Goal: Information Seeking & Learning: Learn about a topic

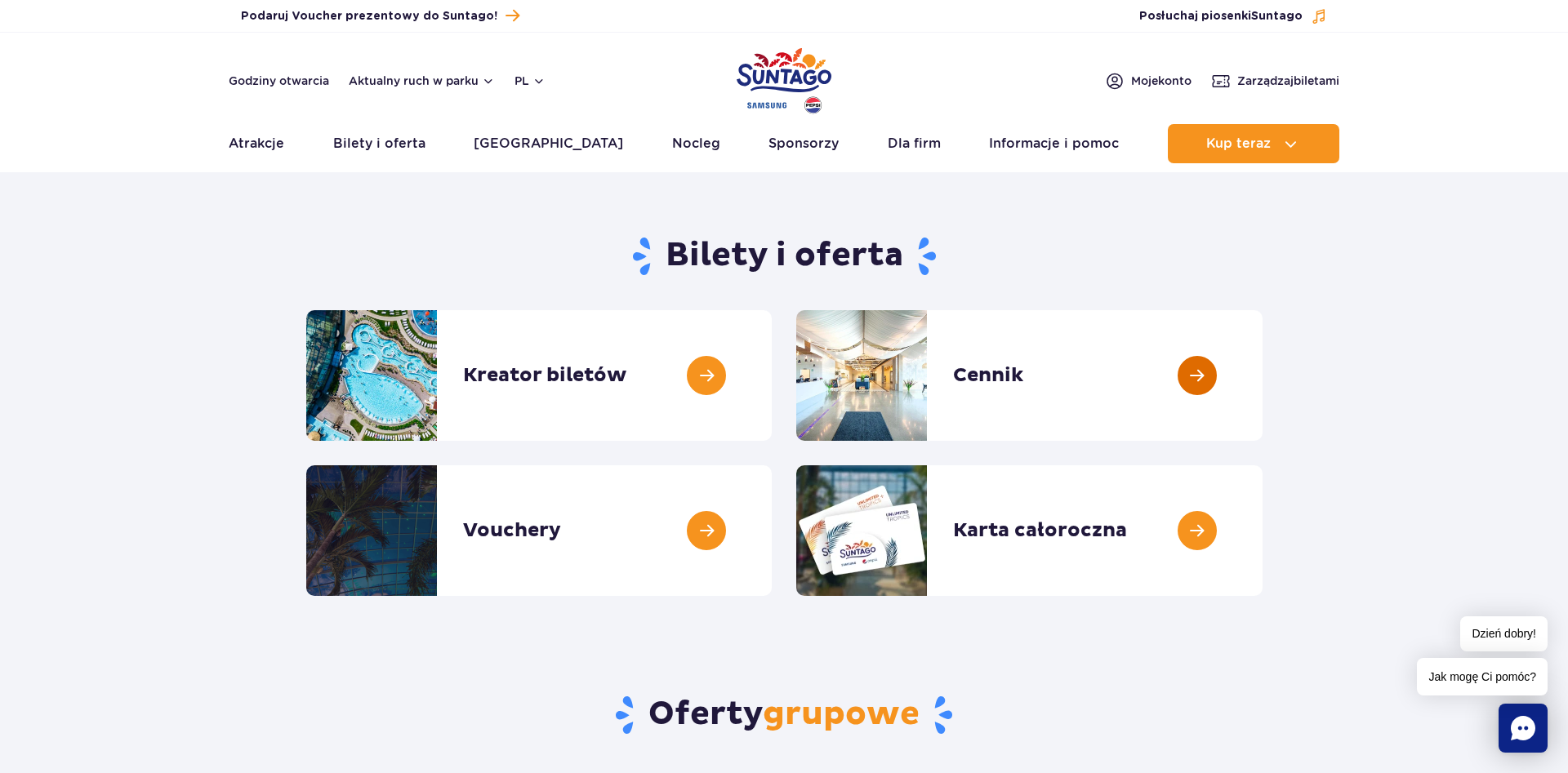
click at [1262, 363] on link at bounding box center [1262, 376] width 0 height 130
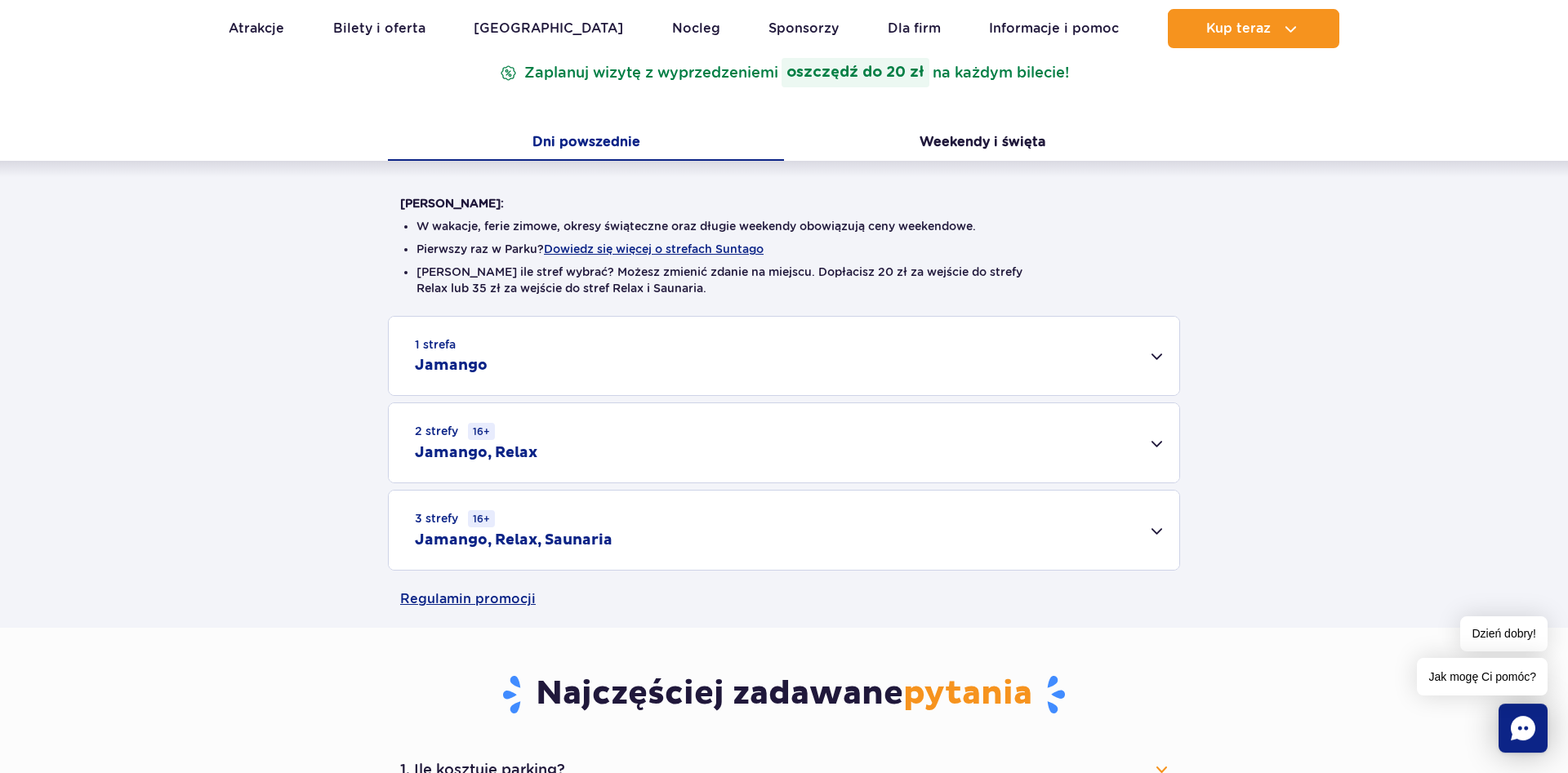
scroll to position [333, 0]
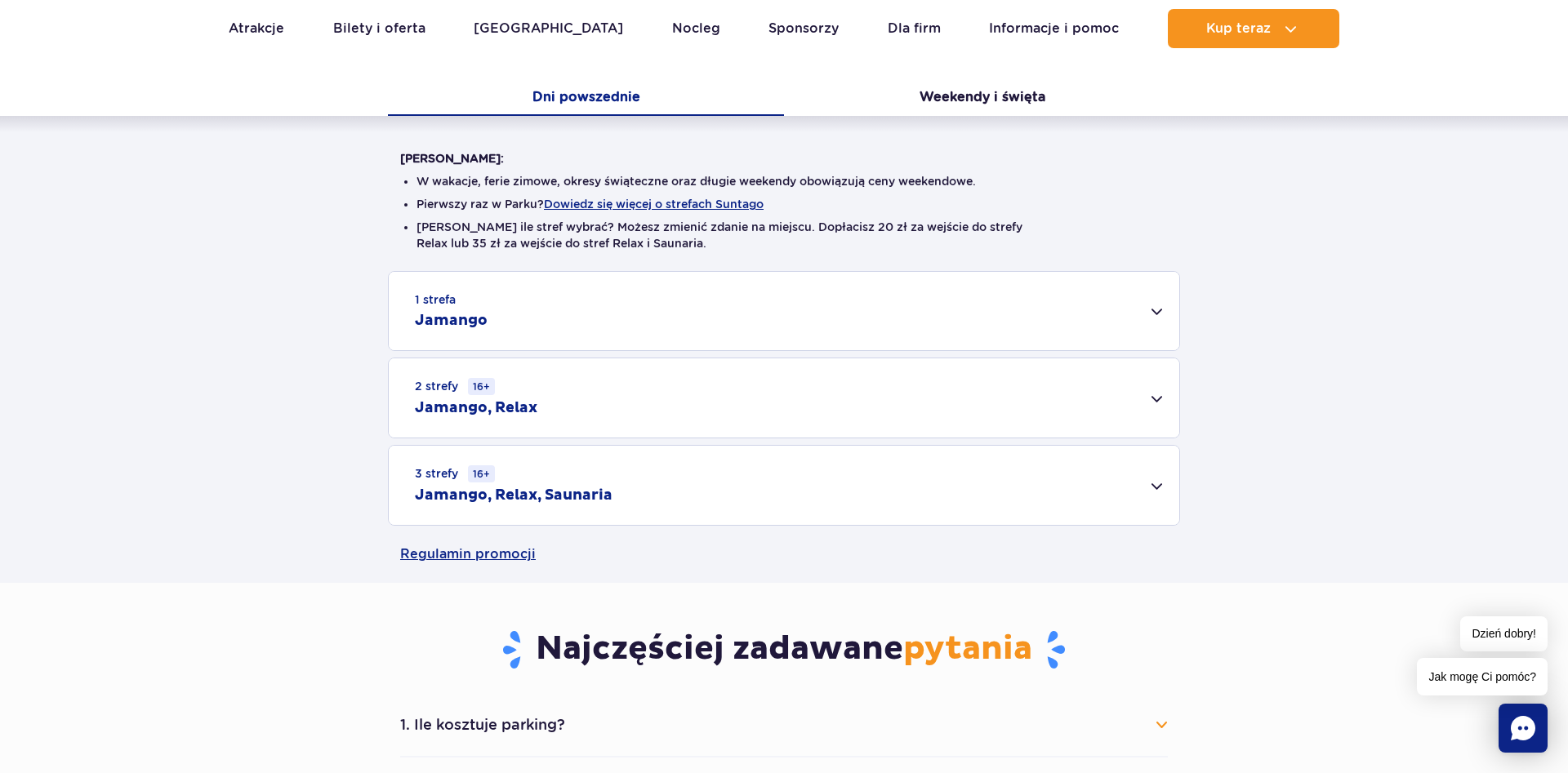
click at [1146, 403] on div "2 strefy 16+ Jamango, Relax" at bounding box center [784, 398] width 790 height 79
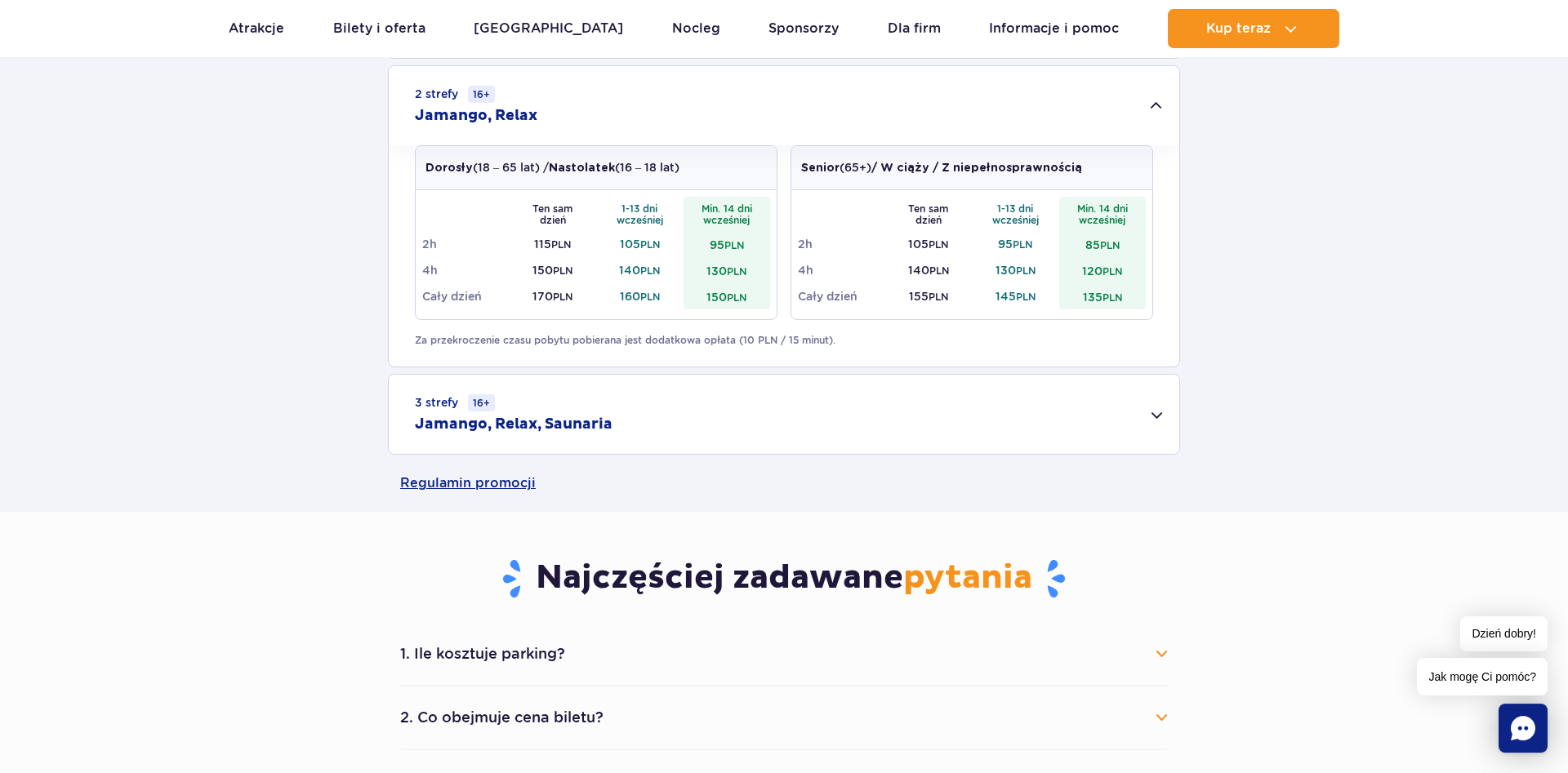
scroll to position [666, 0]
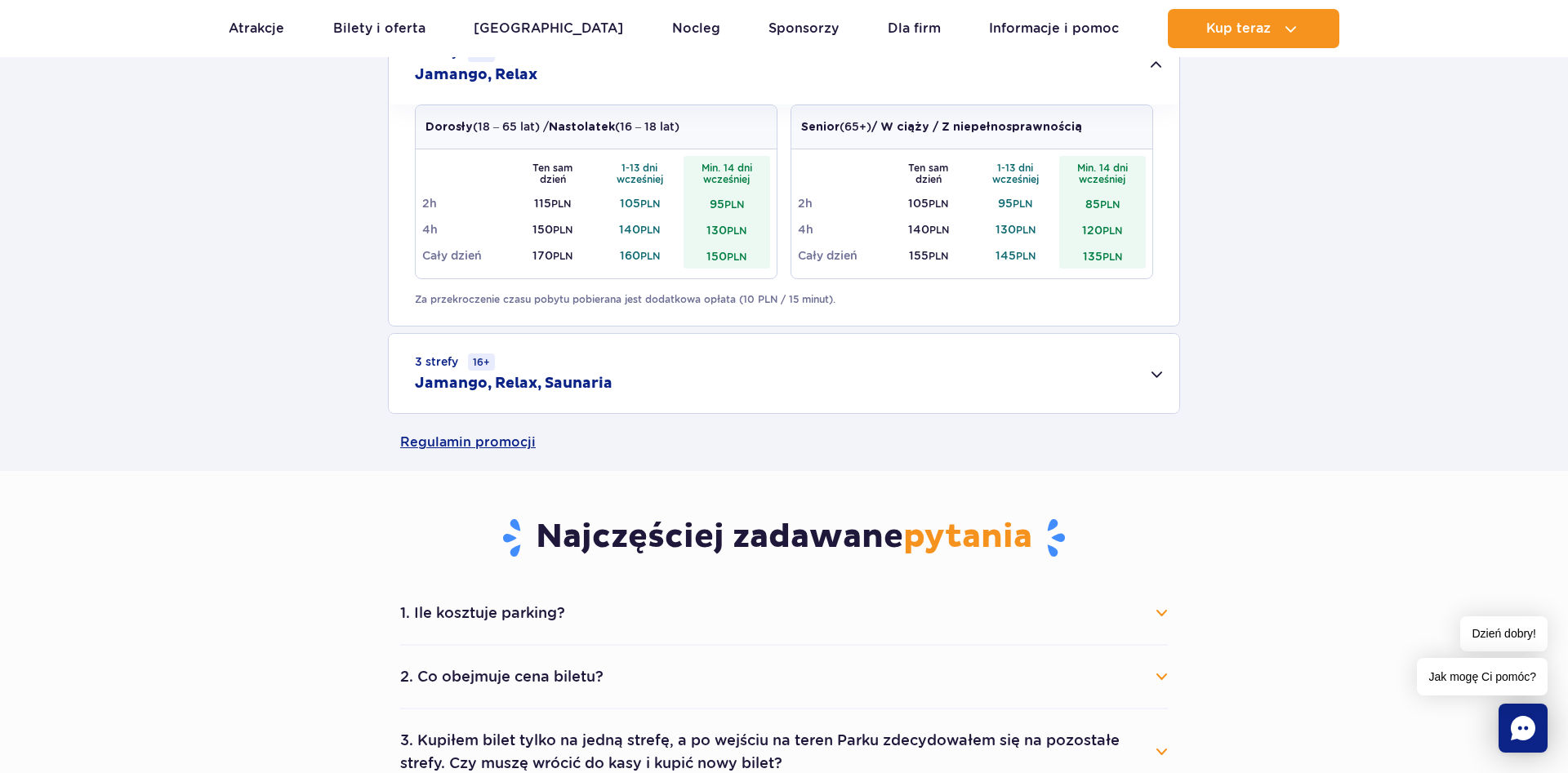
click at [1160, 376] on div "3 strefy 16+ Jamango, Relax, Saunaria" at bounding box center [784, 373] width 790 height 79
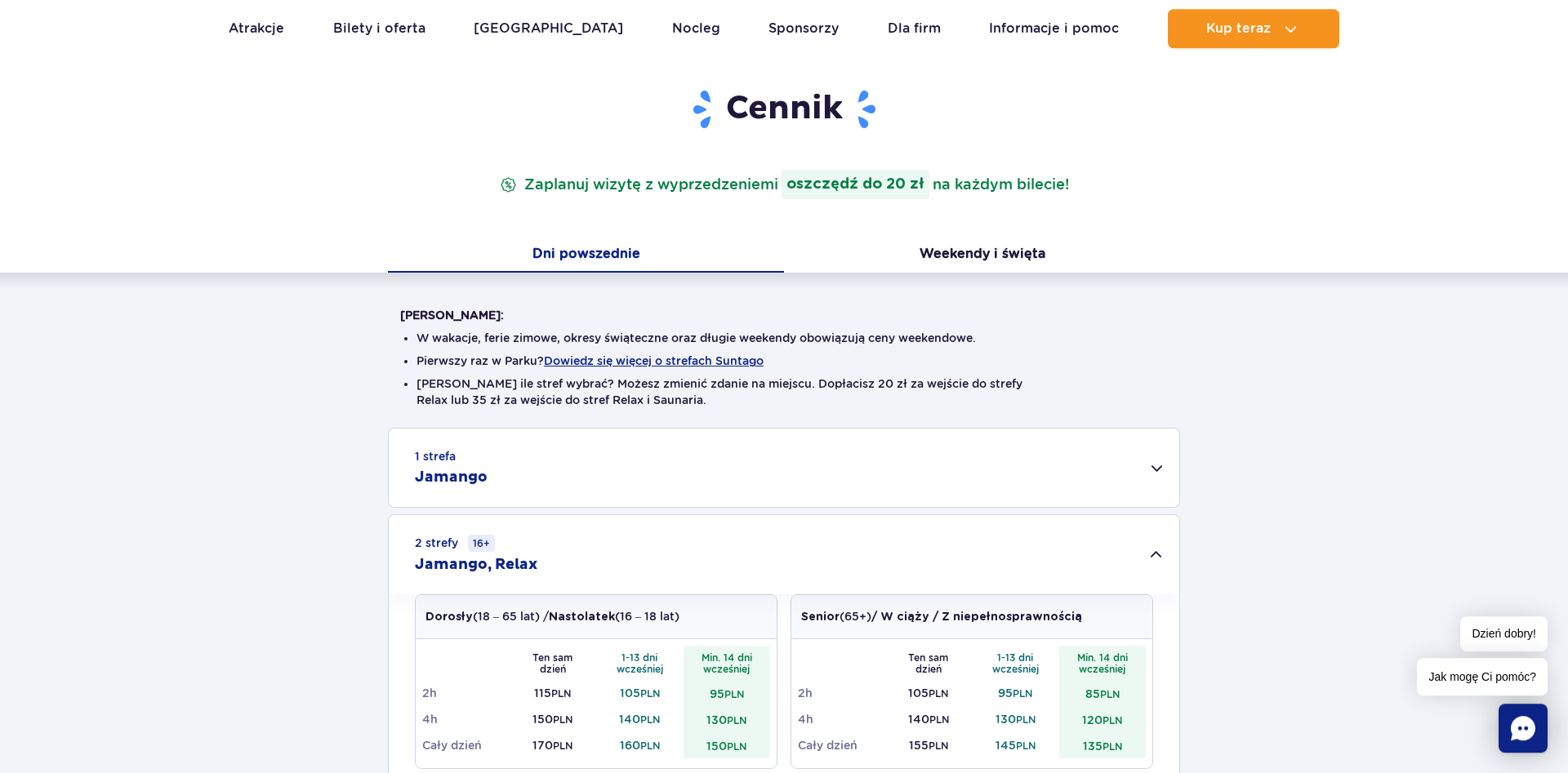
scroll to position [166, 0]
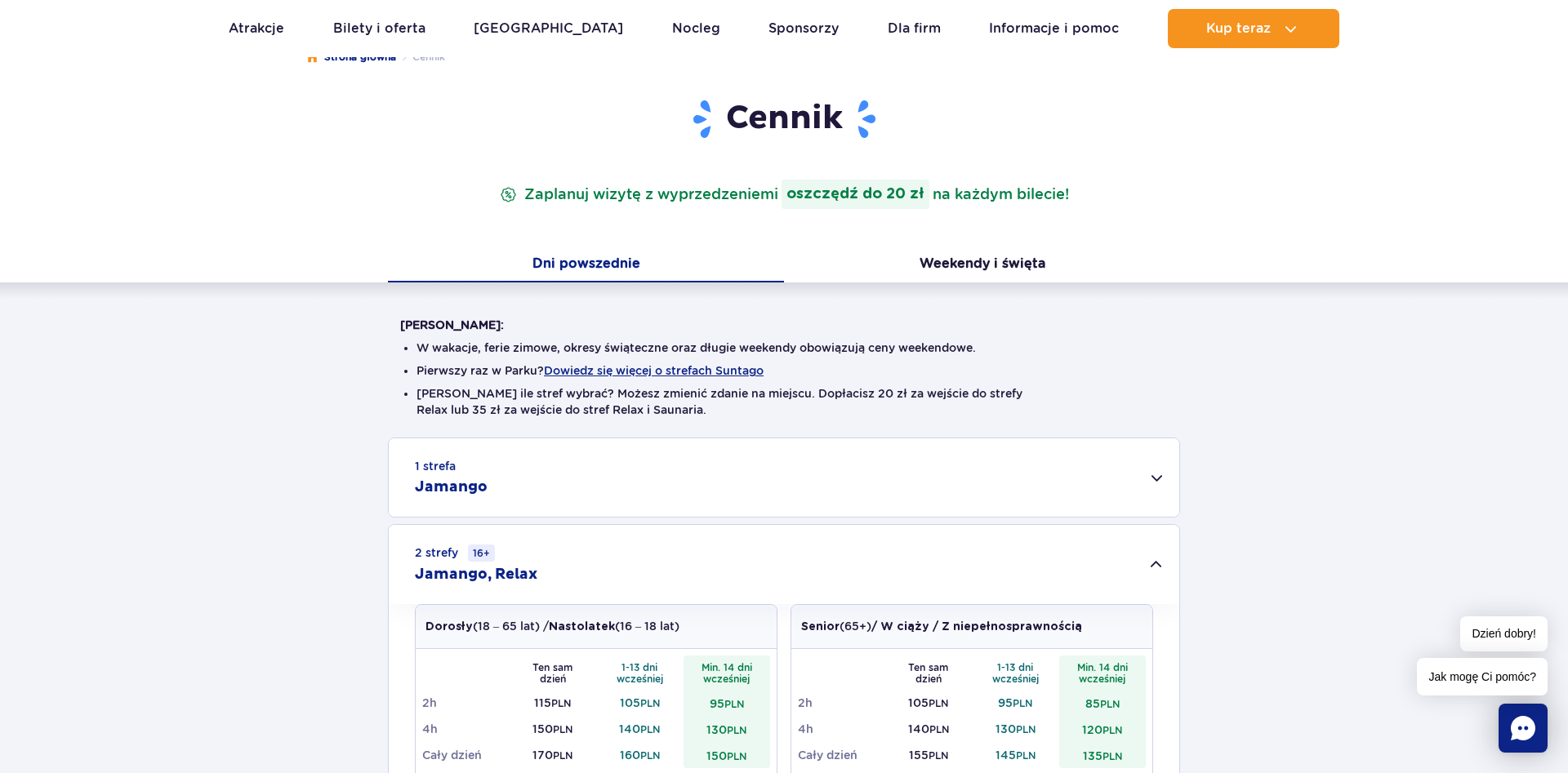
click at [1146, 468] on div "1 strefa Jamango" at bounding box center [784, 477] width 790 height 78
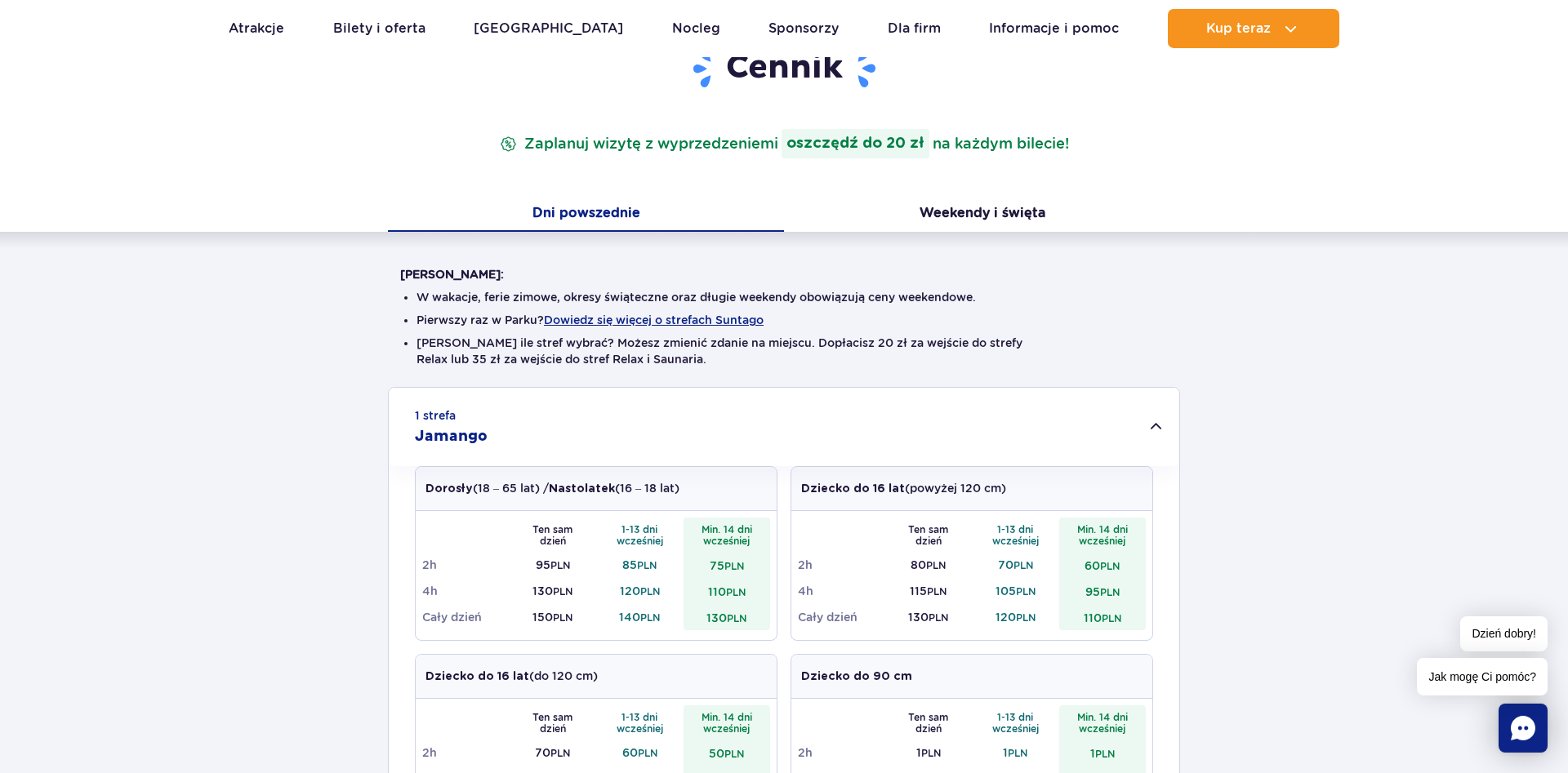
scroll to position [83, 0]
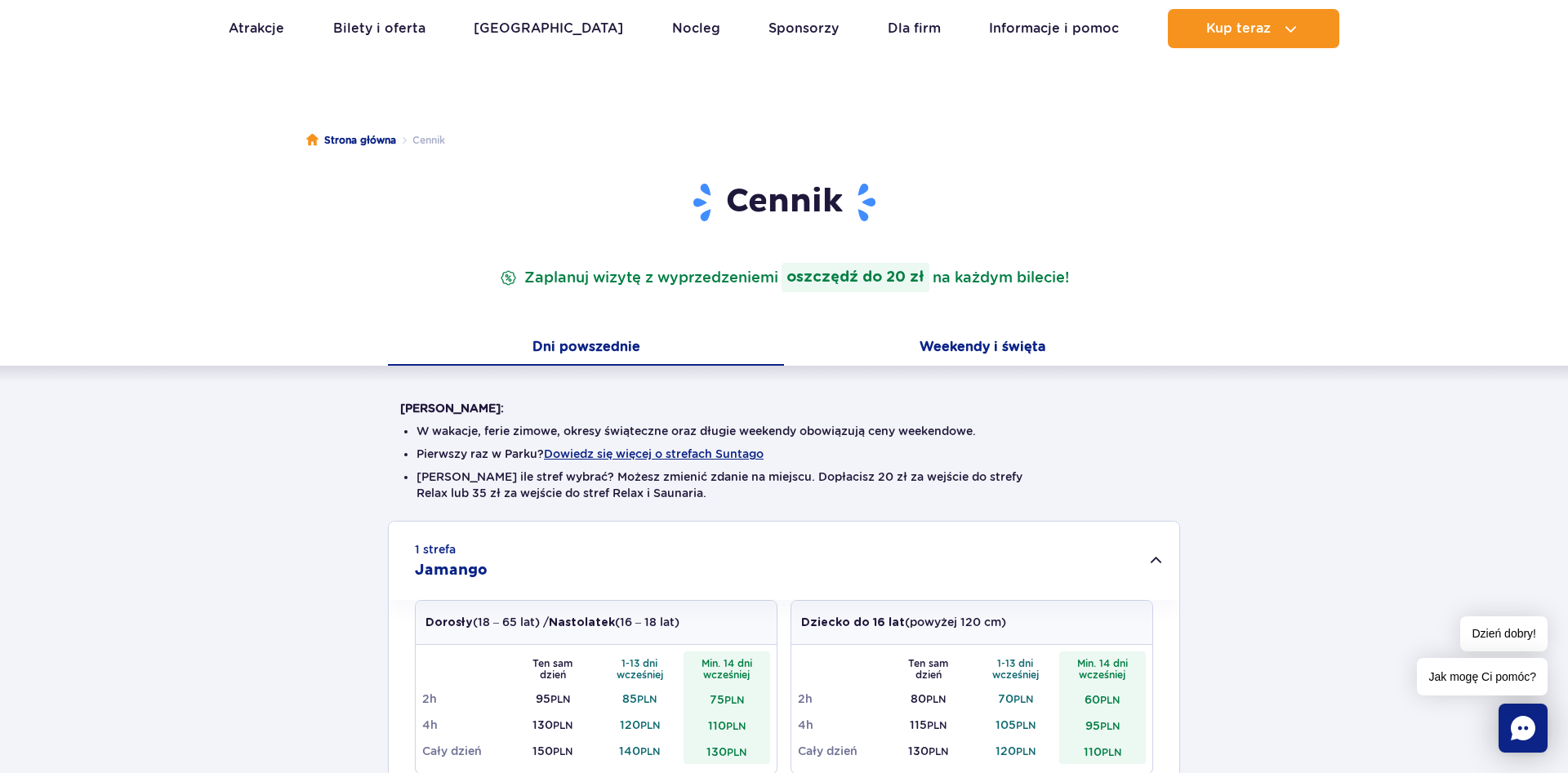
click at [953, 350] on button "Weekendy i święta" at bounding box center [981, 348] width 396 height 34
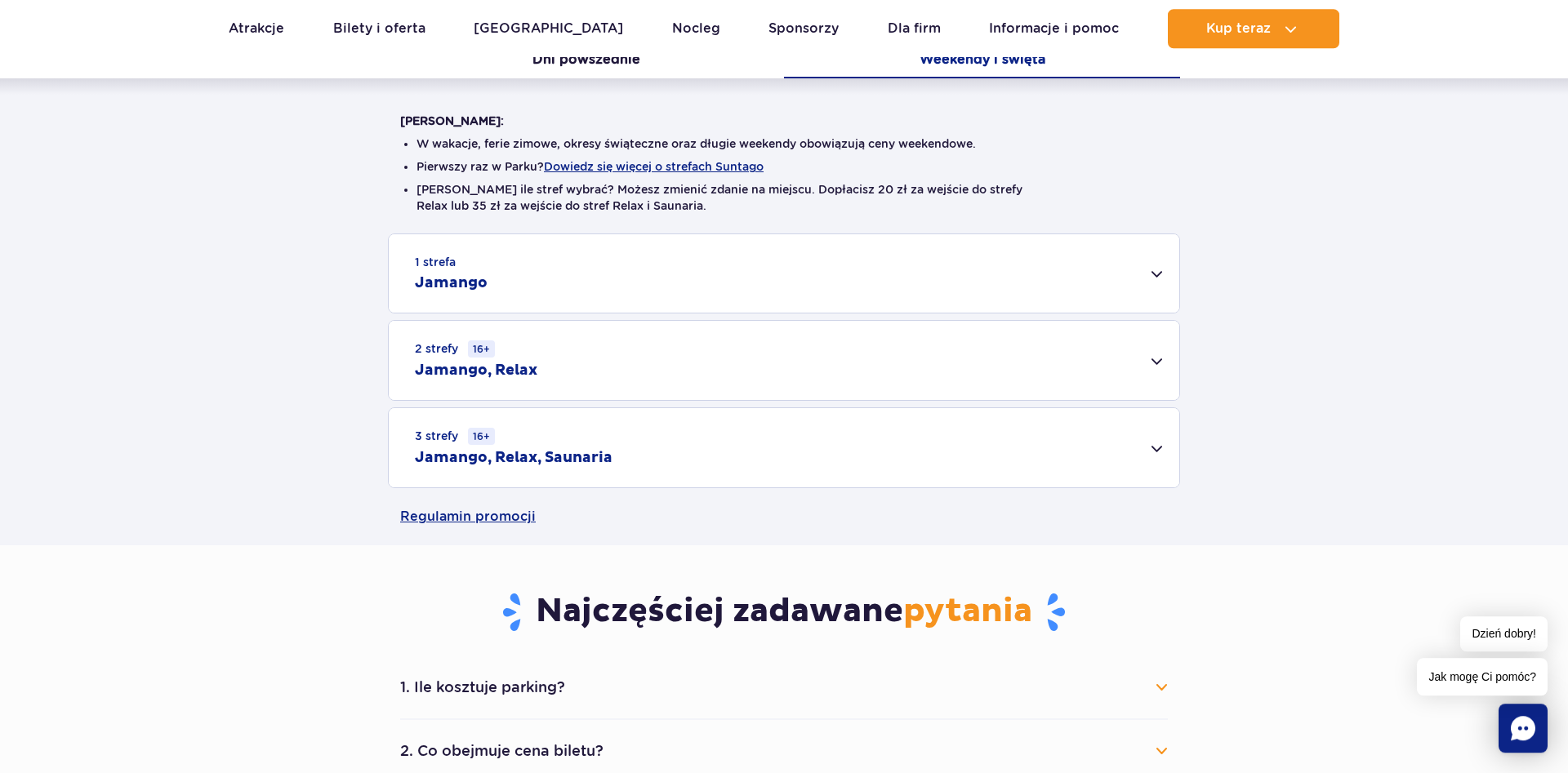
scroll to position [416, 0]
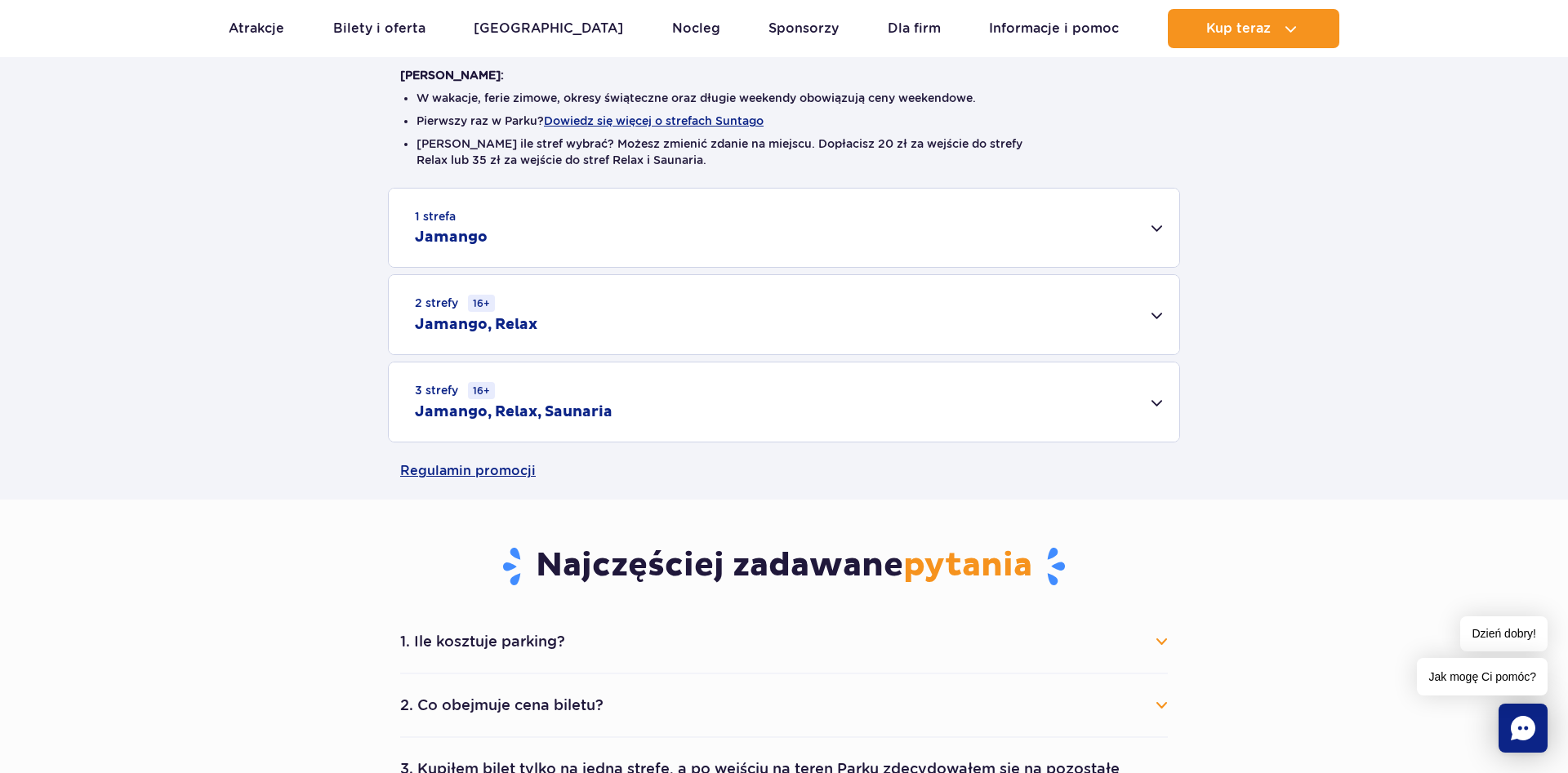
click at [1038, 315] on div "2 strefy 16+ Jamango, Relax" at bounding box center [784, 315] width 790 height 79
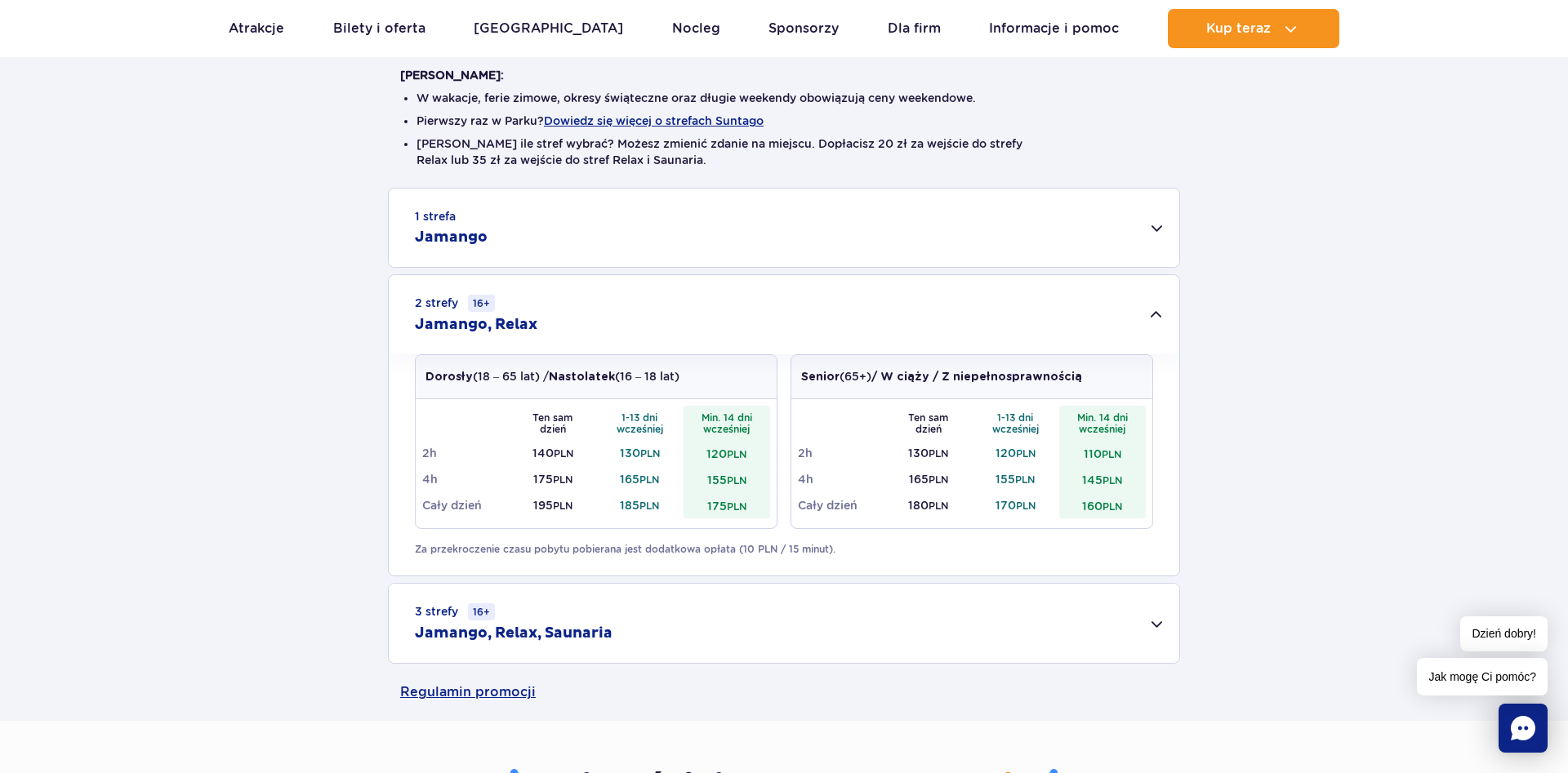
click at [1038, 315] on div "2 strefy 16+ Jamango, Relax" at bounding box center [784, 315] width 790 height 79
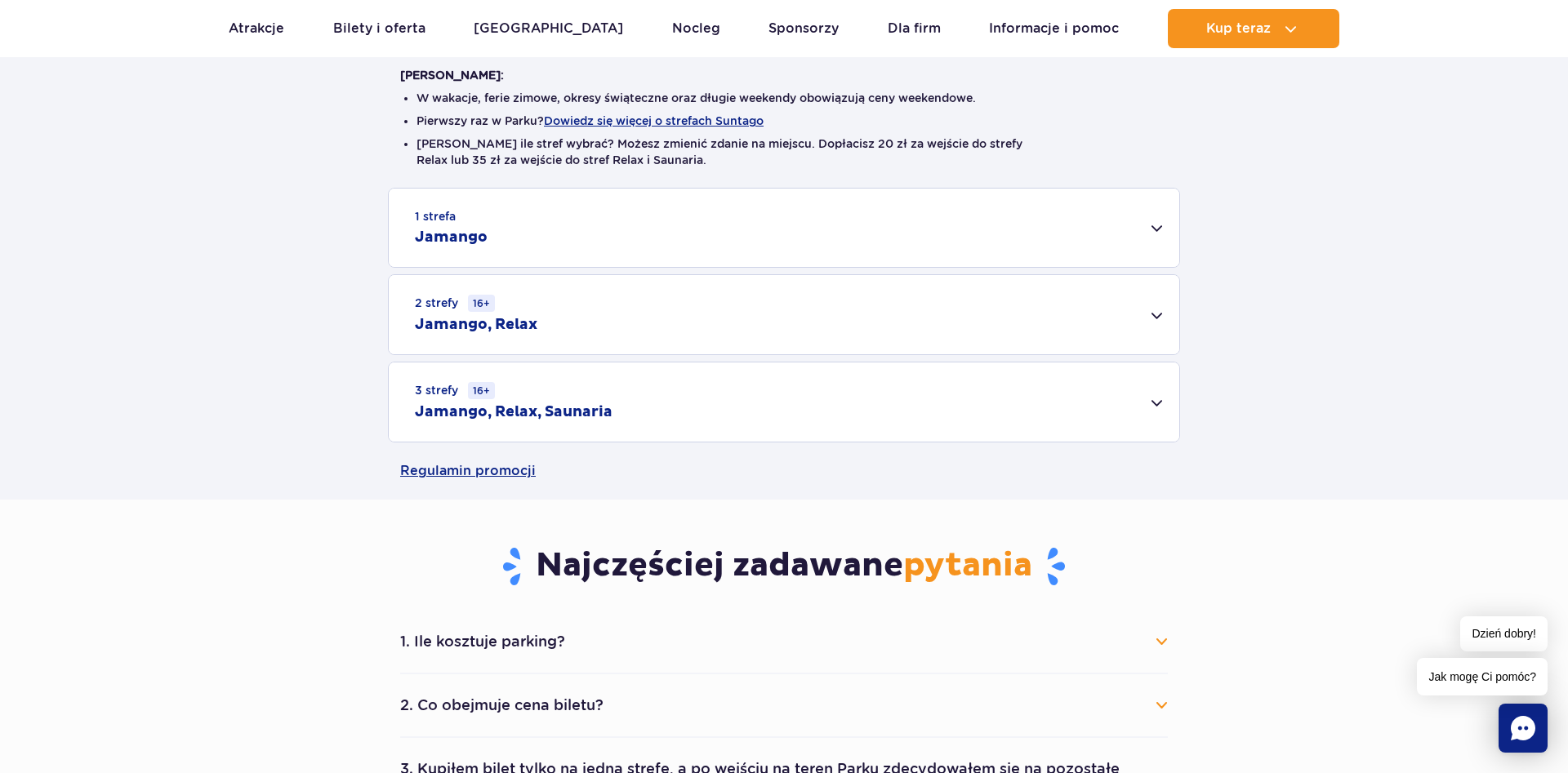
scroll to position [250, 0]
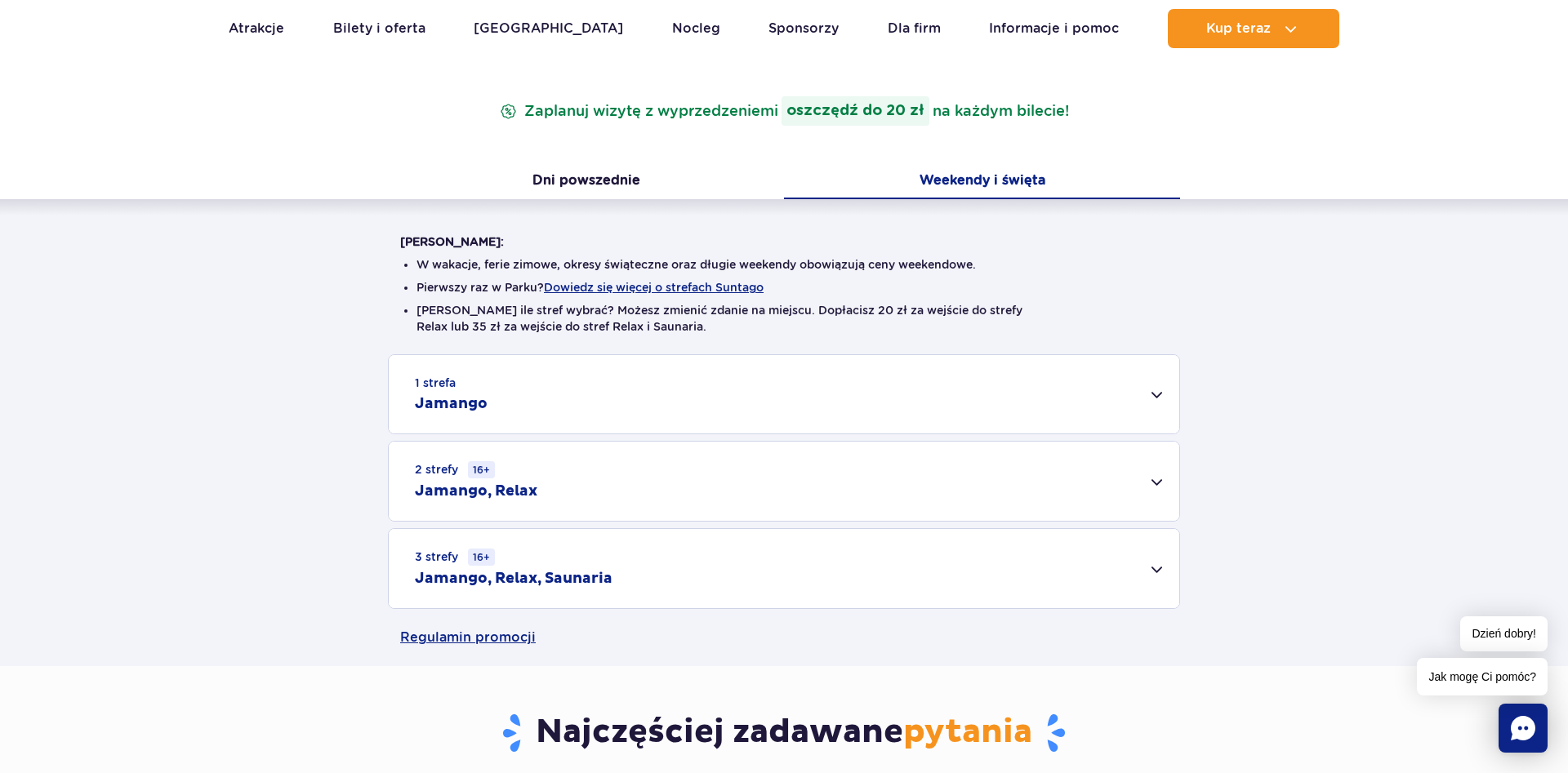
click at [1028, 411] on div "1 strefa Jamango" at bounding box center [784, 394] width 790 height 78
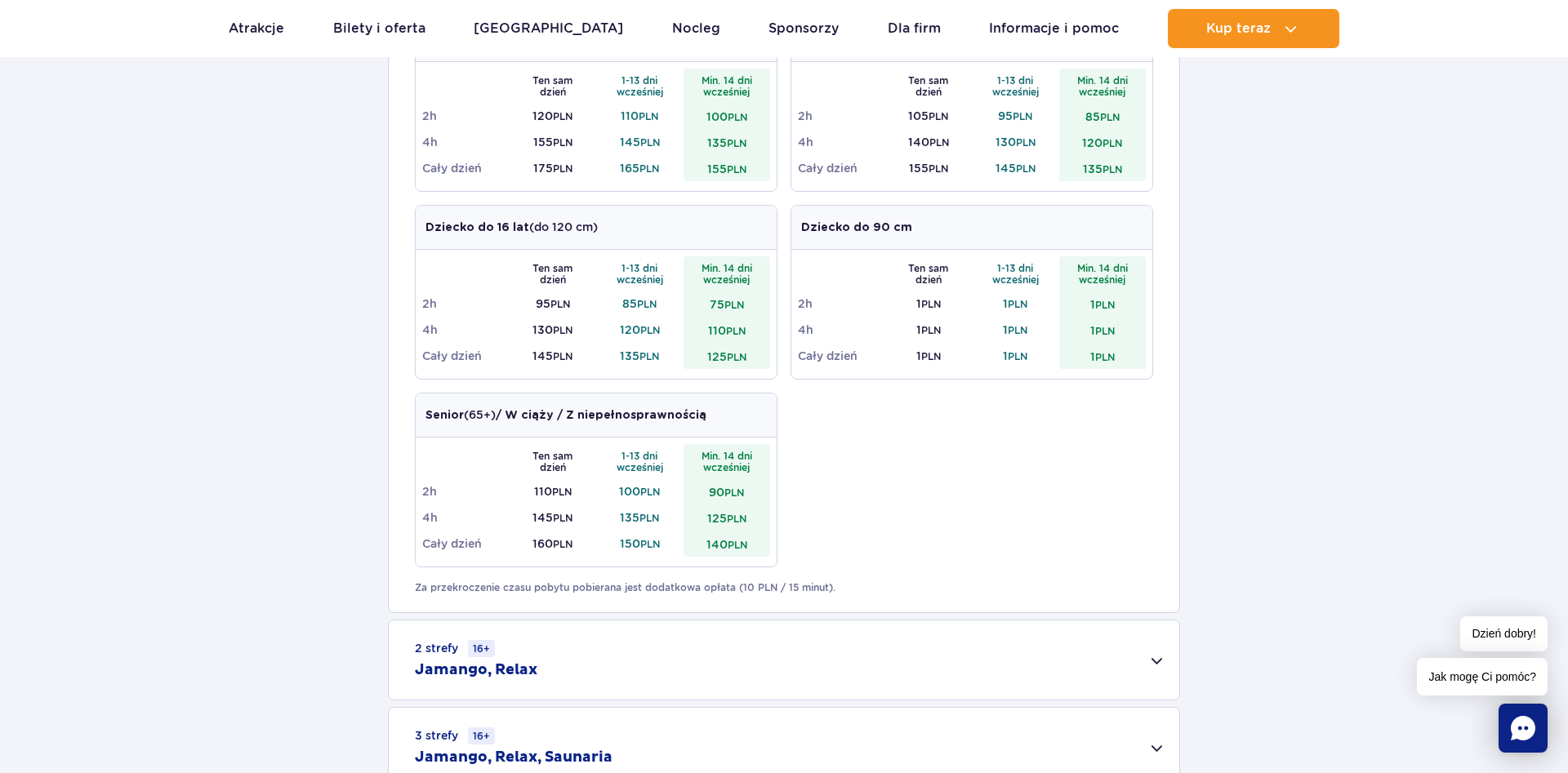
scroll to position [999, 0]
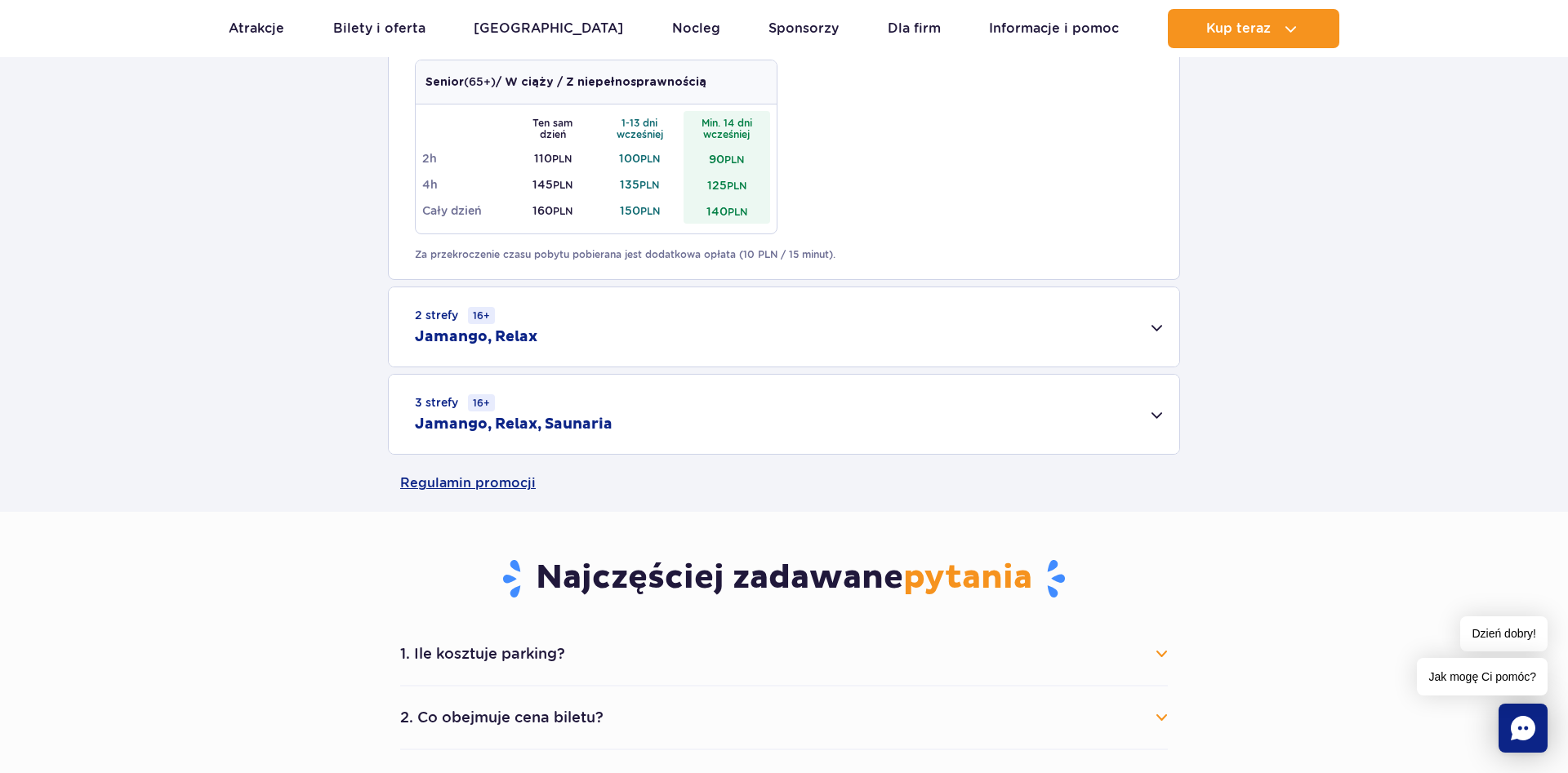
click at [1060, 346] on div "2 strefy 16+ Jamango, Relax" at bounding box center [784, 327] width 790 height 79
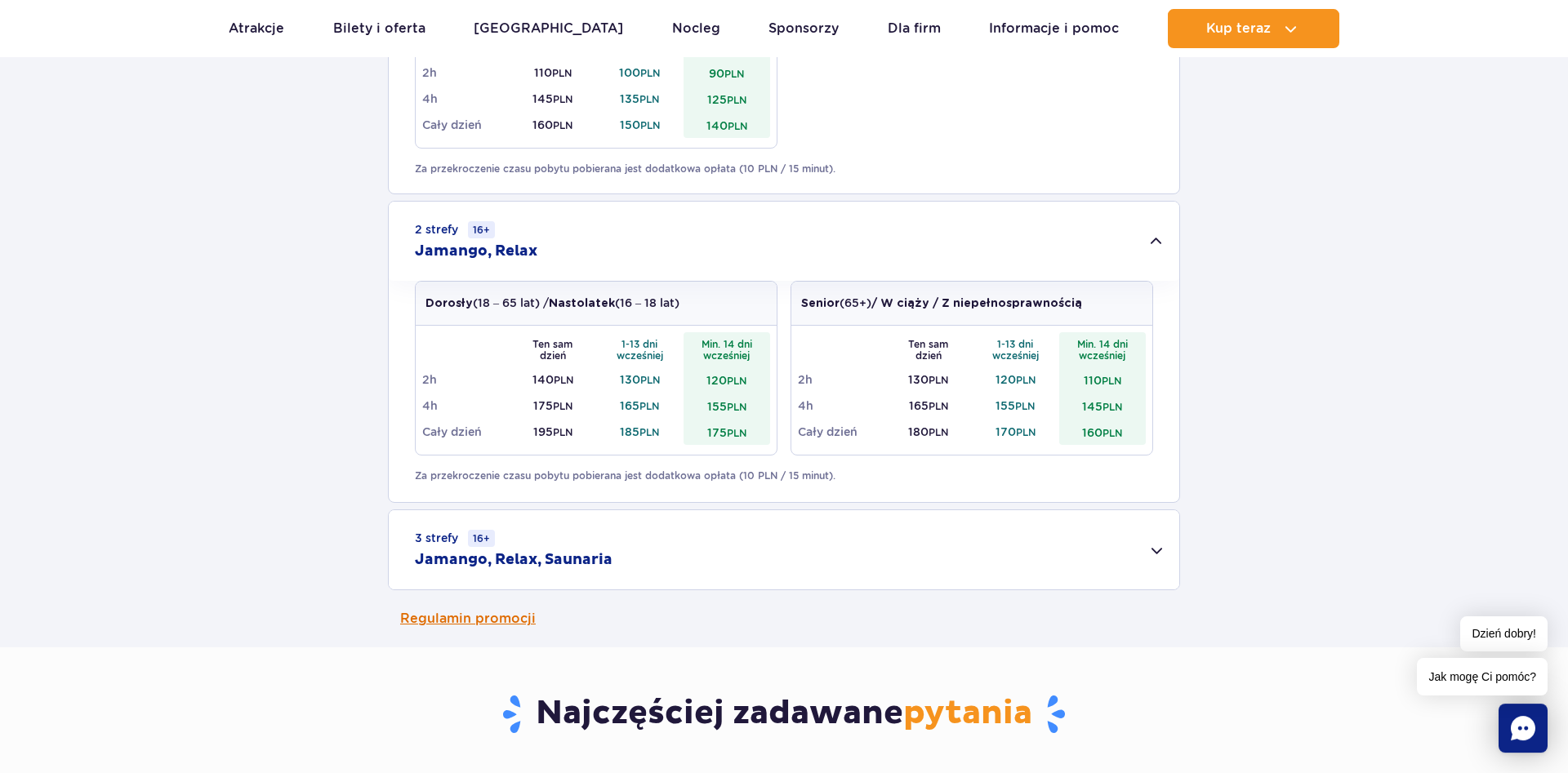
scroll to position [1166, 0]
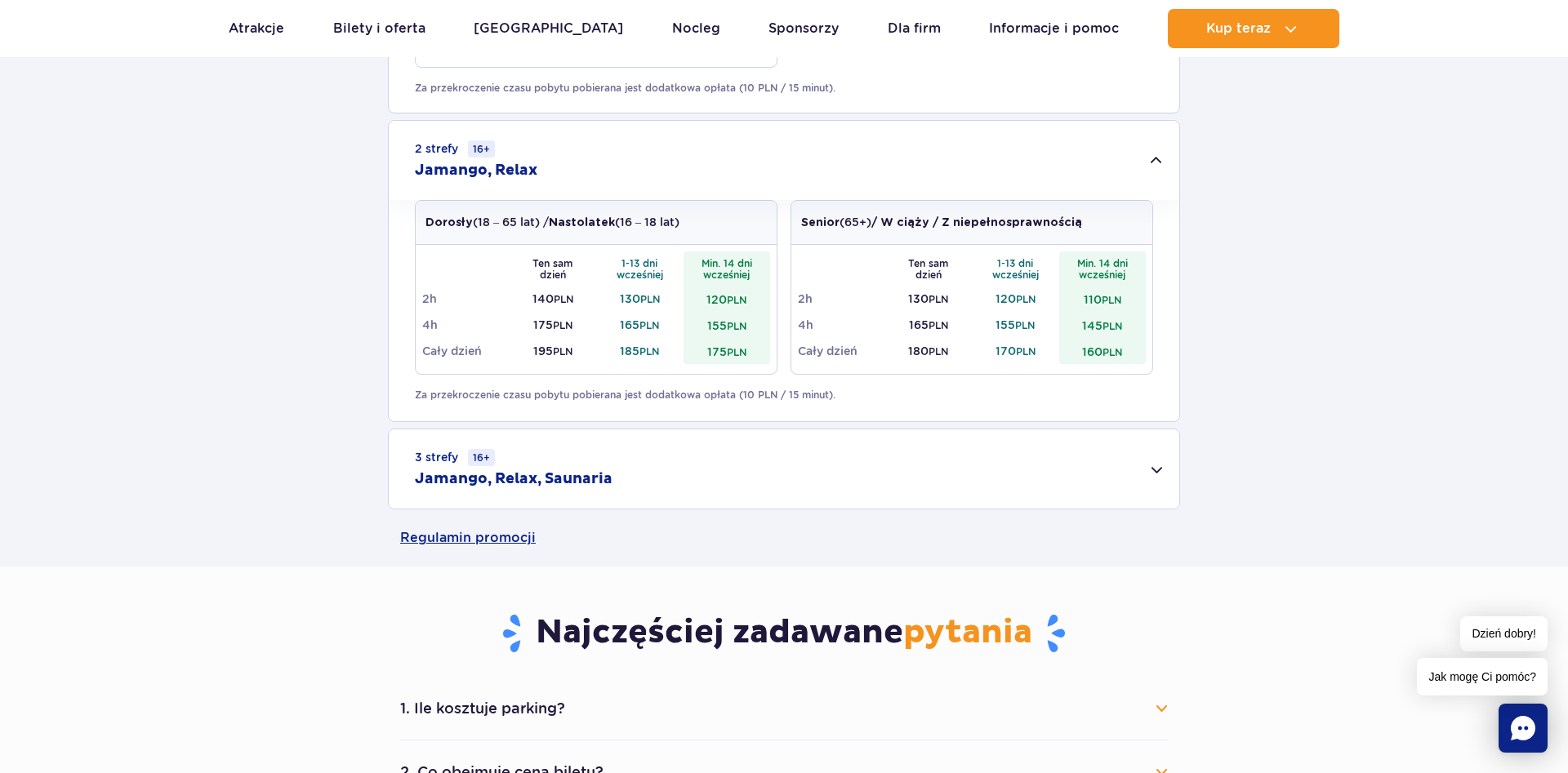
click at [711, 486] on div "3 strefy 16+ Jamango, Relax, Saunaria" at bounding box center [784, 468] width 790 height 79
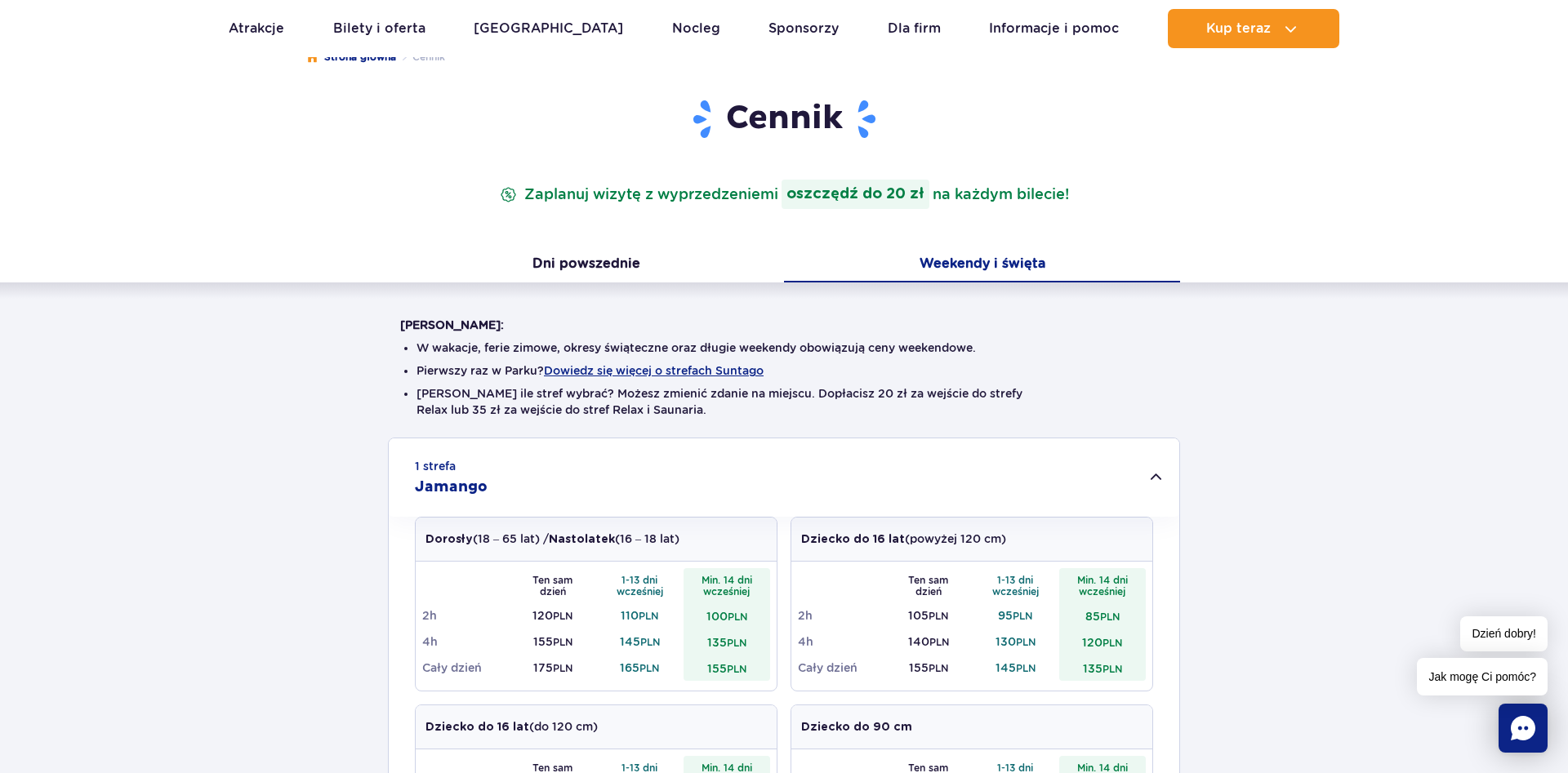
scroll to position [0, 0]
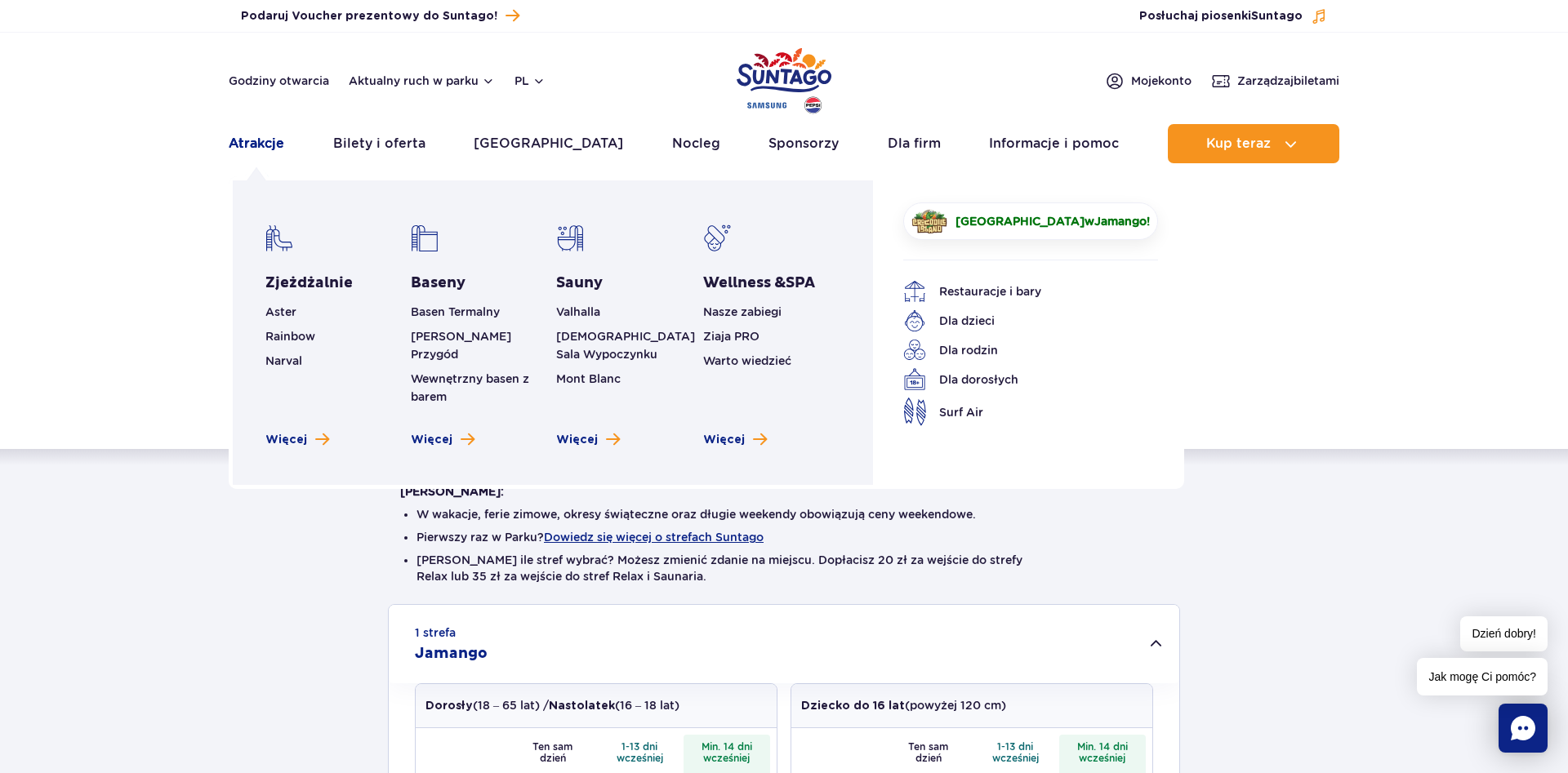
click at [253, 148] on link "Atrakcje" at bounding box center [256, 144] width 56 height 39
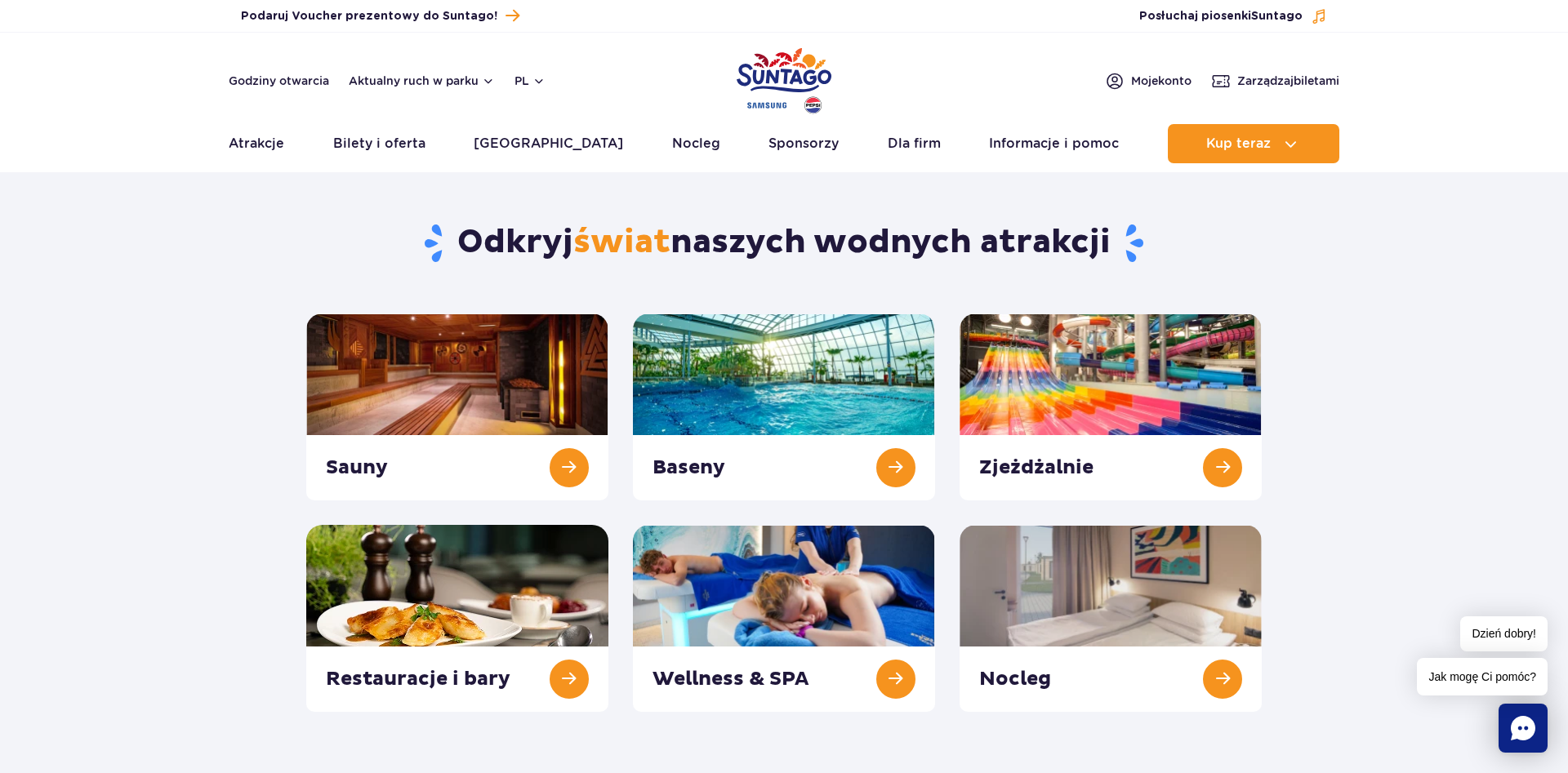
click at [1231, 457] on link at bounding box center [1111, 407] width 302 height 187
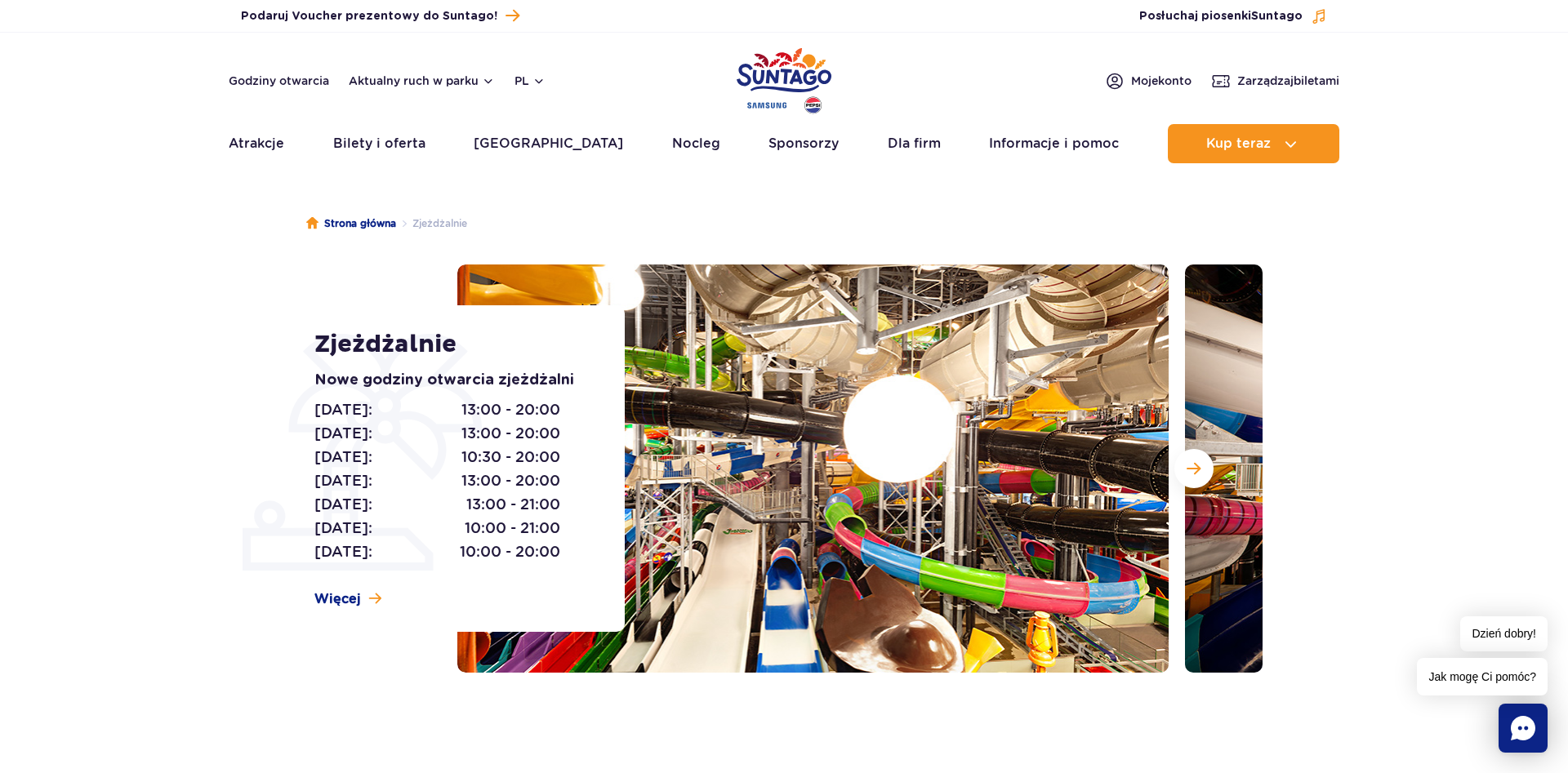
click at [1377, 385] on section "Zjeżdżalnie Nowe godziny otwarcia zjeżdżalni Poniedziałek: 13:00 - 20:00 Wtorek…" at bounding box center [784, 468] width 1568 height 408
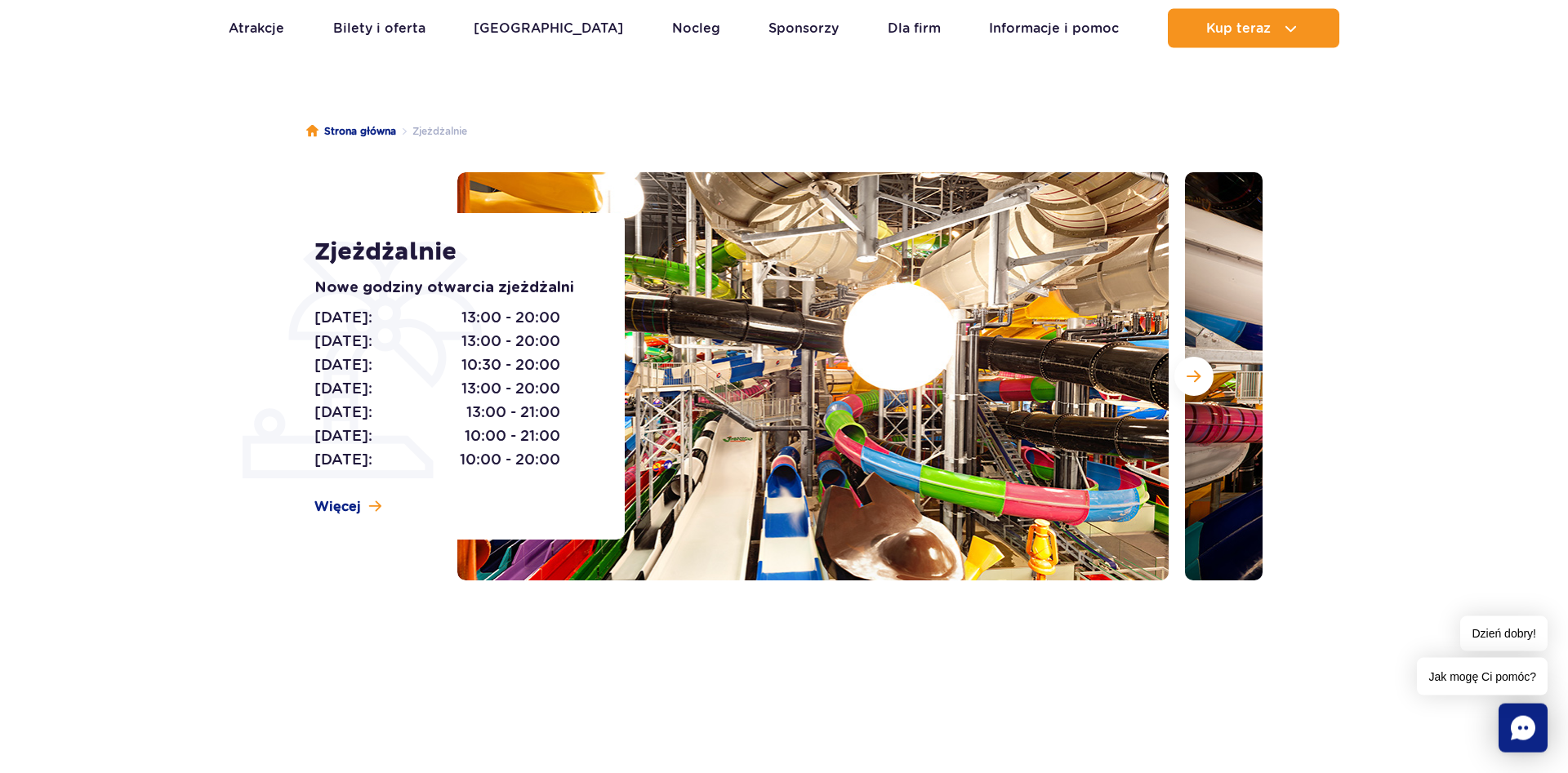
scroll to position [83, 0]
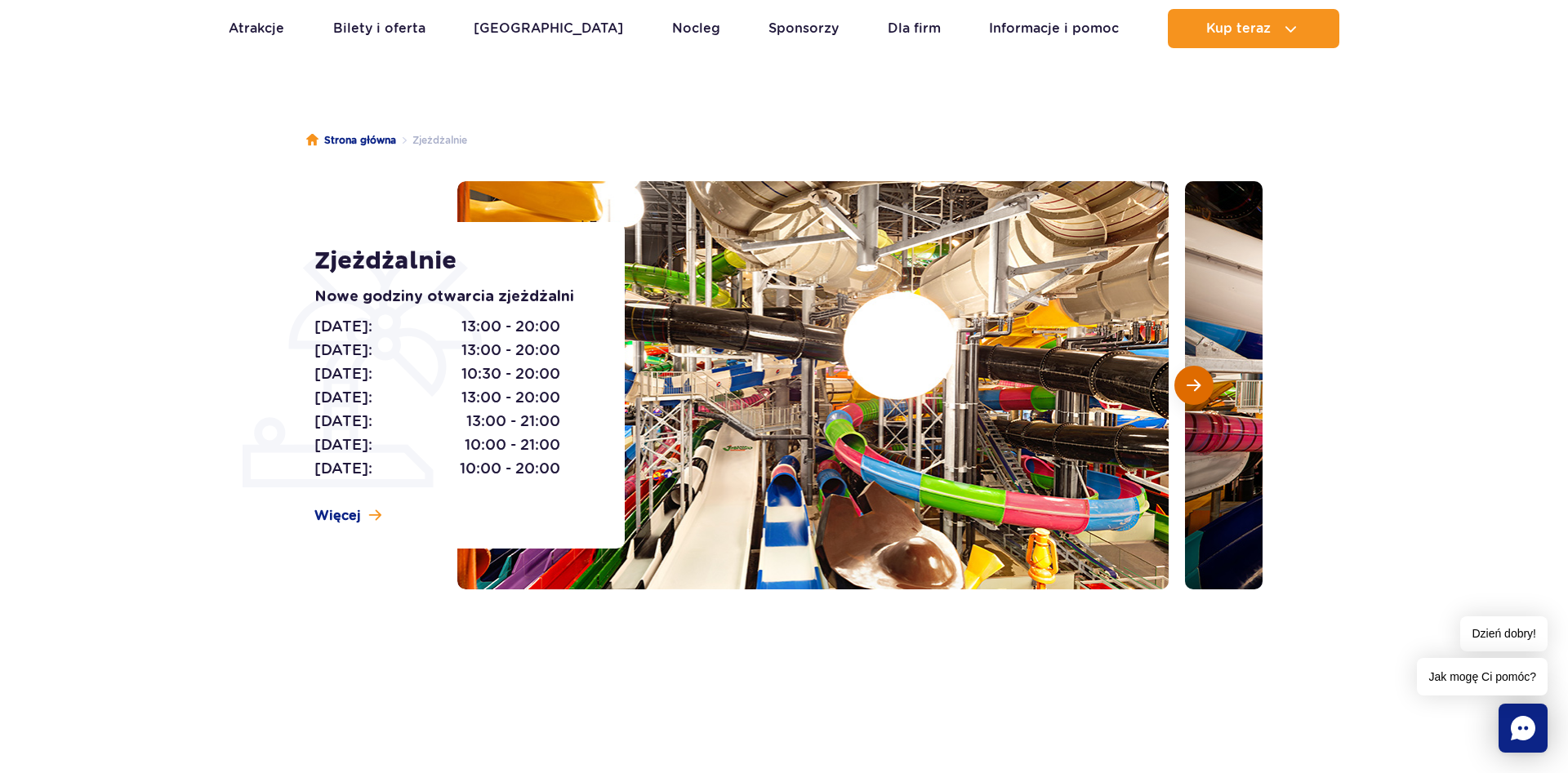
click at [1186, 383] on button "Następny slajd" at bounding box center [1194, 385] width 39 height 39
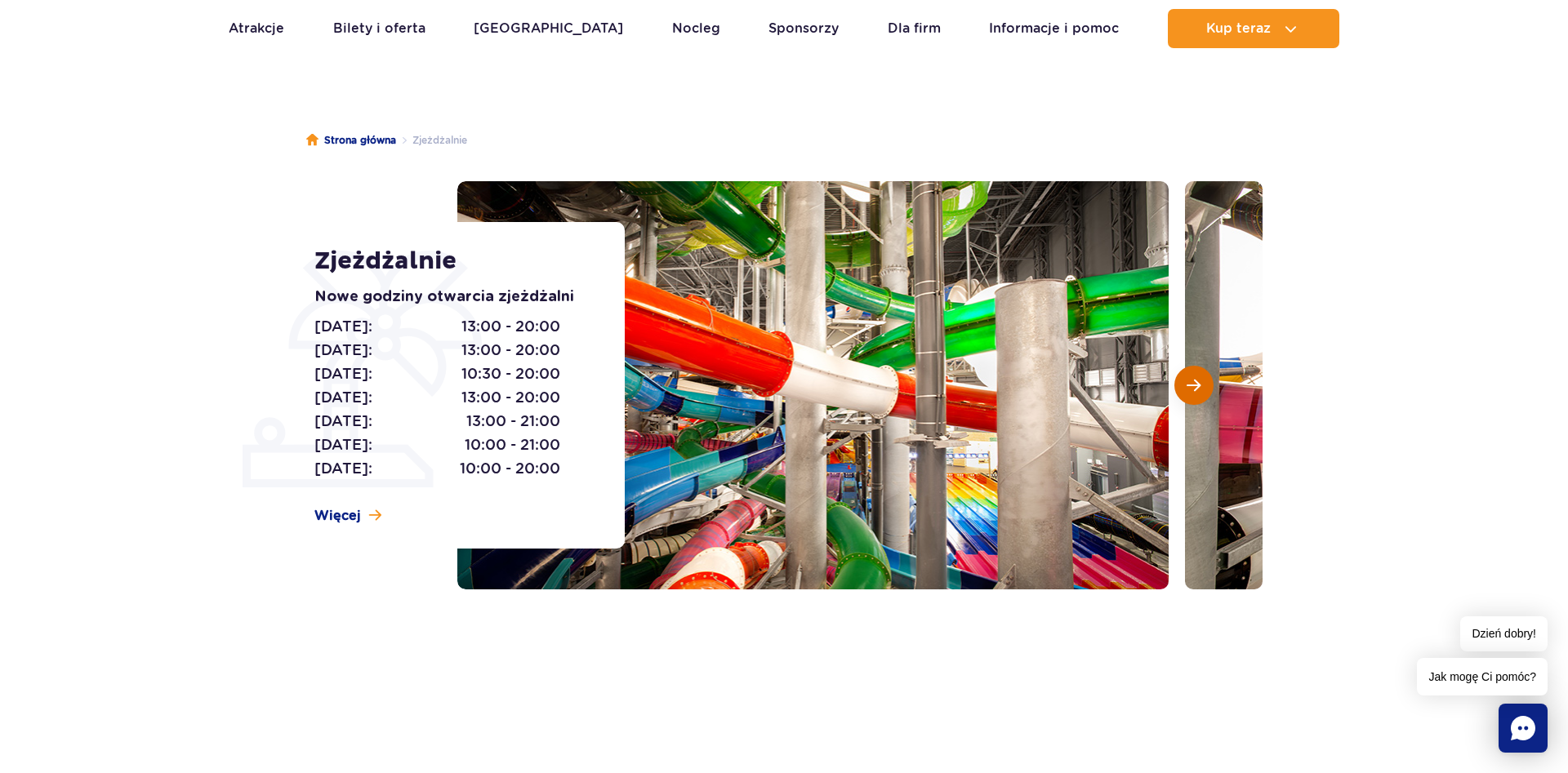
click at [1186, 383] on button "Następny slajd" at bounding box center [1194, 385] width 39 height 39
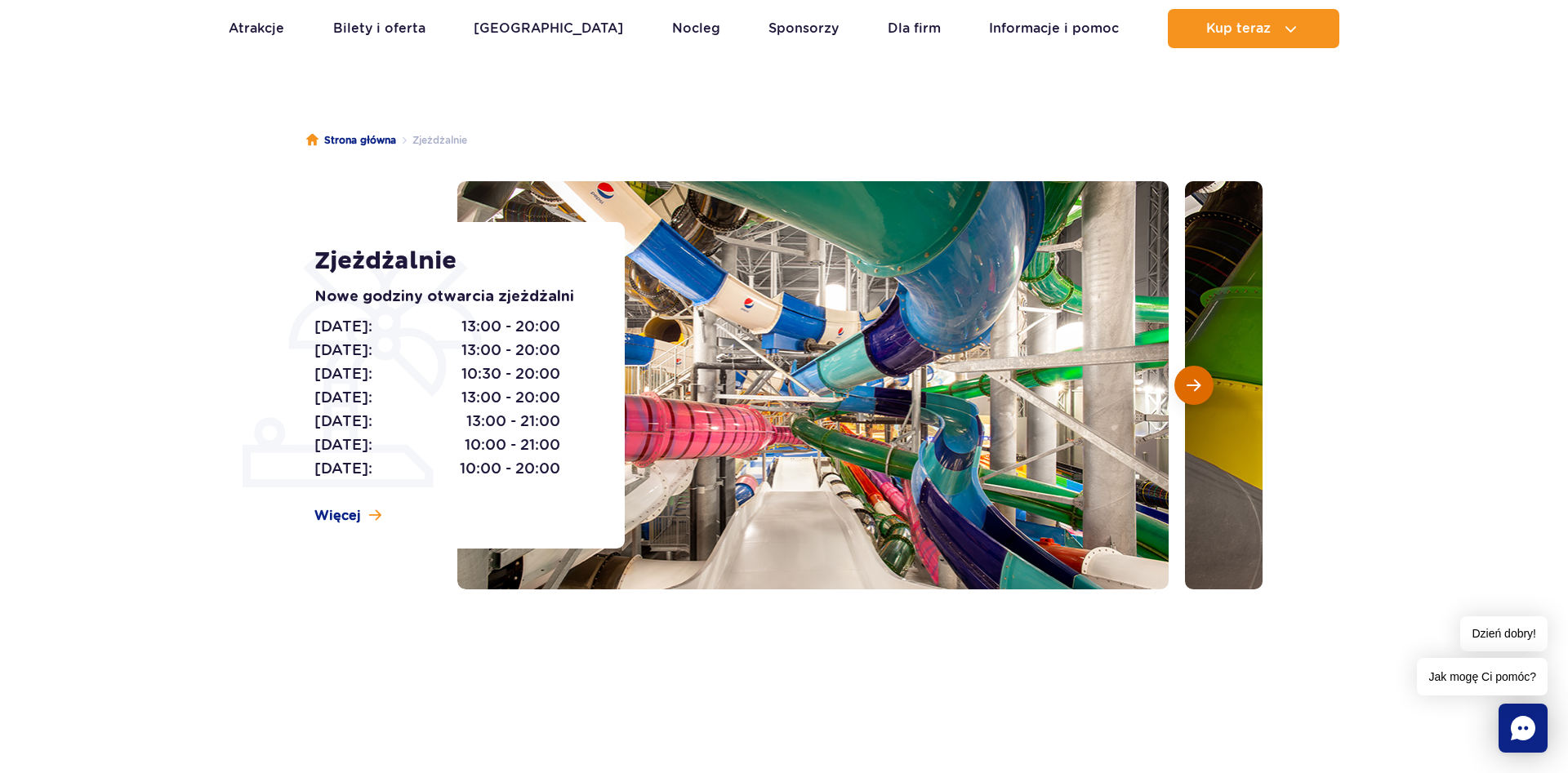
click at [1186, 383] on button "Następny slajd" at bounding box center [1194, 385] width 39 height 39
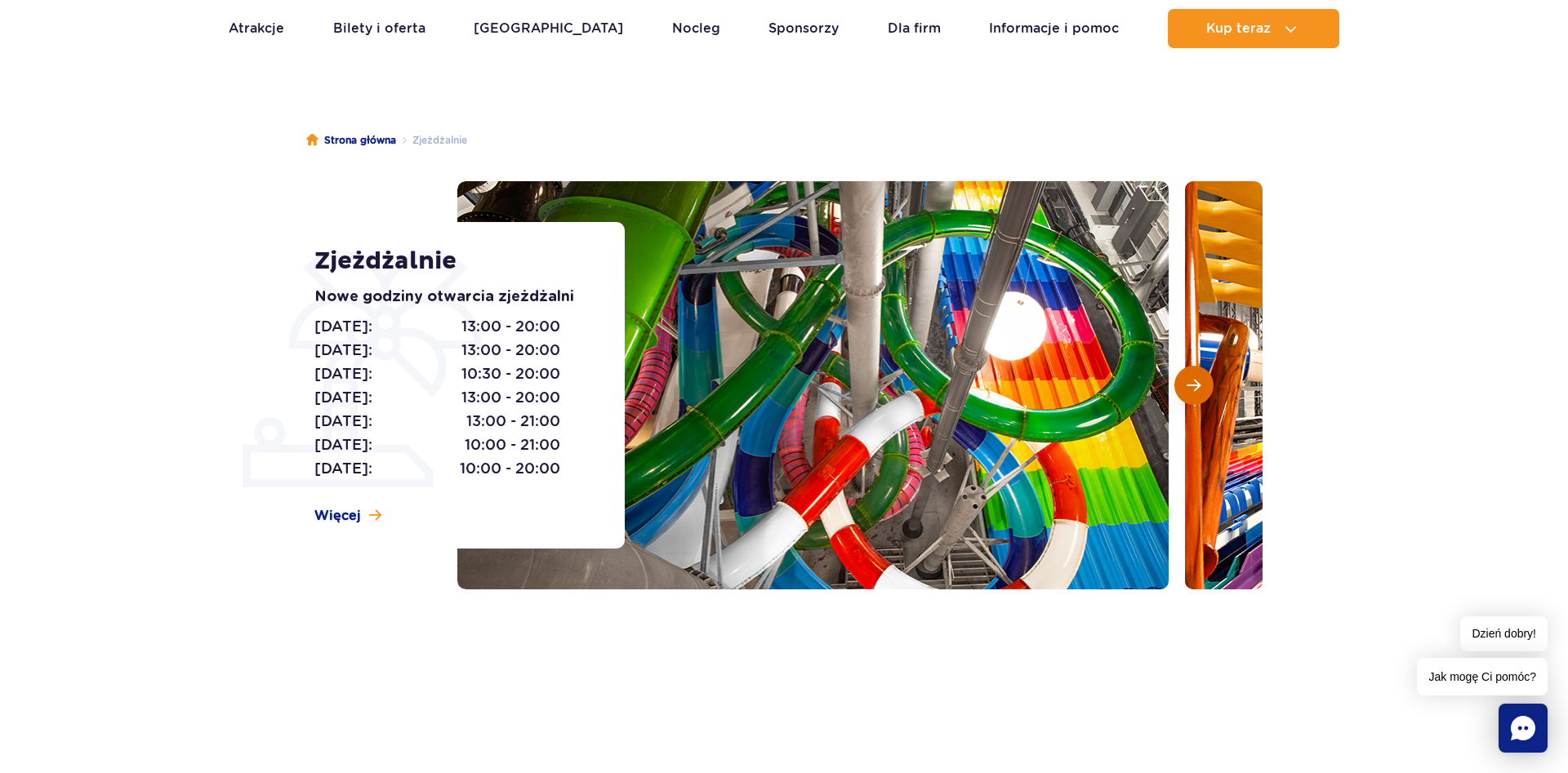
click at [1186, 383] on button "Następny slajd" at bounding box center [1194, 385] width 39 height 39
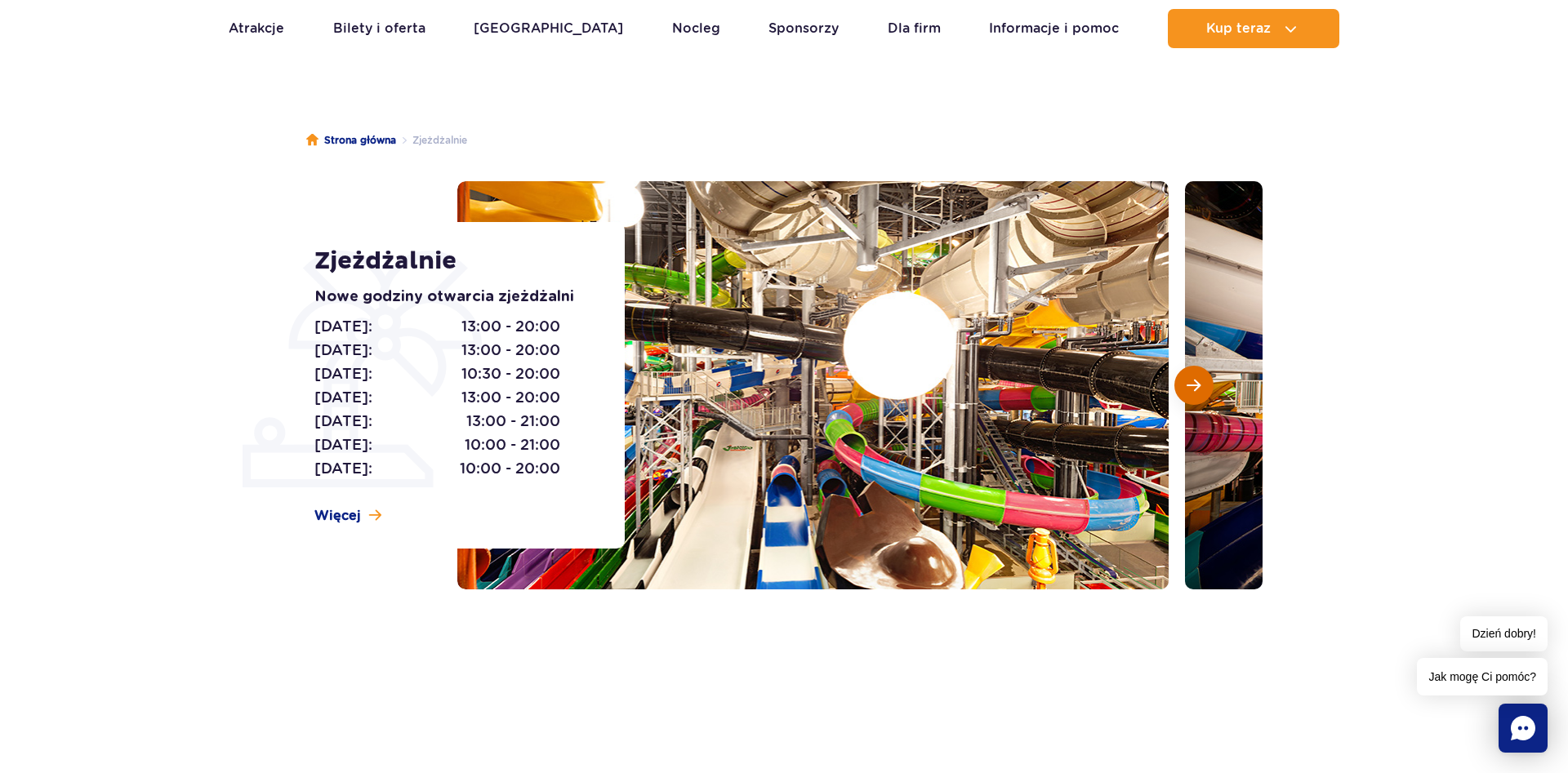
click at [1186, 383] on button "Następny slajd" at bounding box center [1194, 385] width 39 height 39
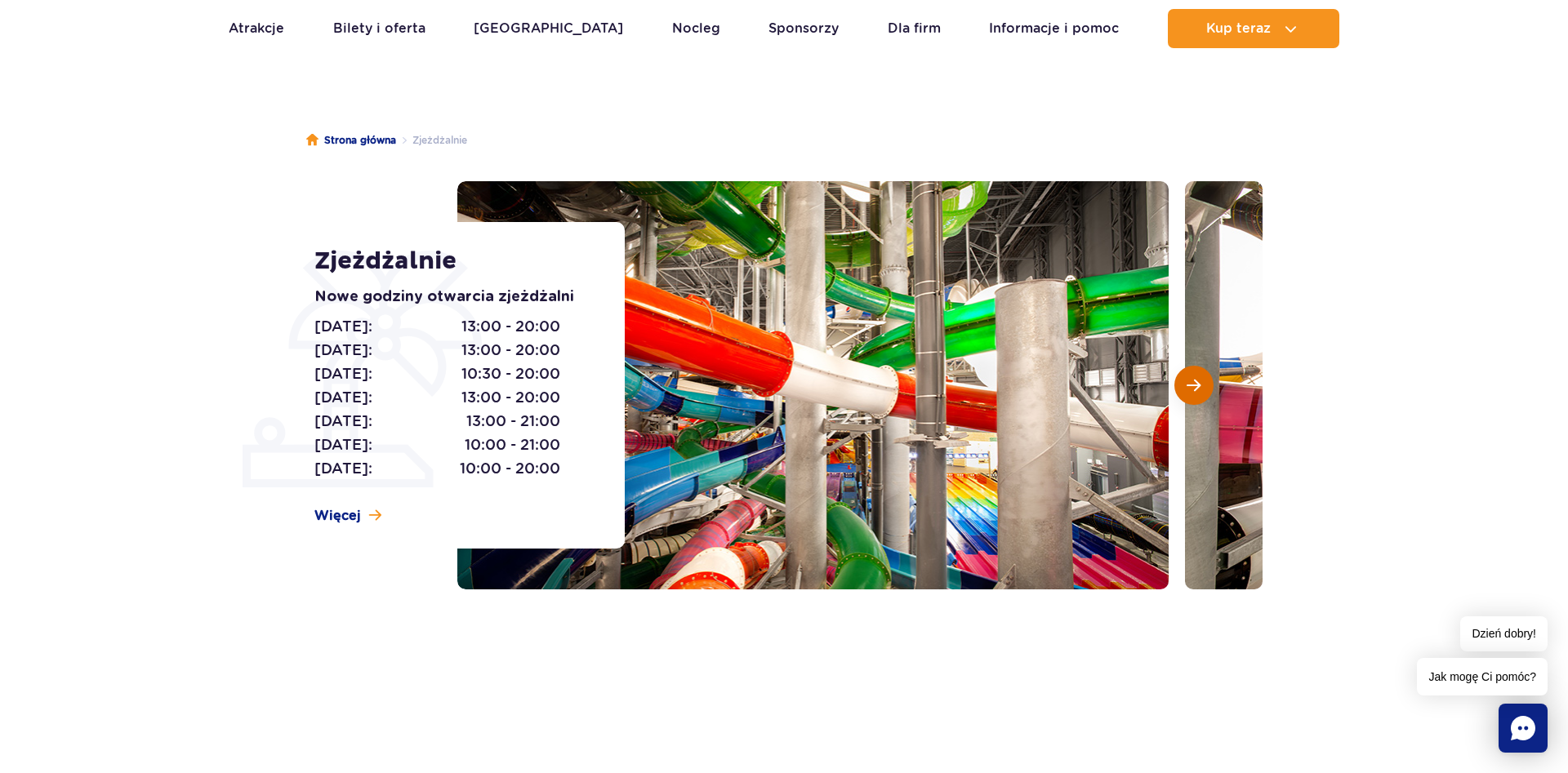
click at [1186, 383] on button "Następny slajd" at bounding box center [1194, 385] width 39 height 39
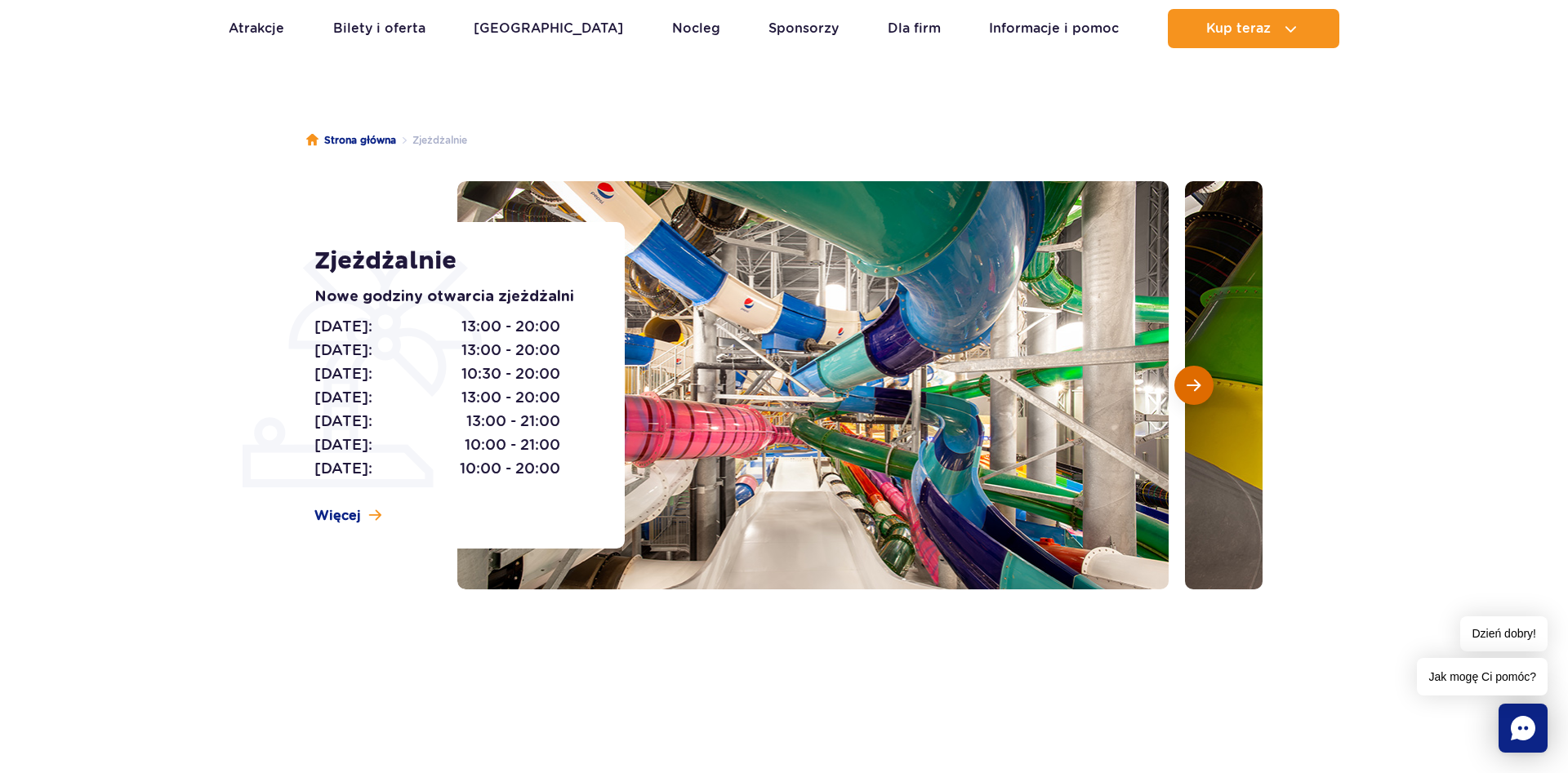
click at [1186, 383] on button "Następny slajd" at bounding box center [1194, 385] width 39 height 39
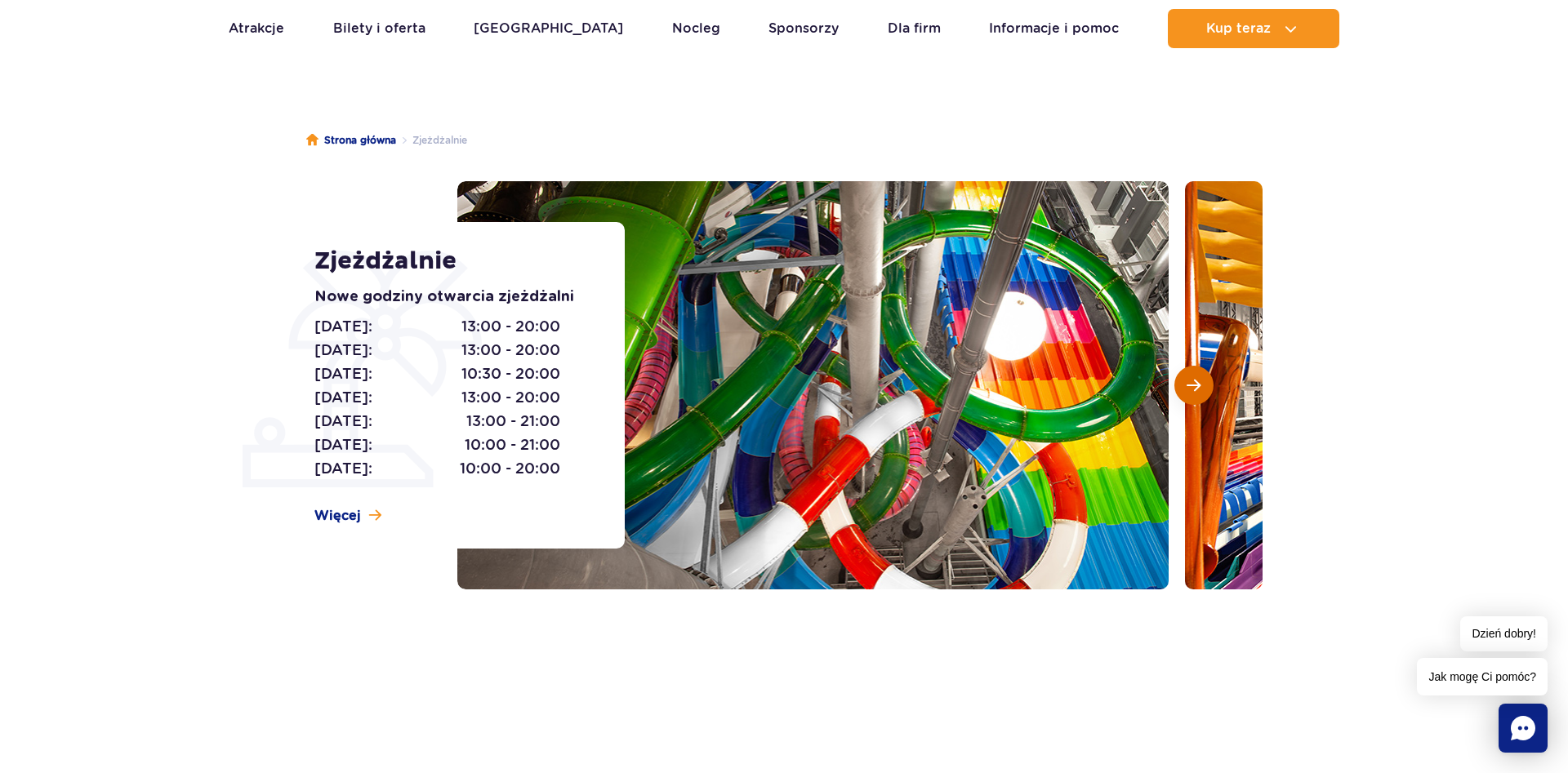
click at [1186, 383] on button "Następny slajd" at bounding box center [1194, 385] width 39 height 39
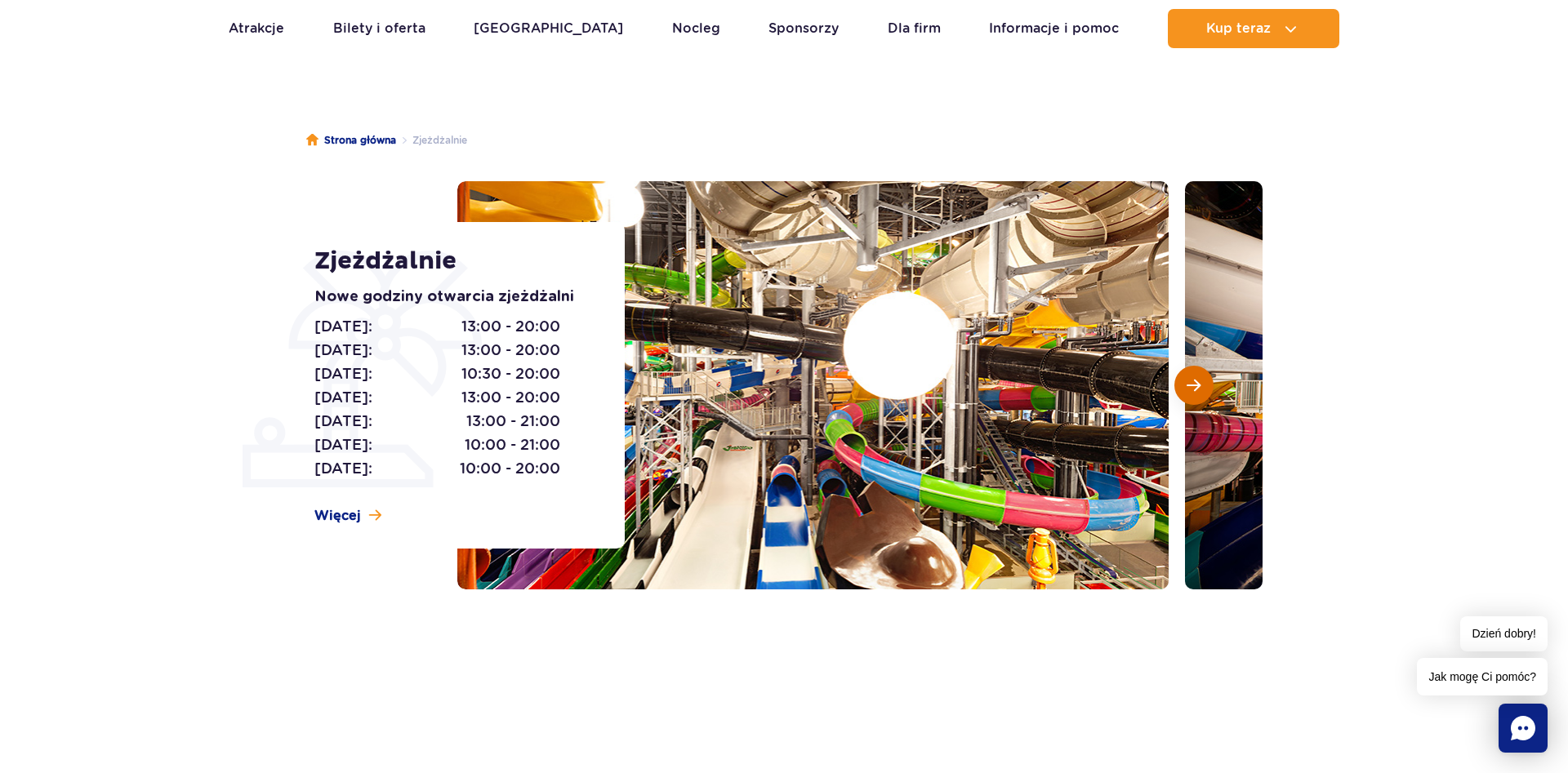
click at [1186, 383] on button "Następny slajd" at bounding box center [1194, 385] width 39 height 39
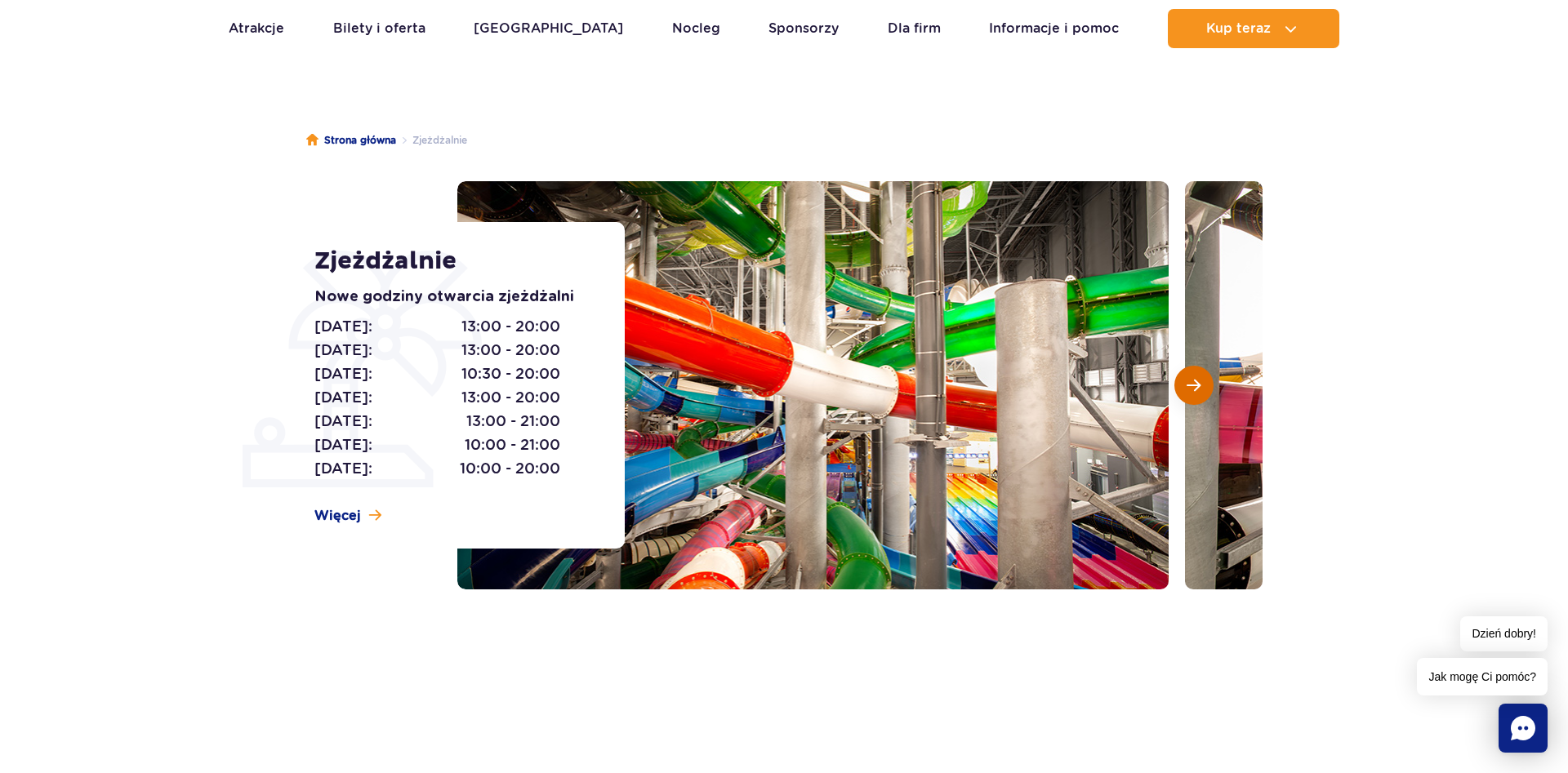
click at [1186, 383] on button "Następny slajd" at bounding box center [1194, 385] width 39 height 39
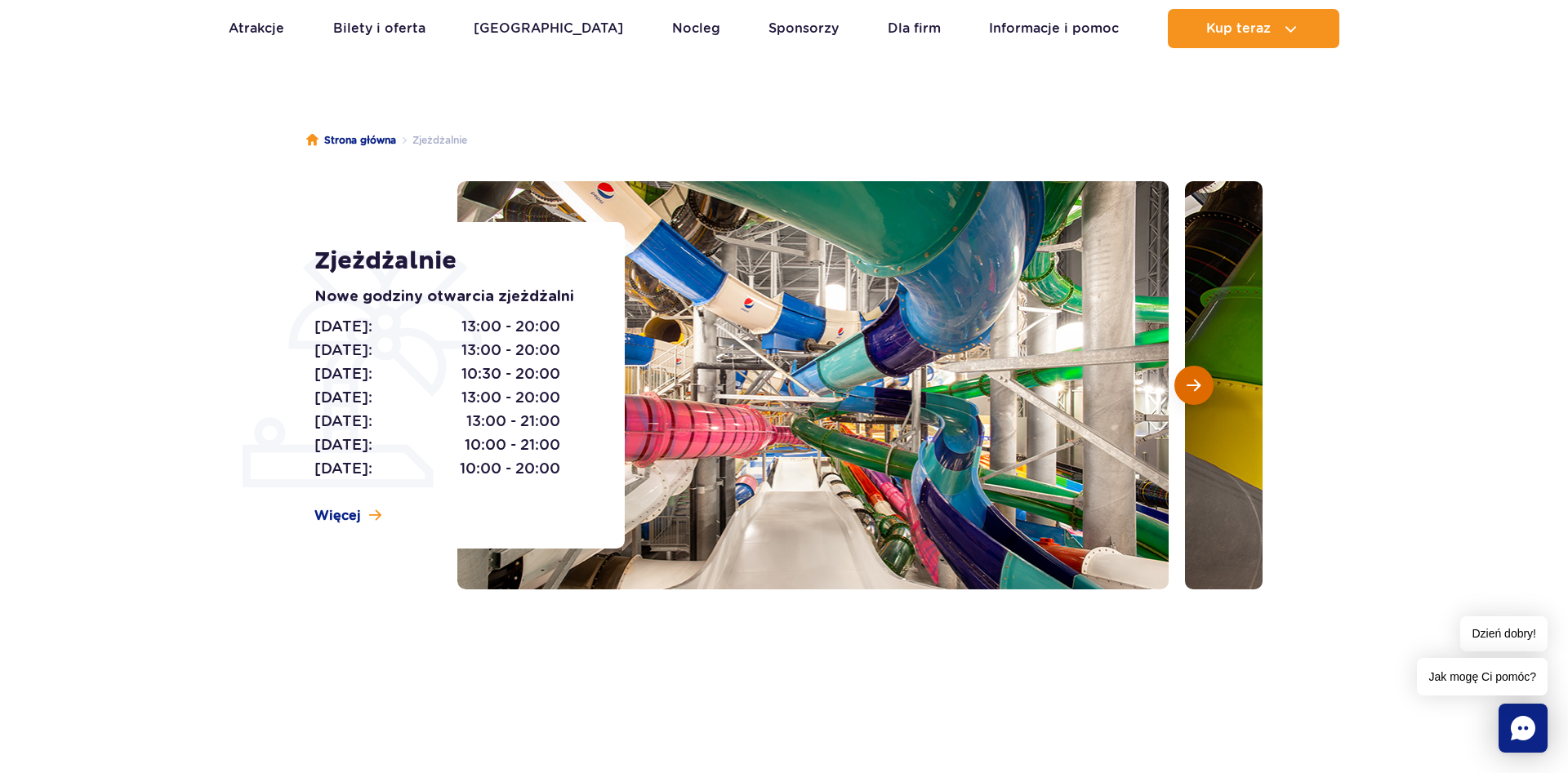
click at [1186, 383] on button "Następny slajd" at bounding box center [1194, 385] width 39 height 39
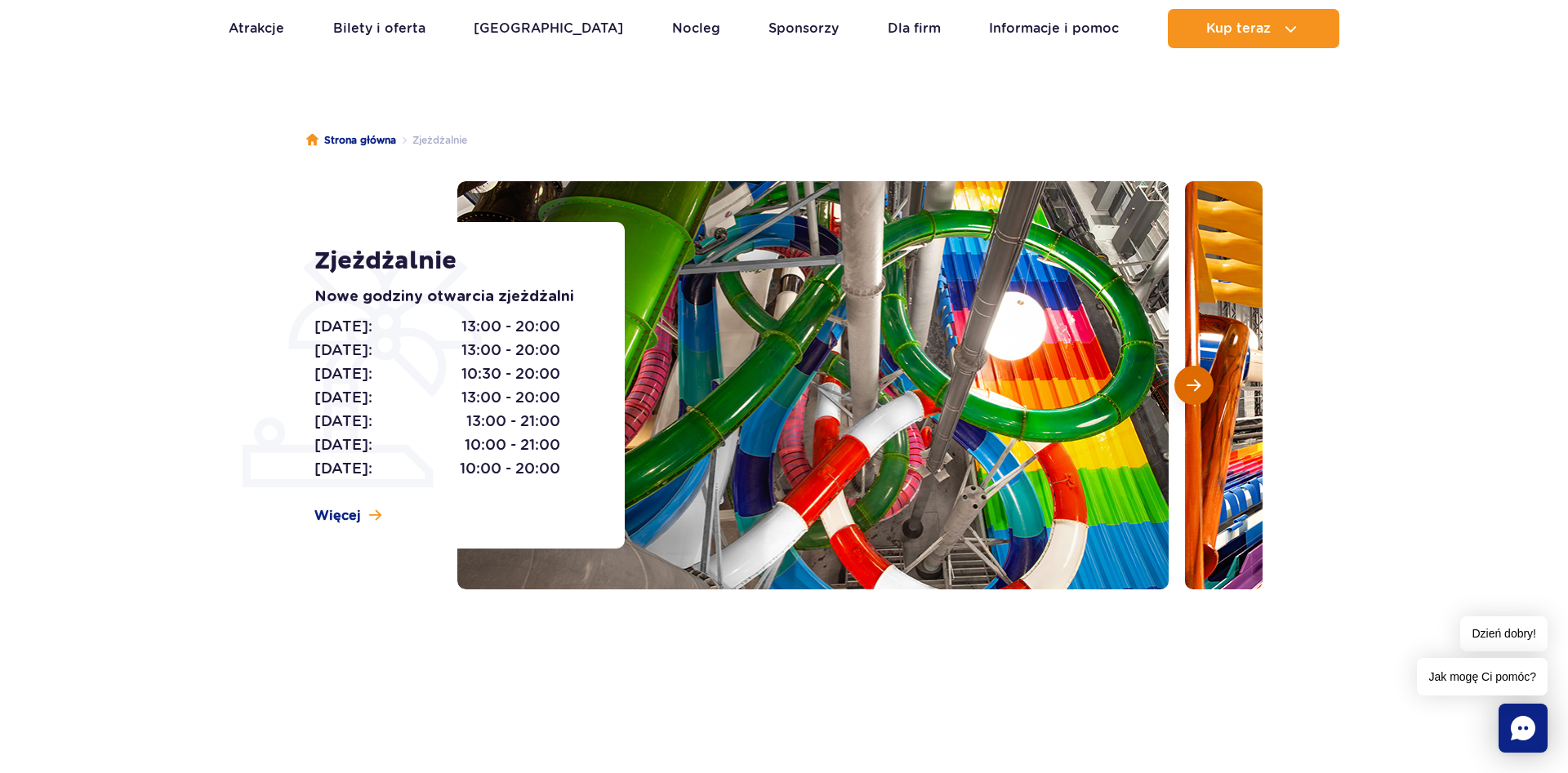
click at [1186, 383] on button "Następny slajd" at bounding box center [1194, 385] width 39 height 39
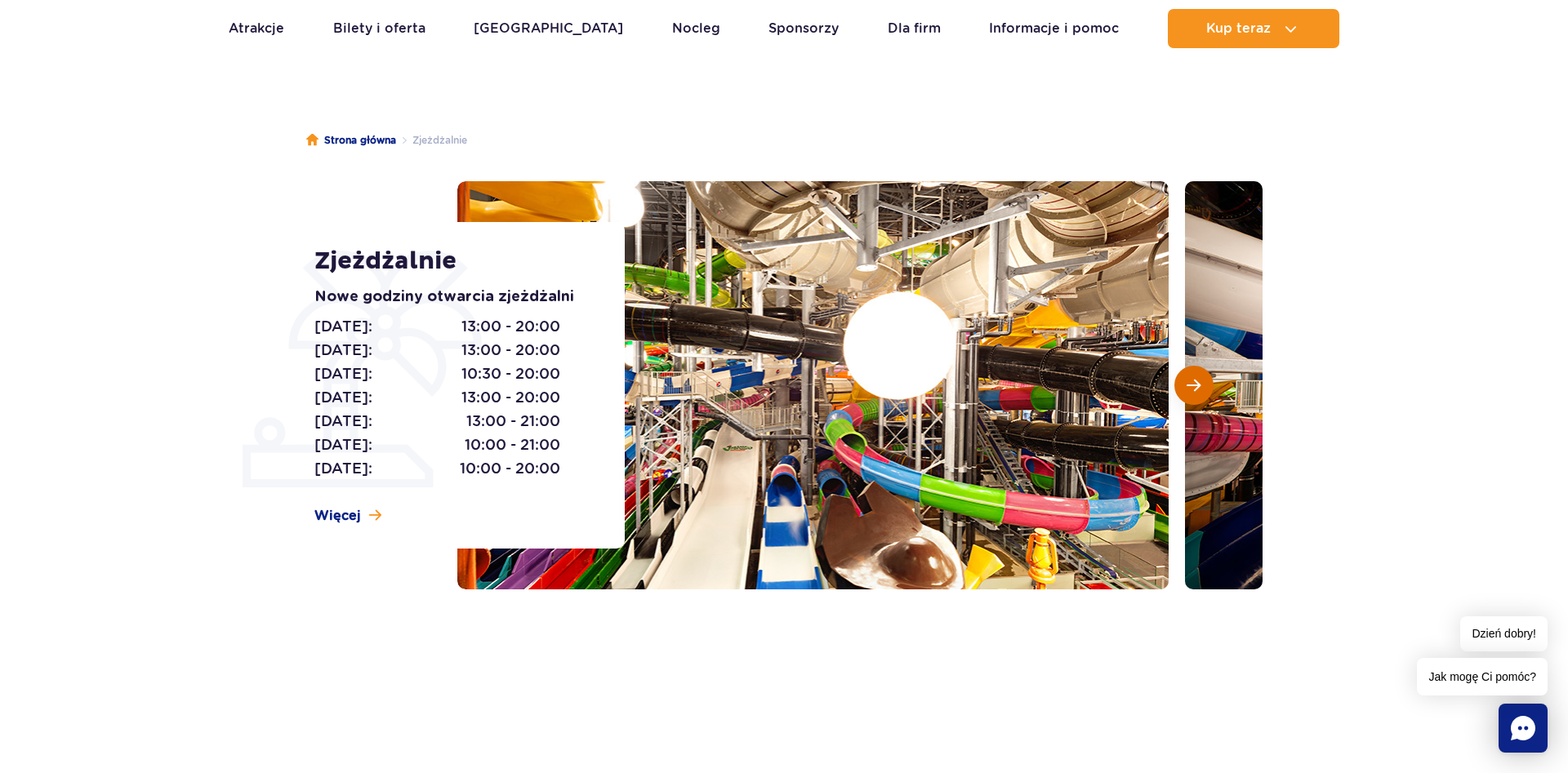
click at [1186, 383] on button "Następny slajd" at bounding box center [1194, 385] width 39 height 39
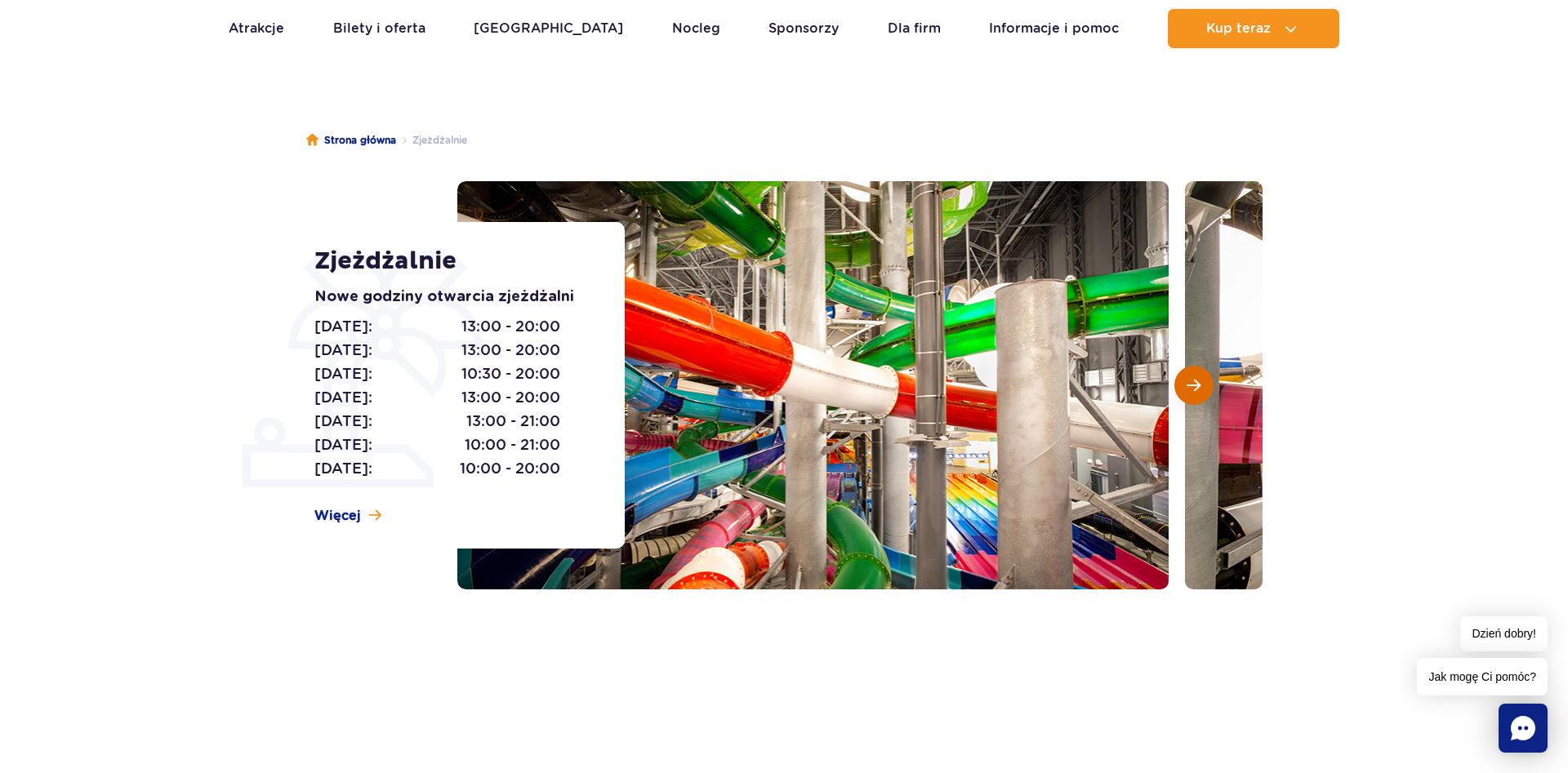
click at [1186, 383] on button "Następny slajd" at bounding box center [1194, 385] width 39 height 39
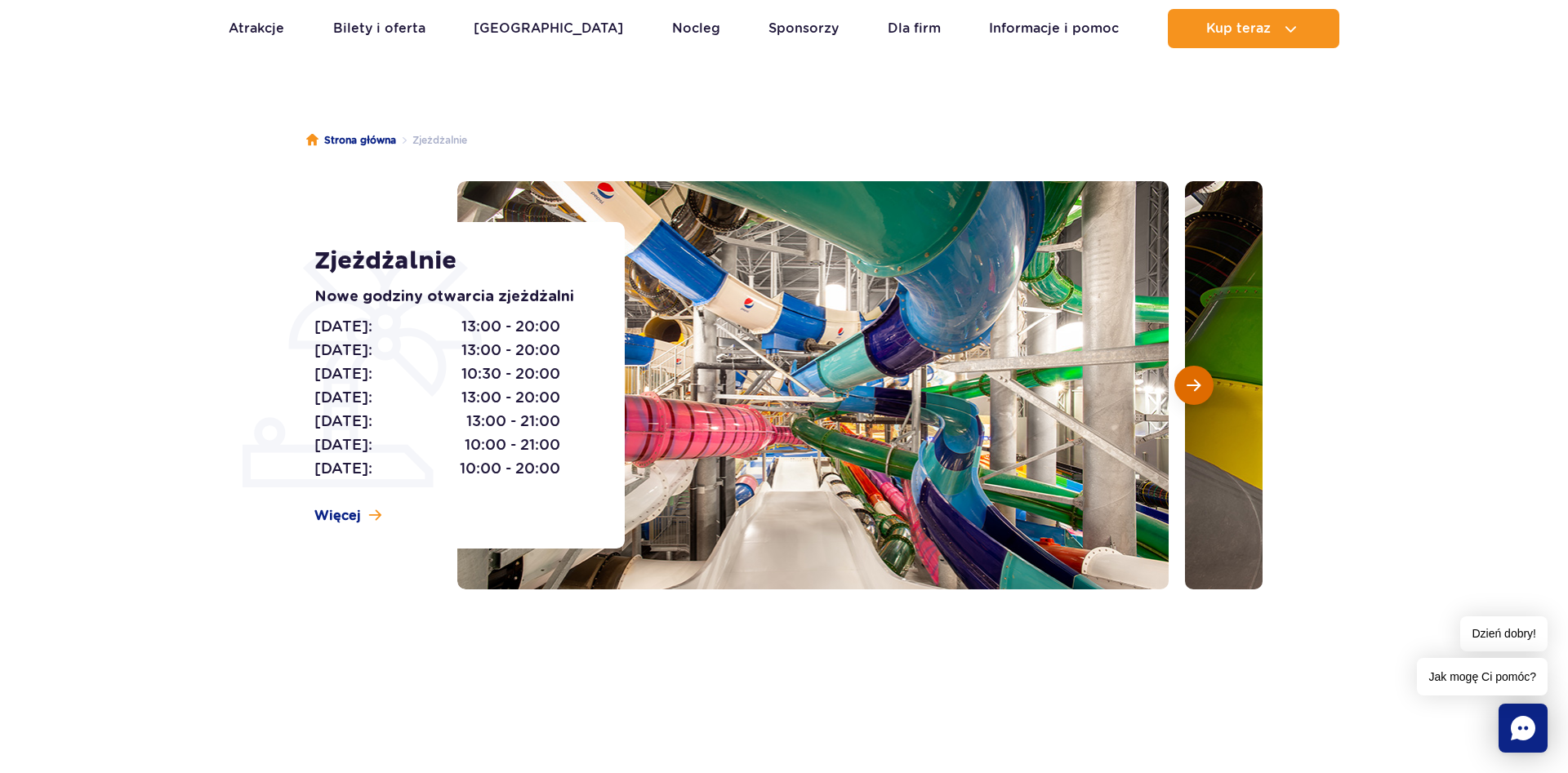
click at [1186, 383] on button "Następny slajd" at bounding box center [1194, 385] width 39 height 39
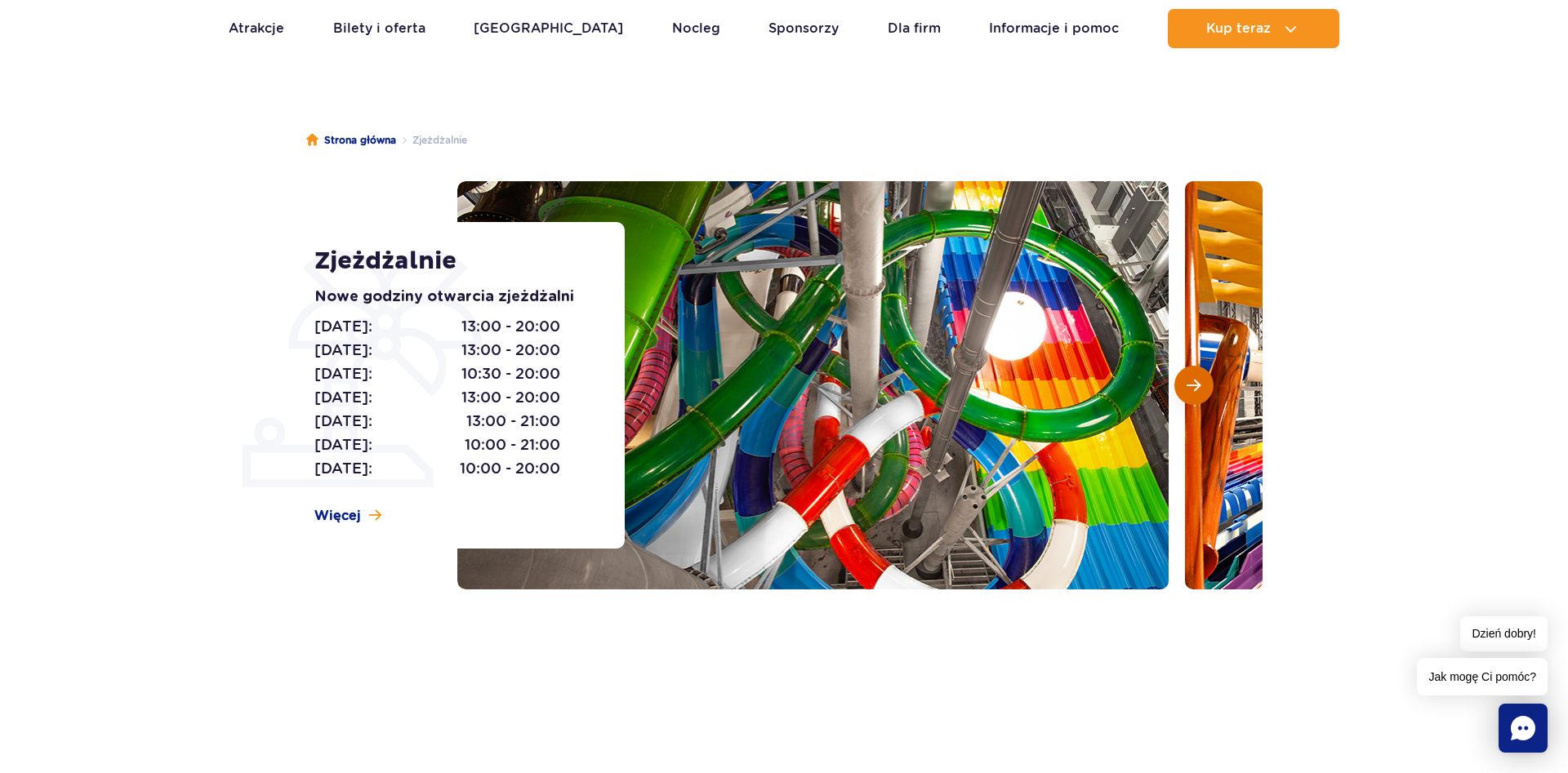
click at [1186, 383] on button "Następny slajd" at bounding box center [1194, 385] width 39 height 39
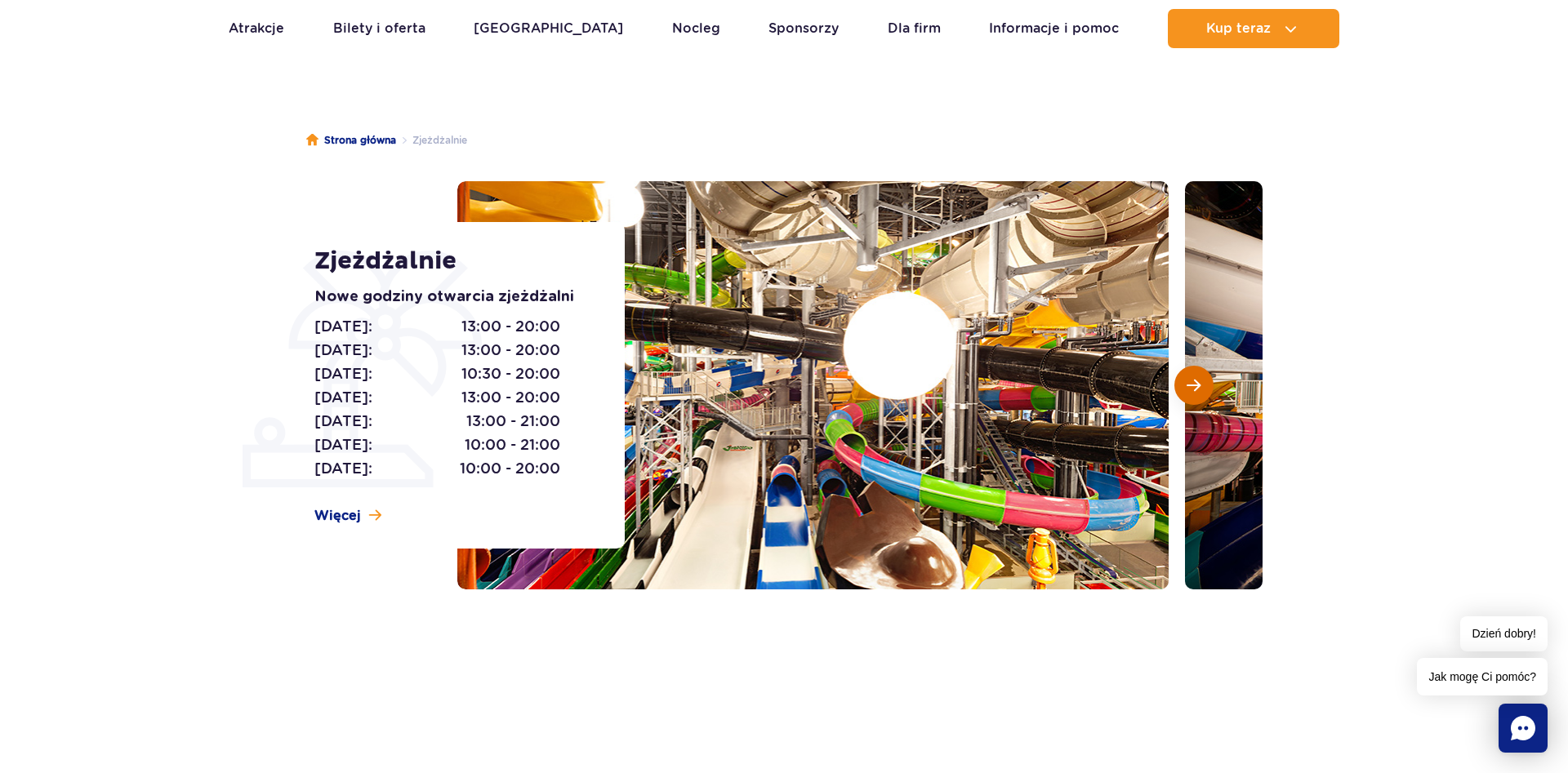
click at [1186, 383] on button "Następny slajd" at bounding box center [1194, 385] width 39 height 39
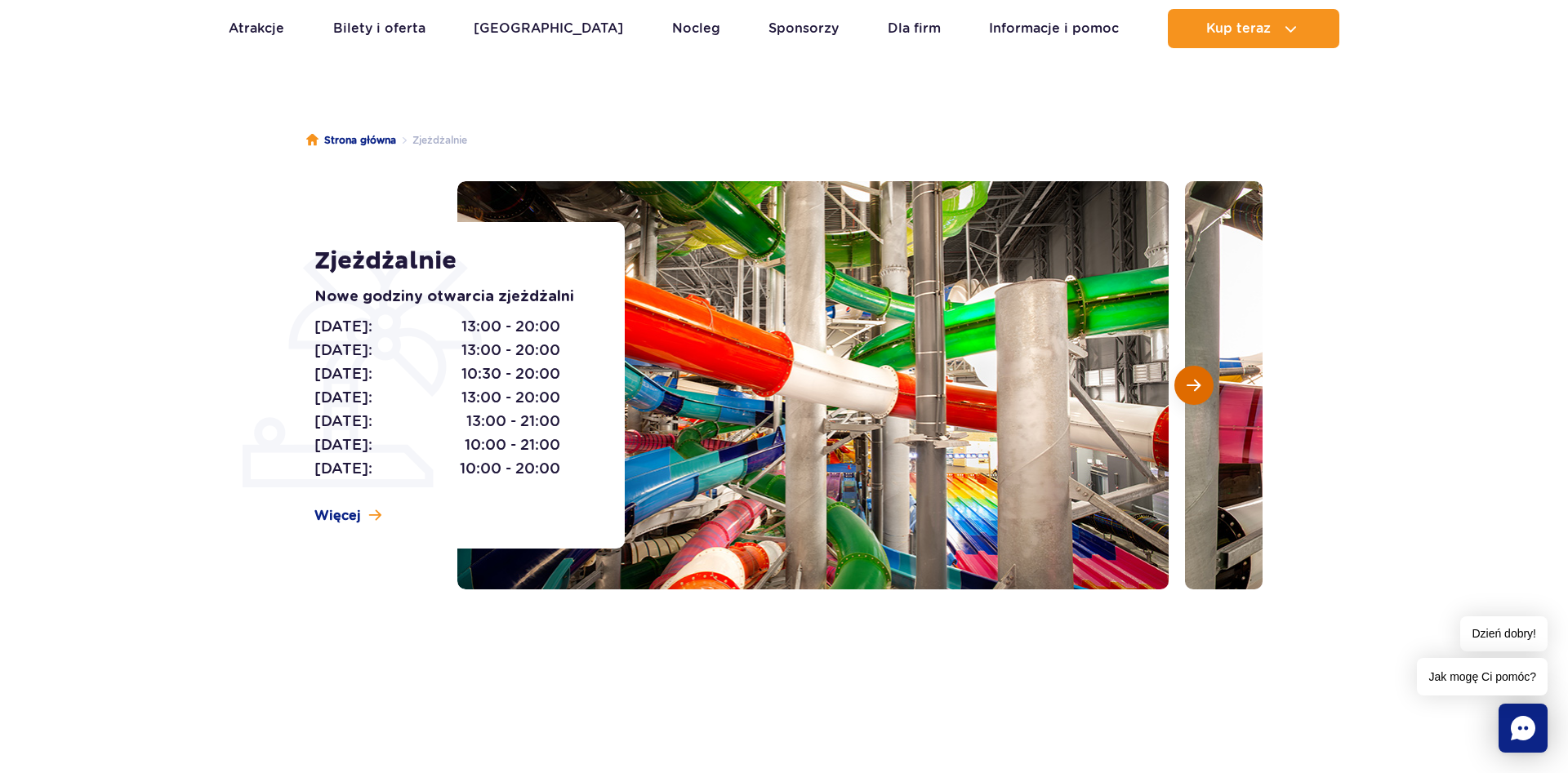
click at [1186, 383] on button "Następny slajd" at bounding box center [1194, 385] width 39 height 39
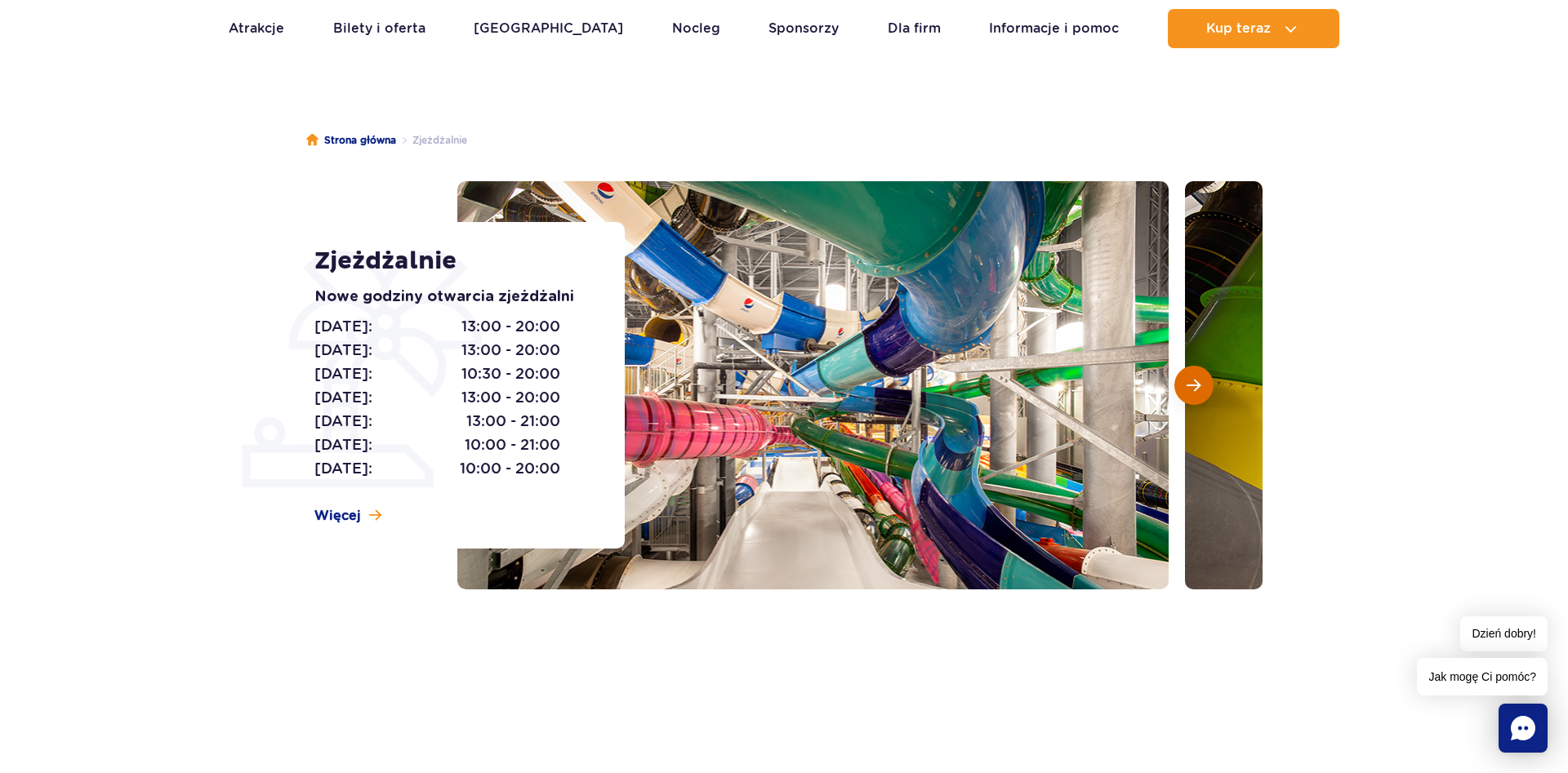
click at [1186, 383] on button "Następny slajd" at bounding box center [1194, 385] width 39 height 39
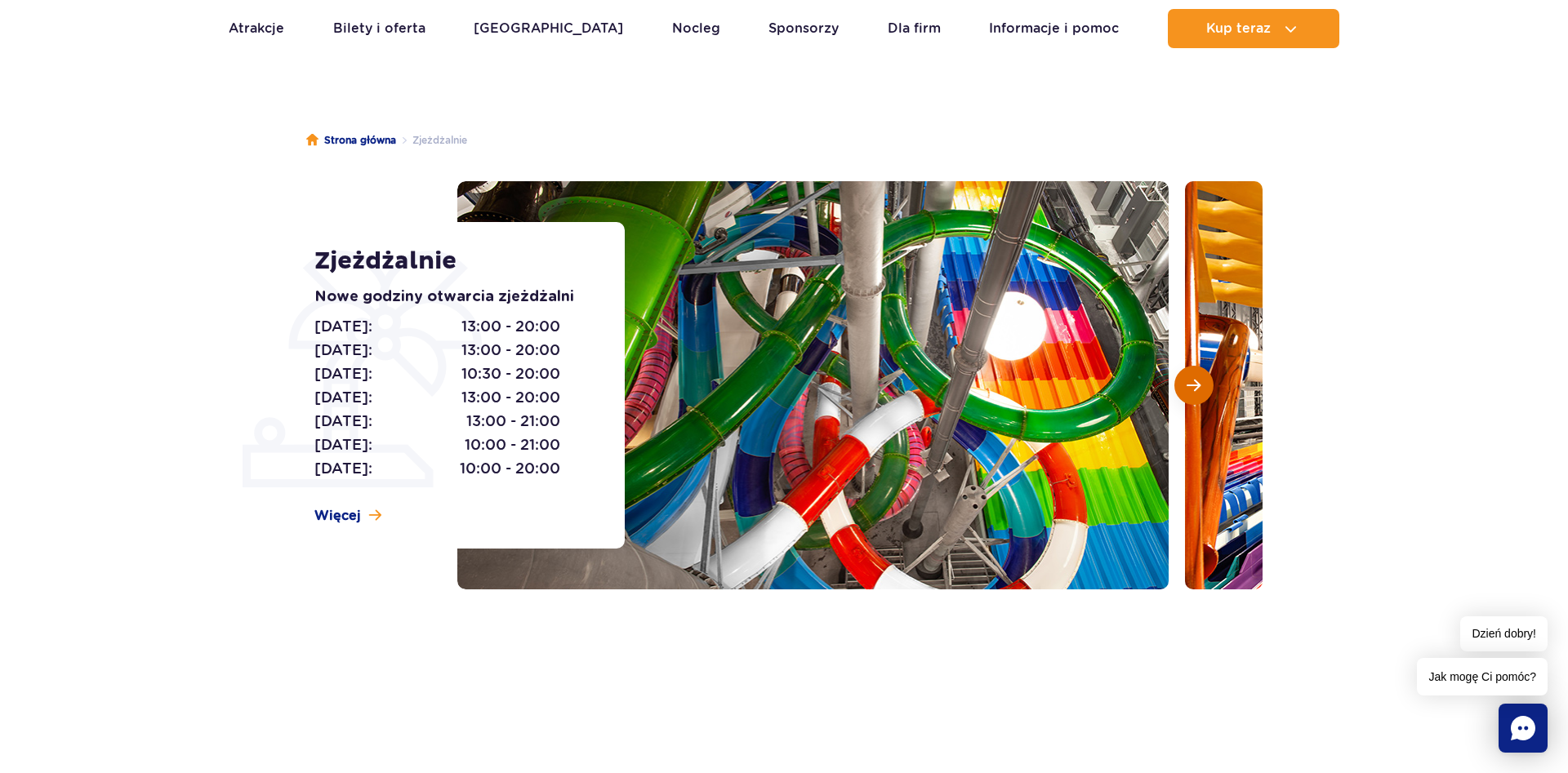
click at [1186, 383] on button "Następny slajd" at bounding box center [1194, 385] width 39 height 39
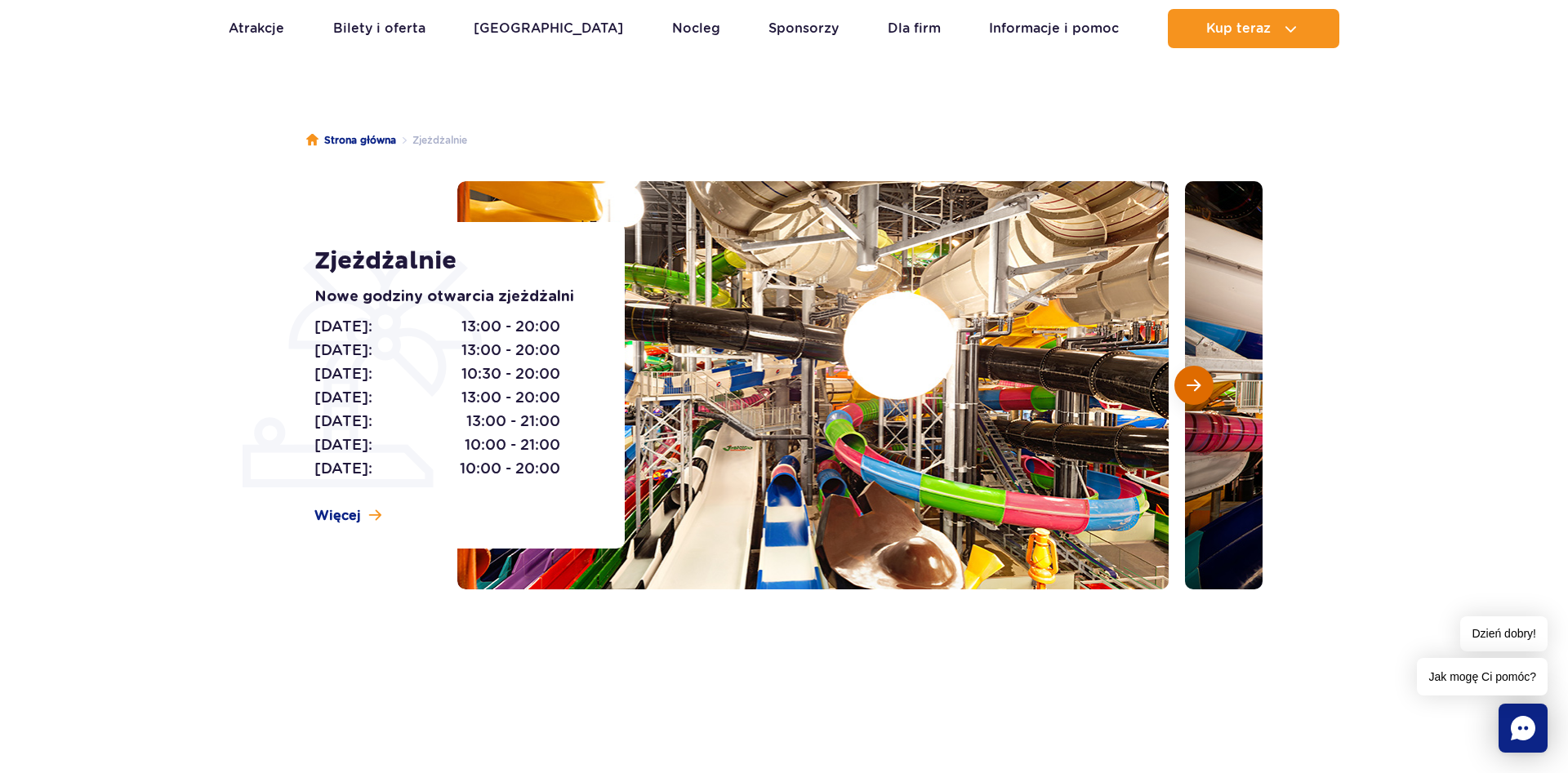
click at [1186, 383] on button "Następny slajd" at bounding box center [1194, 385] width 39 height 39
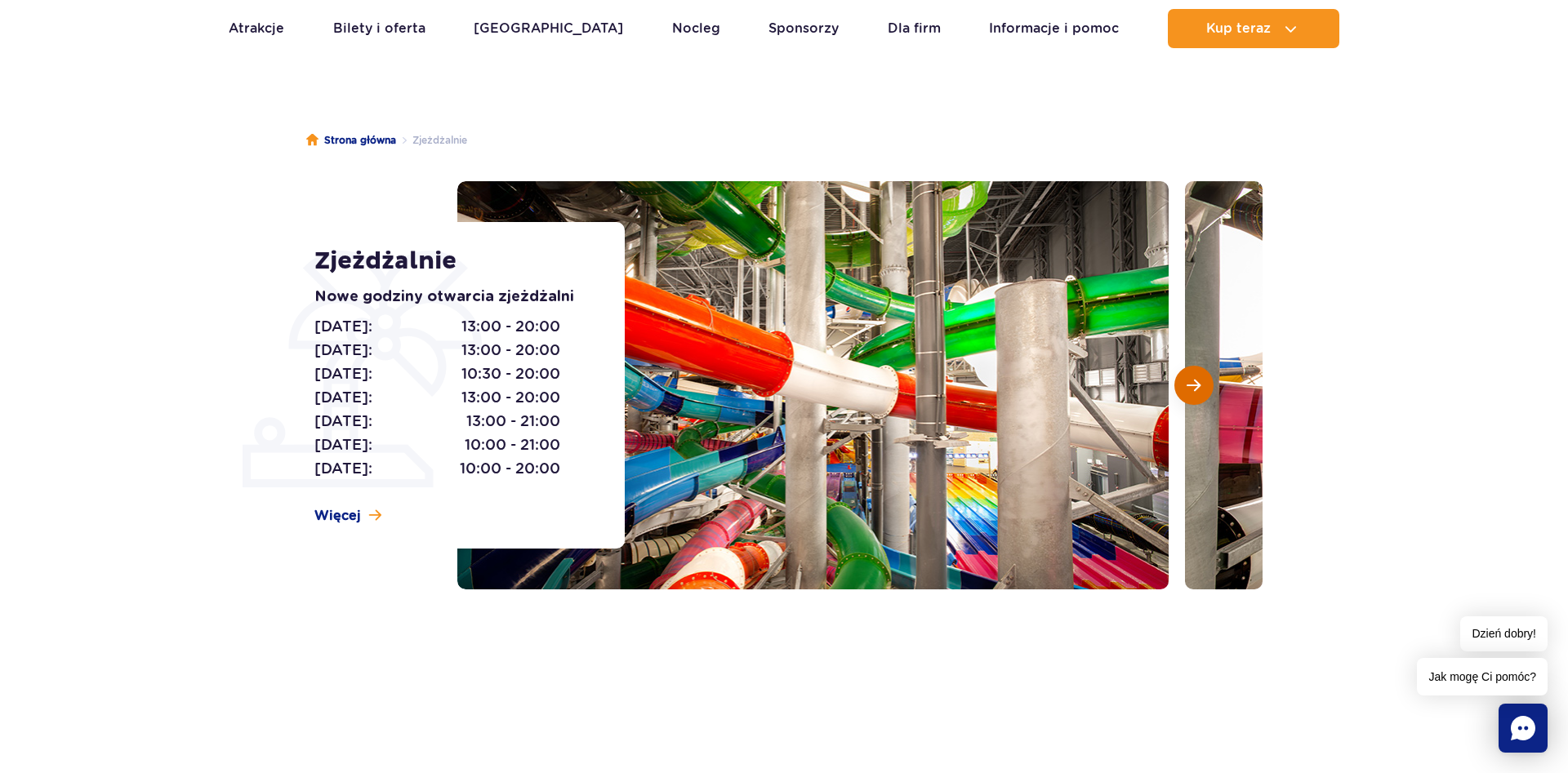
click at [1186, 383] on button "Następny slajd" at bounding box center [1194, 385] width 39 height 39
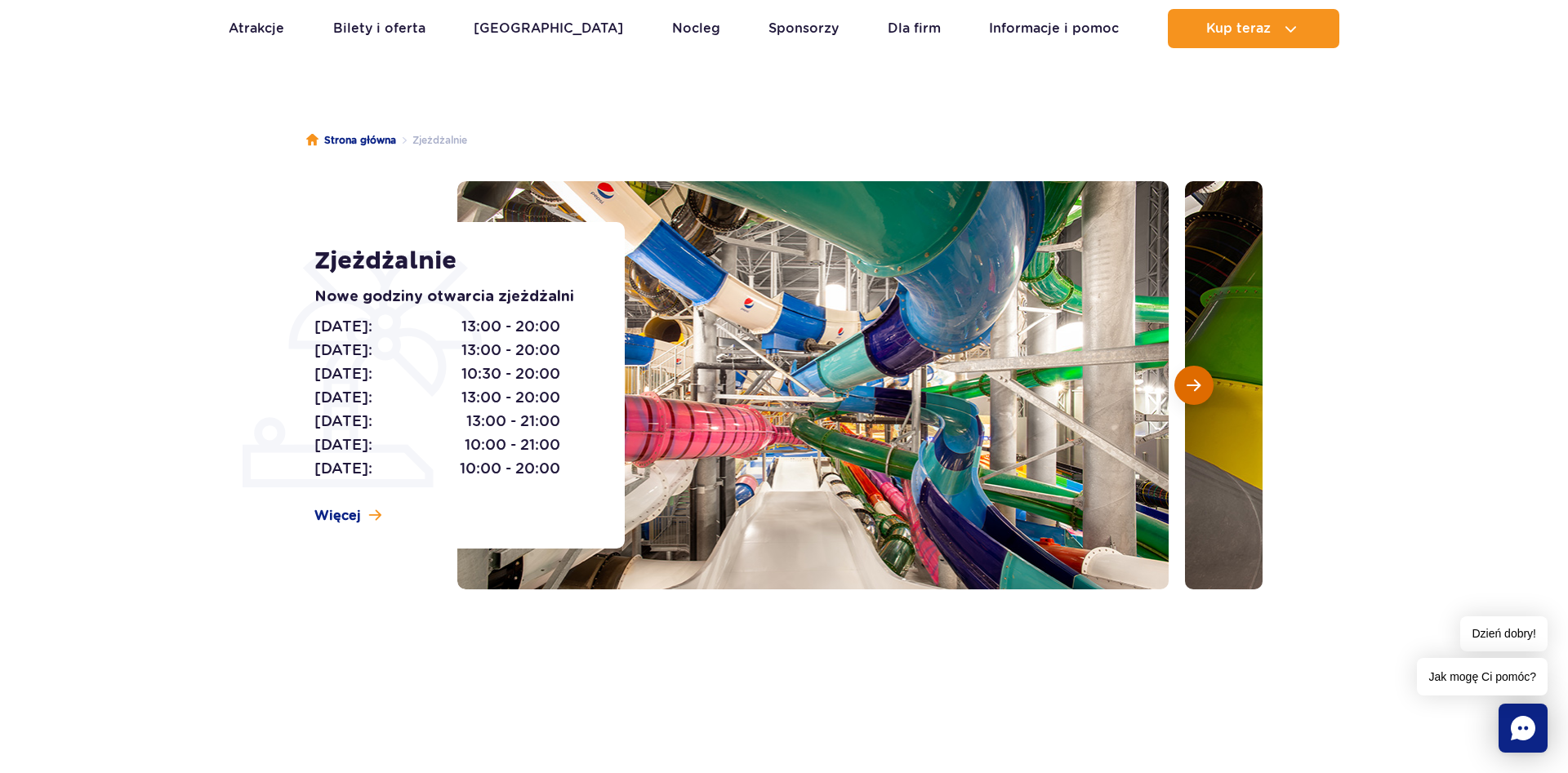
click at [1186, 383] on button "Następny slajd" at bounding box center [1194, 385] width 39 height 39
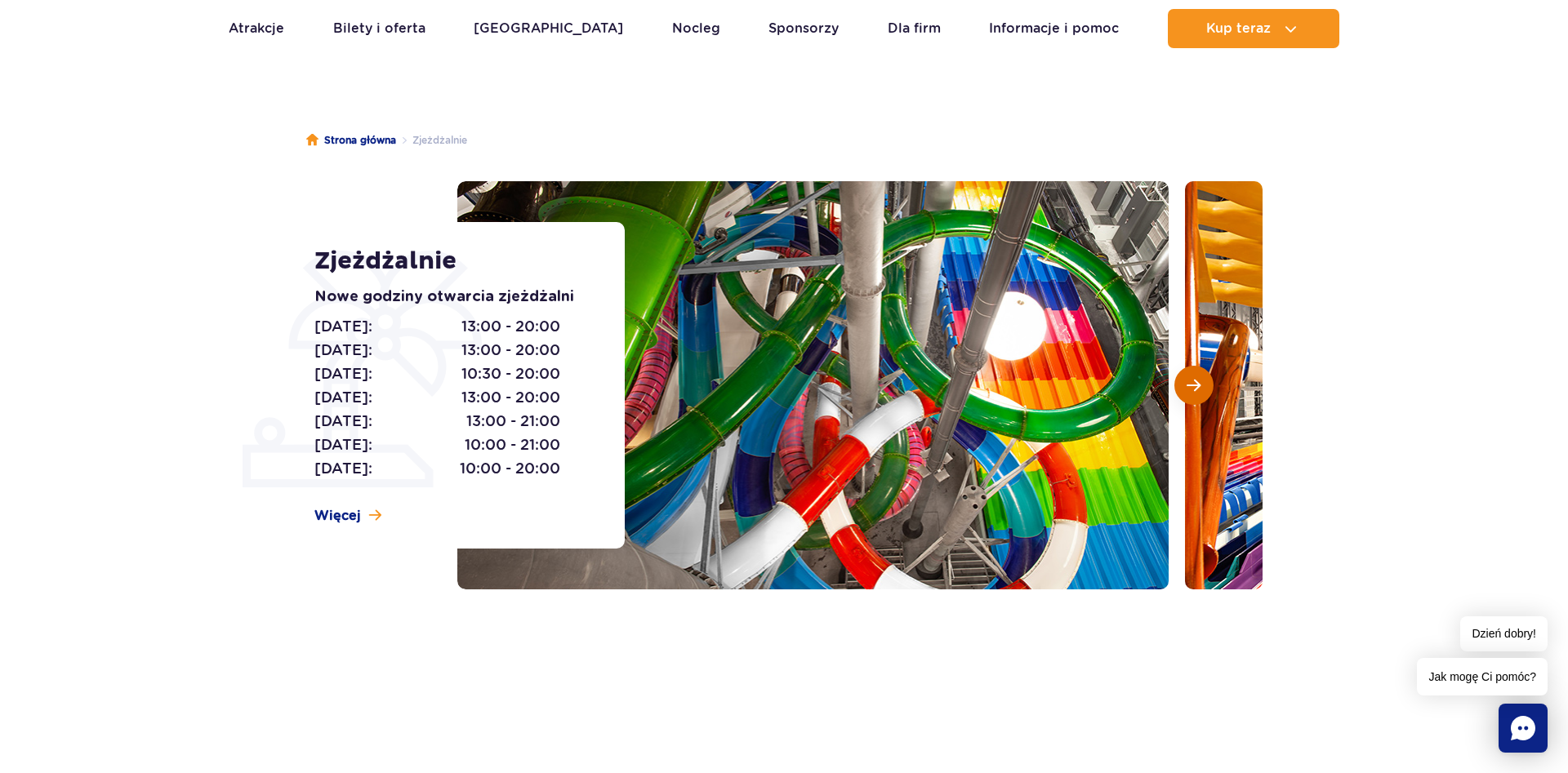
click at [1186, 383] on button "Następny slajd" at bounding box center [1194, 385] width 39 height 39
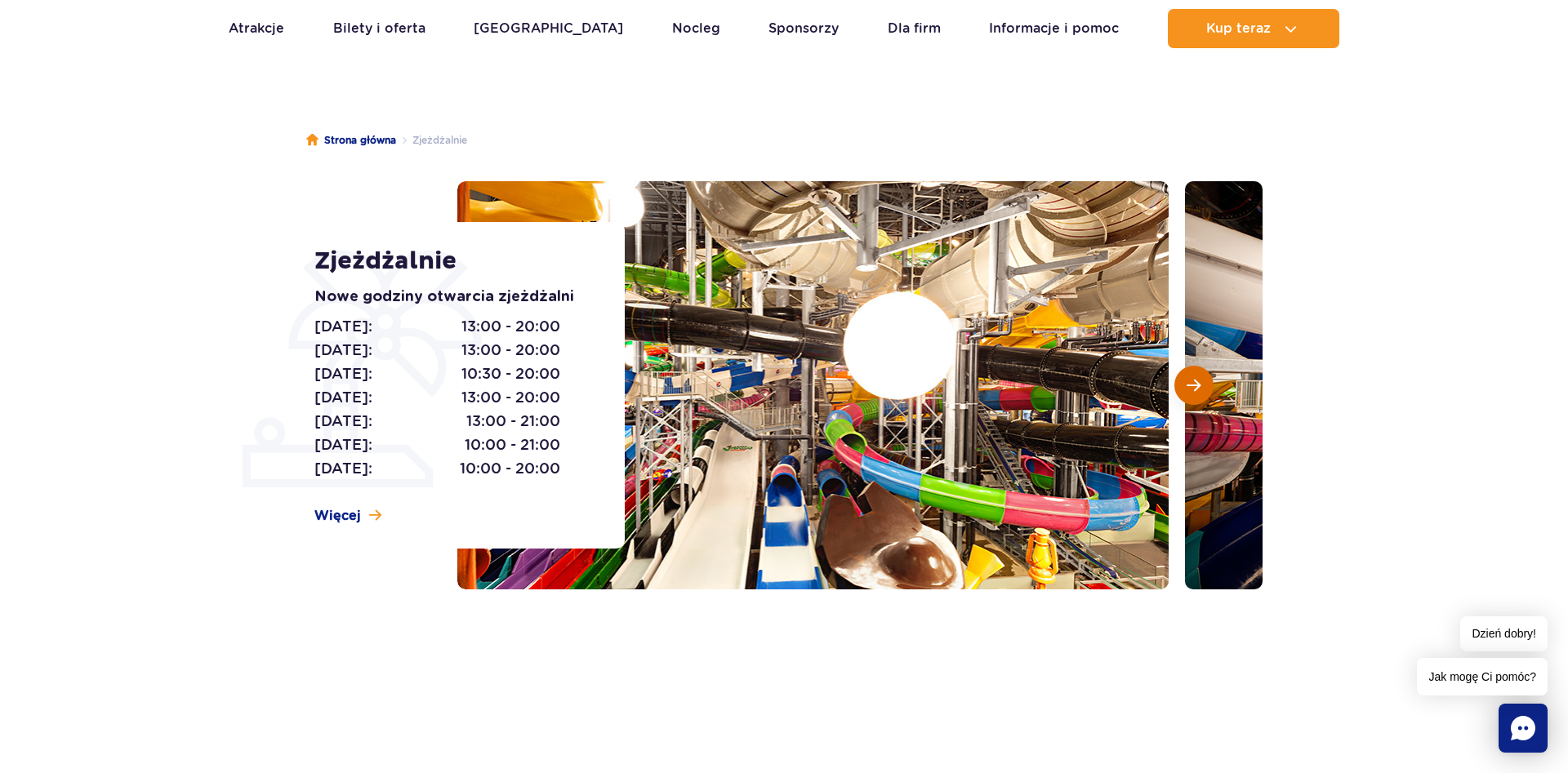
click at [1186, 383] on button "Następny slajd" at bounding box center [1194, 385] width 39 height 39
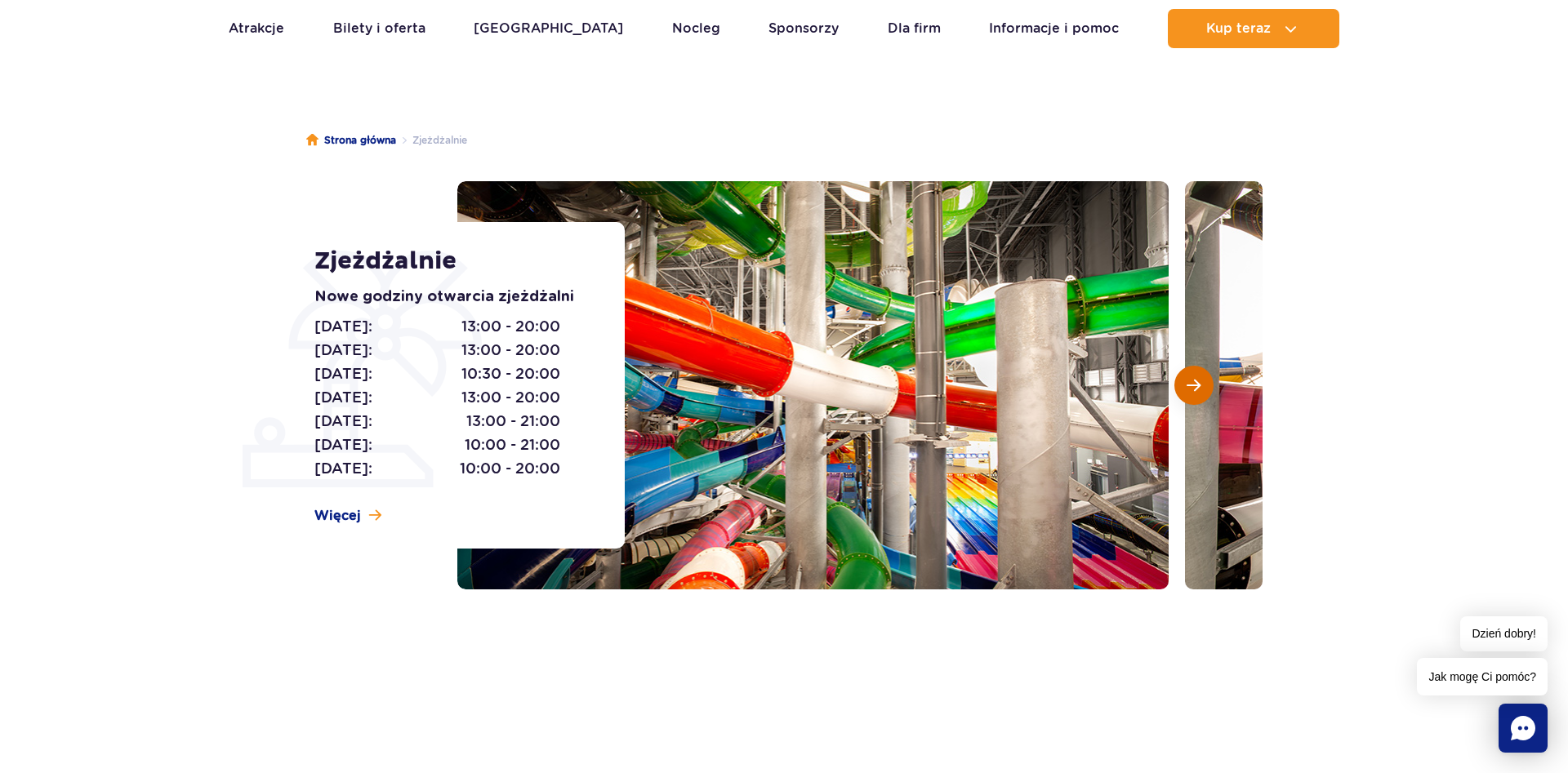
click at [1186, 383] on button "Następny slajd" at bounding box center [1194, 385] width 39 height 39
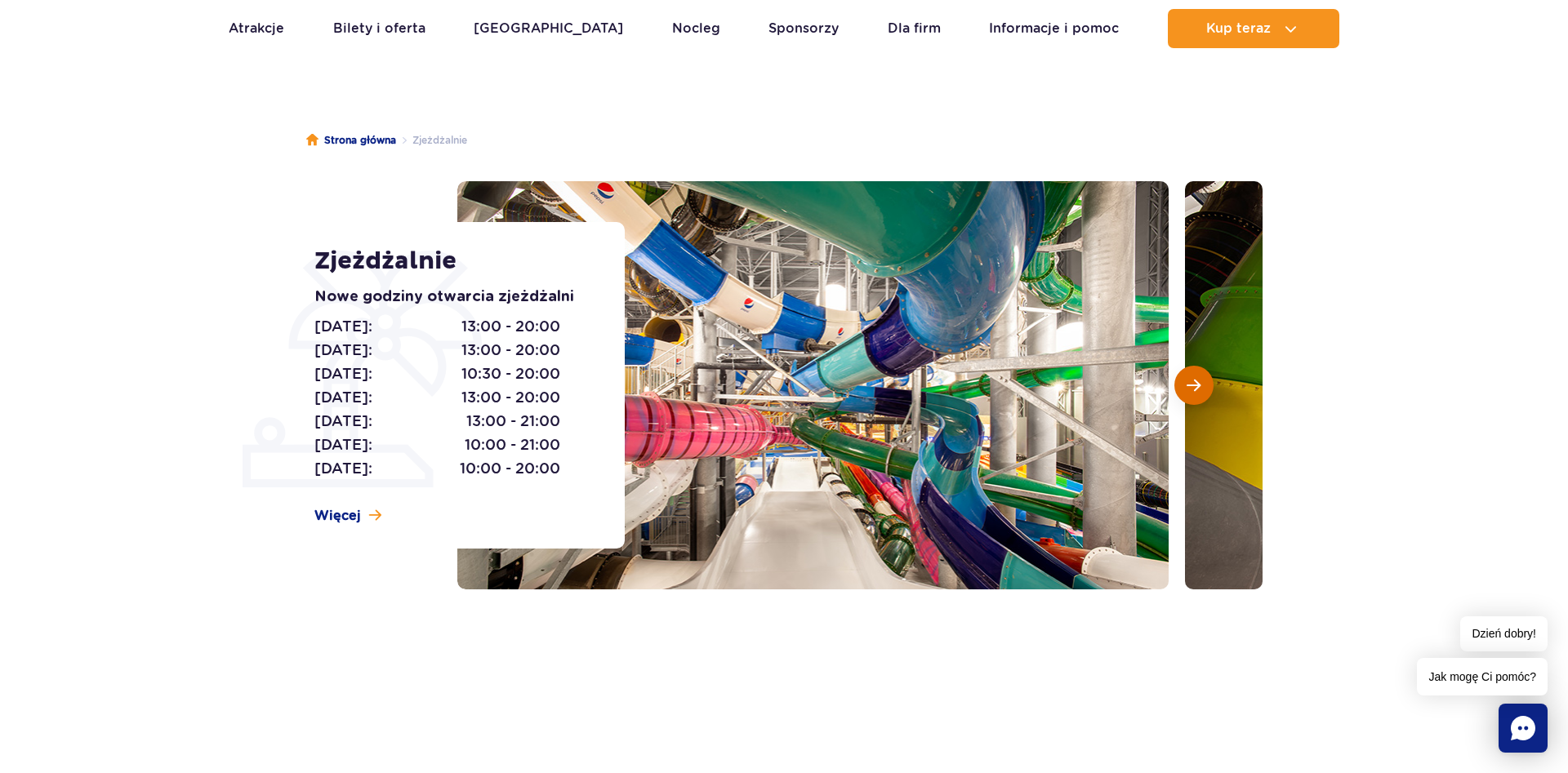
click at [1186, 383] on button "Następny slajd" at bounding box center [1194, 385] width 39 height 39
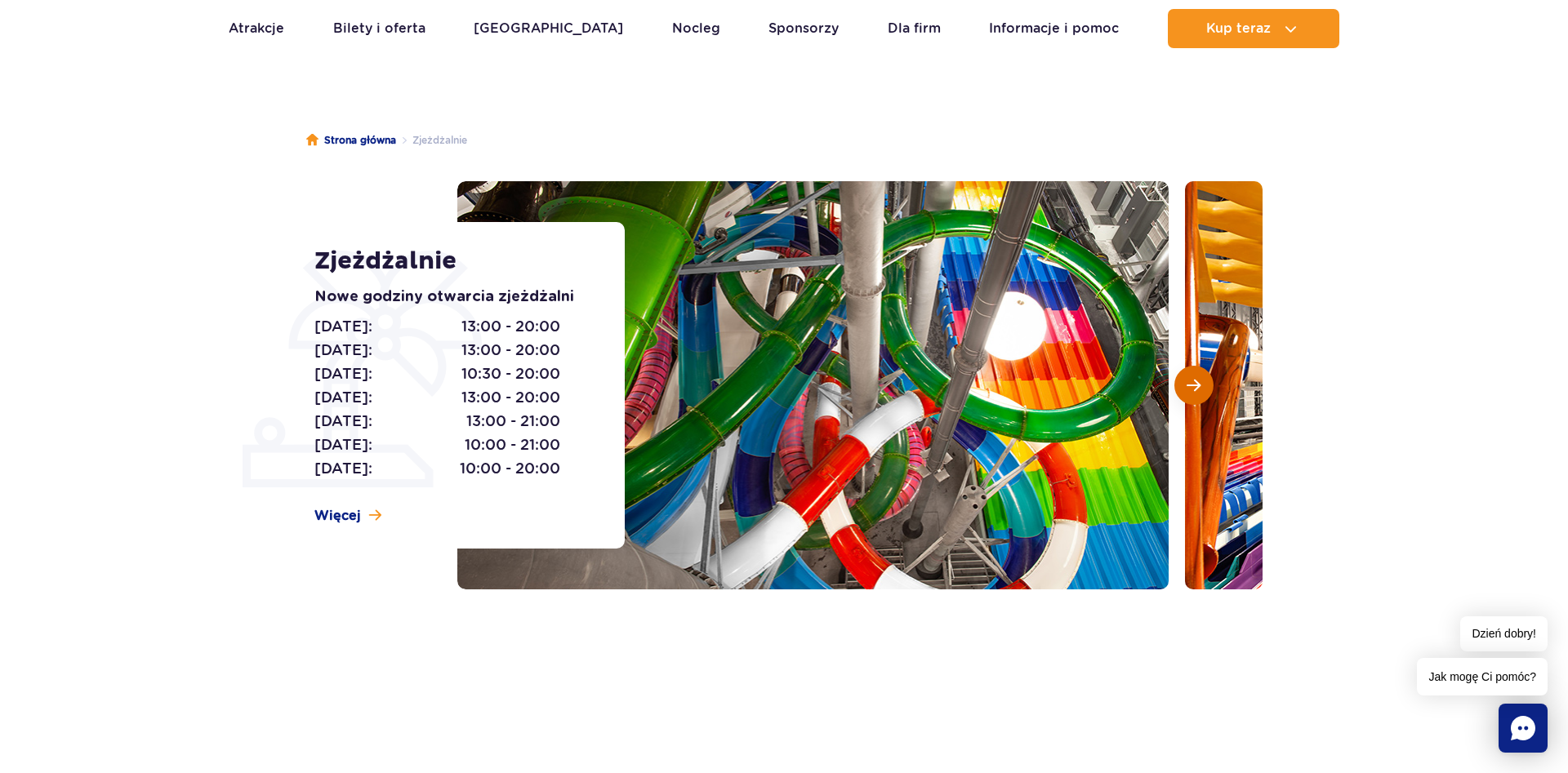
click at [1186, 383] on button "Następny slajd" at bounding box center [1194, 385] width 39 height 39
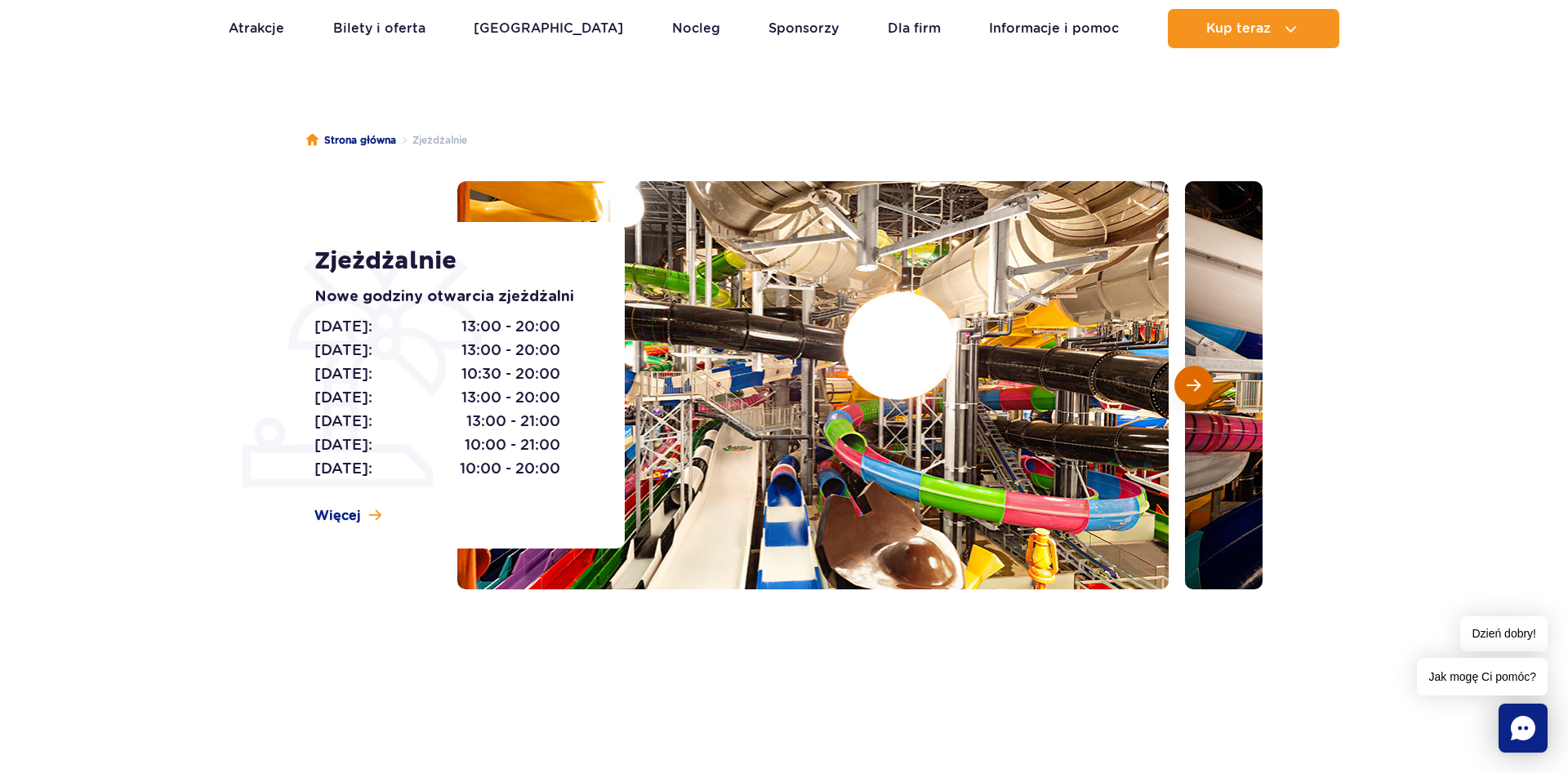
click at [1186, 383] on button "Następny slajd" at bounding box center [1194, 385] width 39 height 39
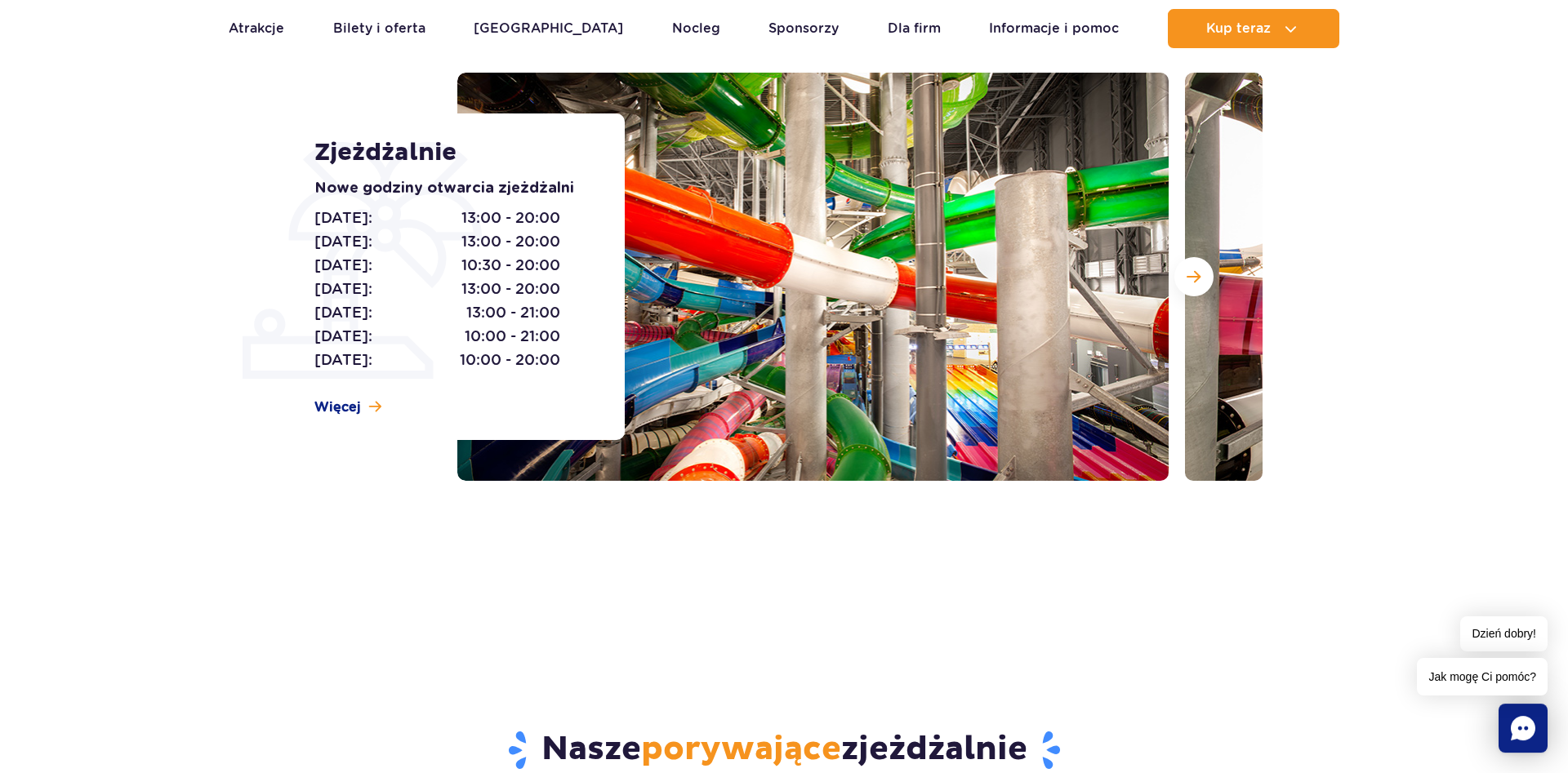
scroll to position [166, 0]
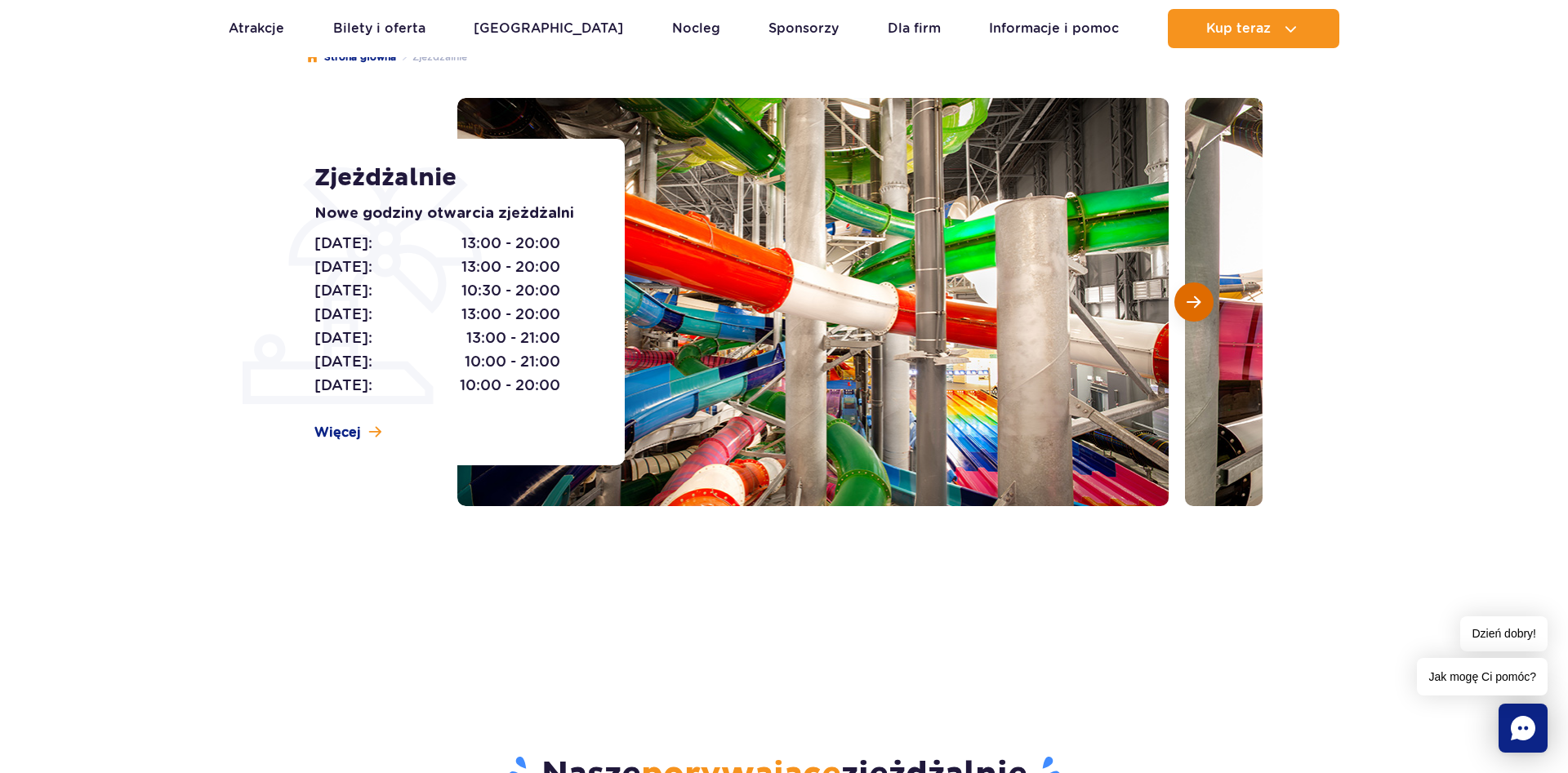
click at [1200, 304] on button "Następny slajd" at bounding box center [1194, 302] width 39 height 39
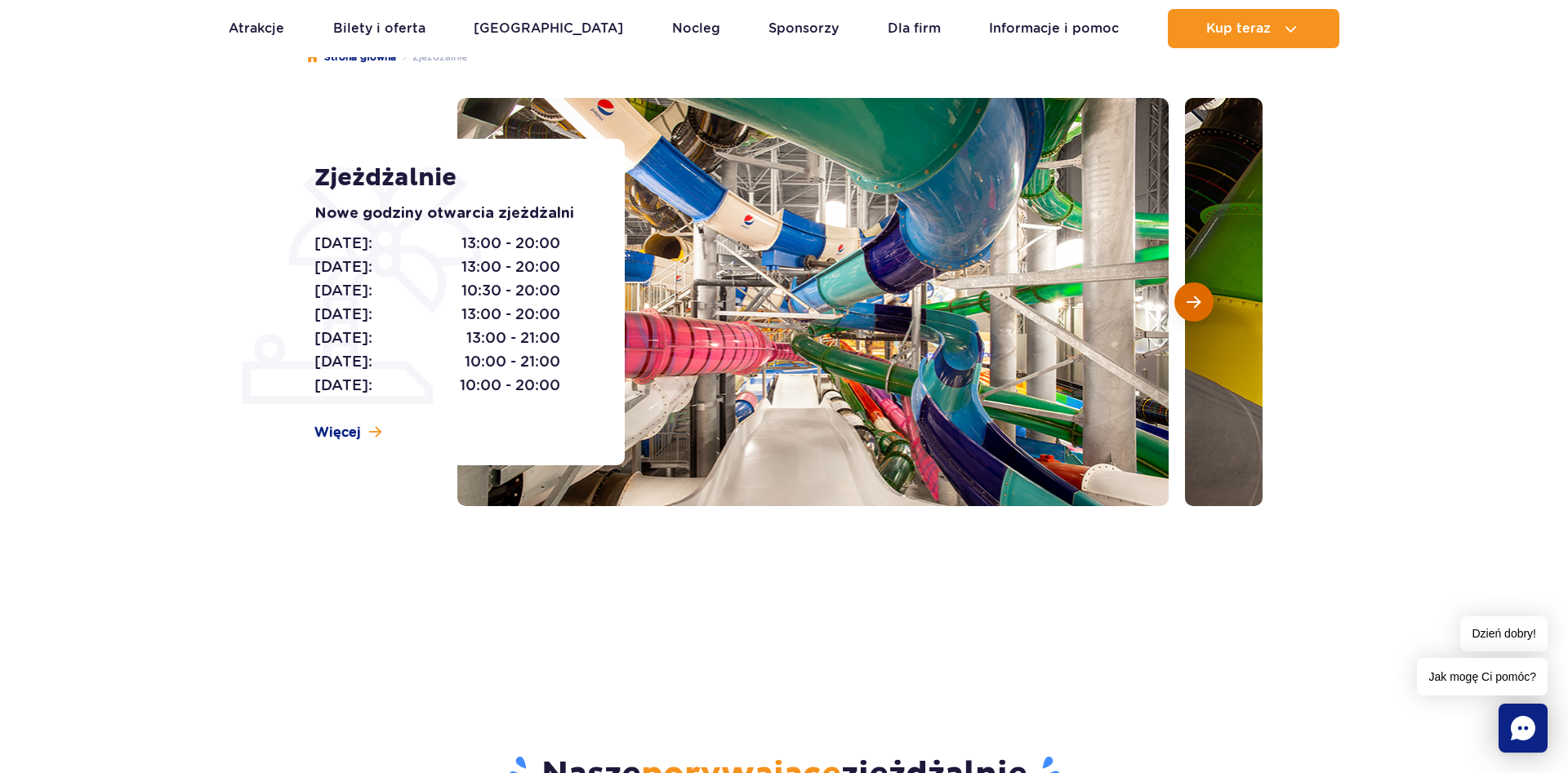
click at [1198, 305] on span "Następny slajd" at bounding box center [1193, 301] width 14 height 15
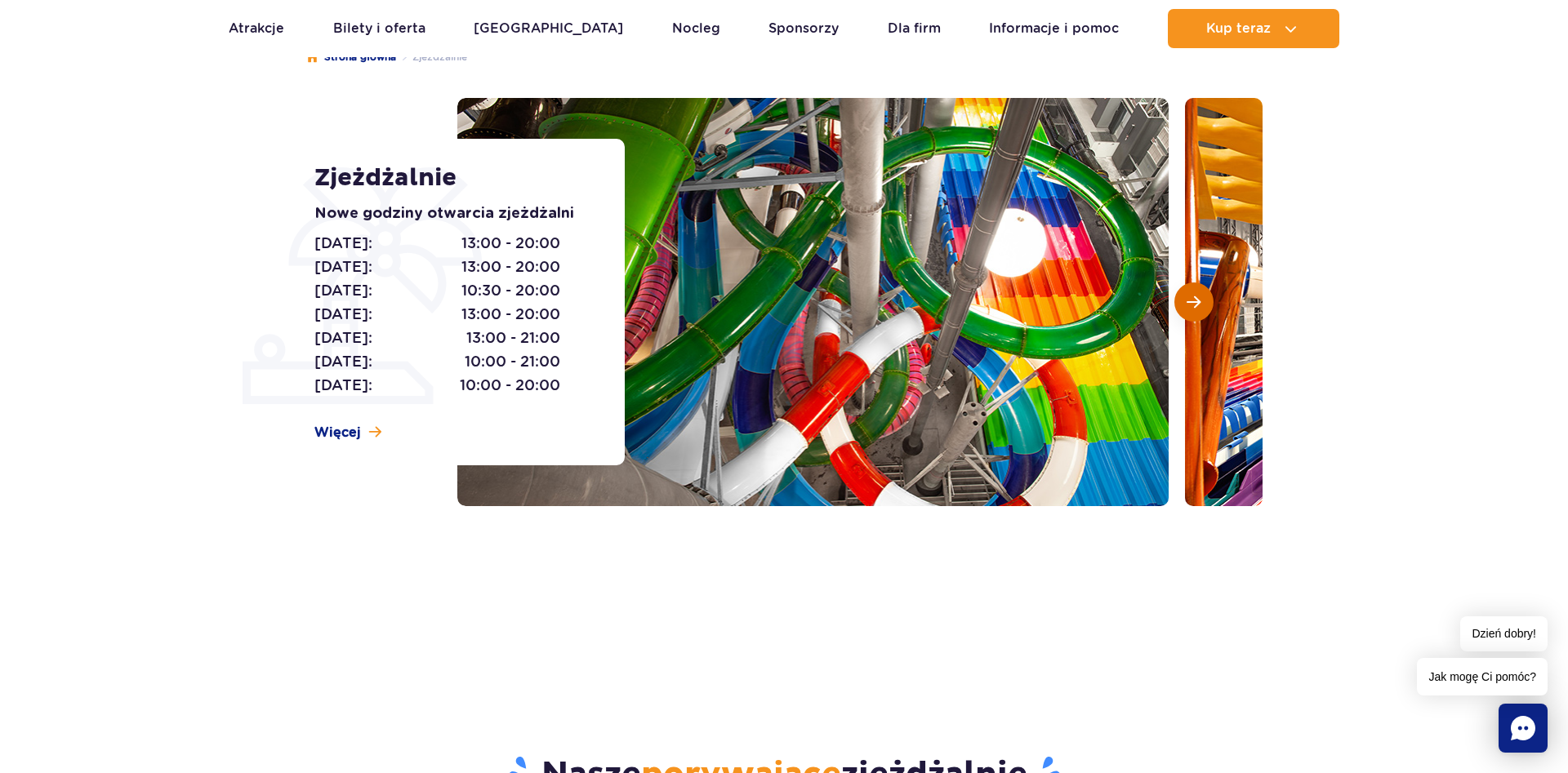
click at [1198, 305] on span "Następny slajd" at bounding box center [1193, 301] width 14 height 15
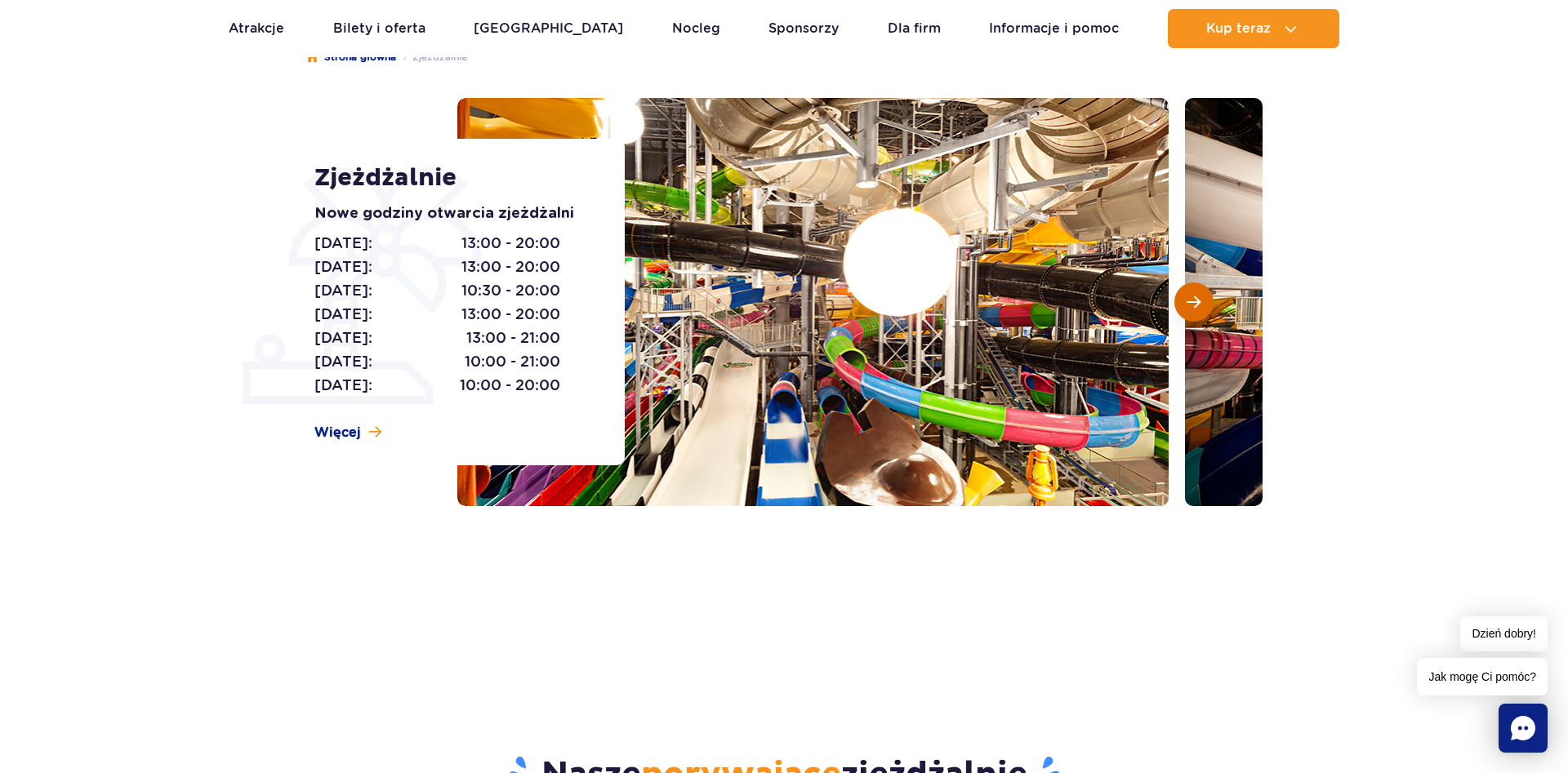
click at [1194, 305] on span "Następny slajd" at bounding box center [1193, 301] width 14 height 15
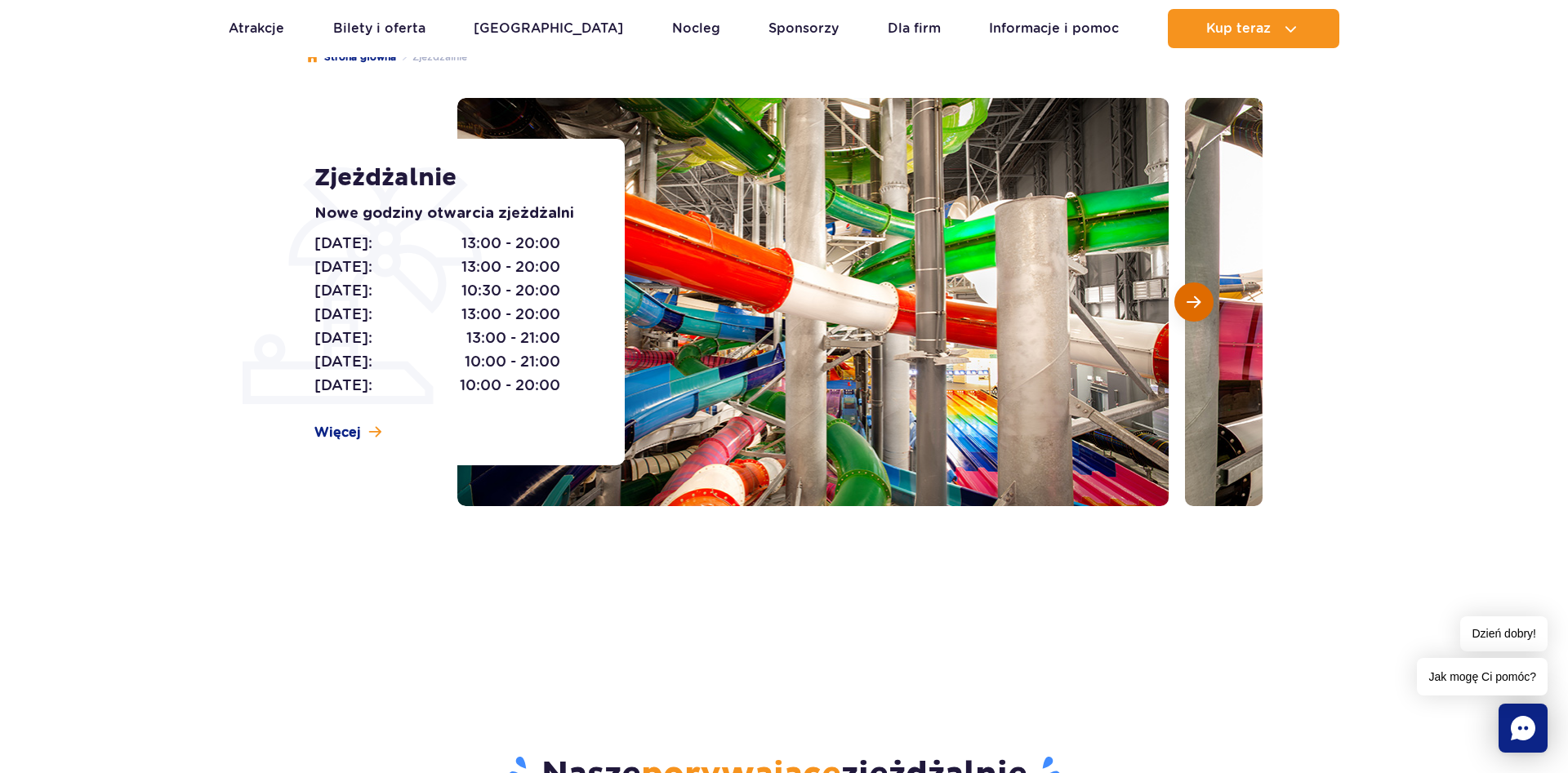
click at [1184, 301] on button "Następny slajd" at bounding box center [1194, 302] width 39 height 39
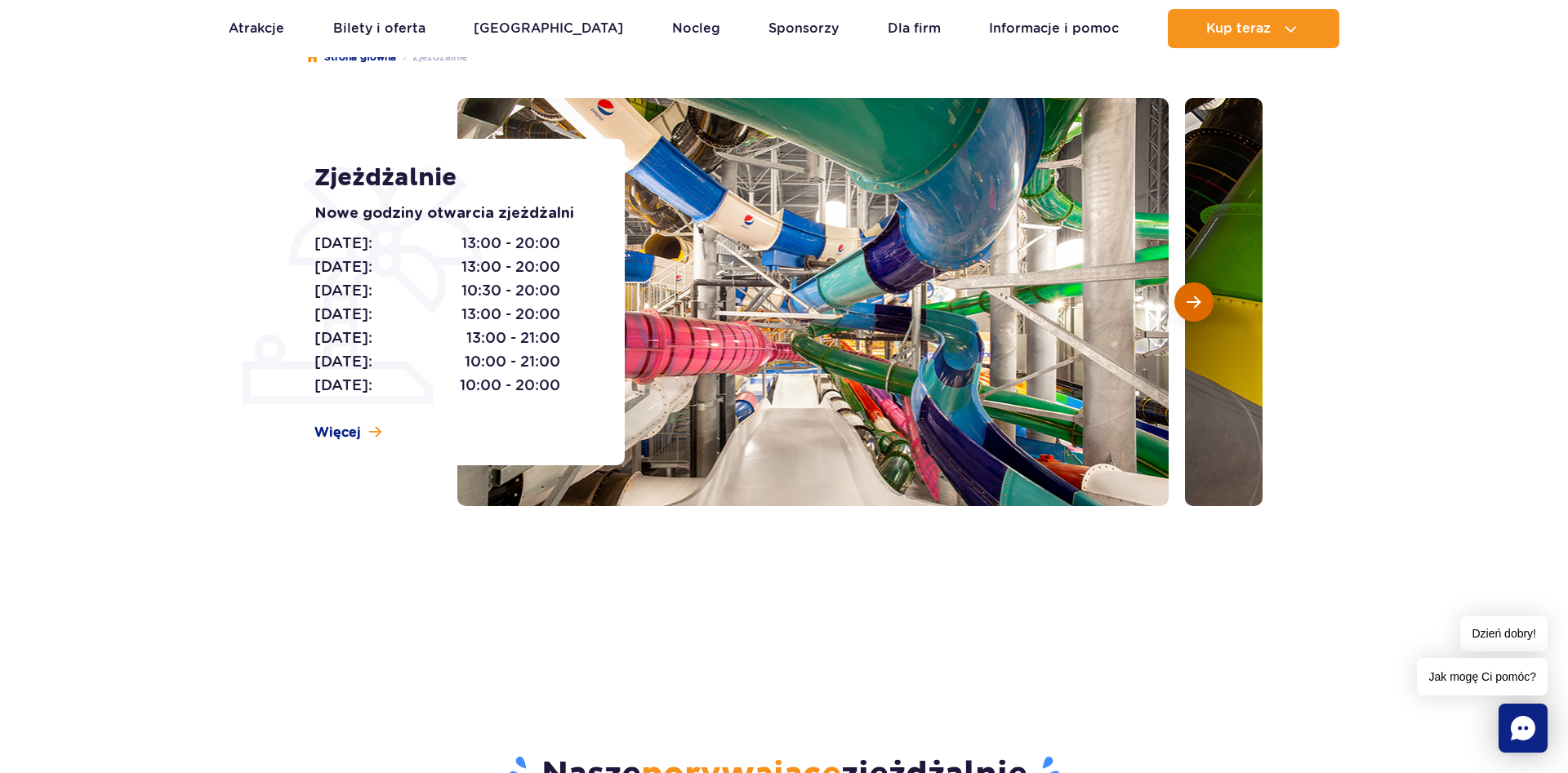
click at [1201, 295] on button "Następny slajd" at bounding box center [1194, 302] width 39 height 39
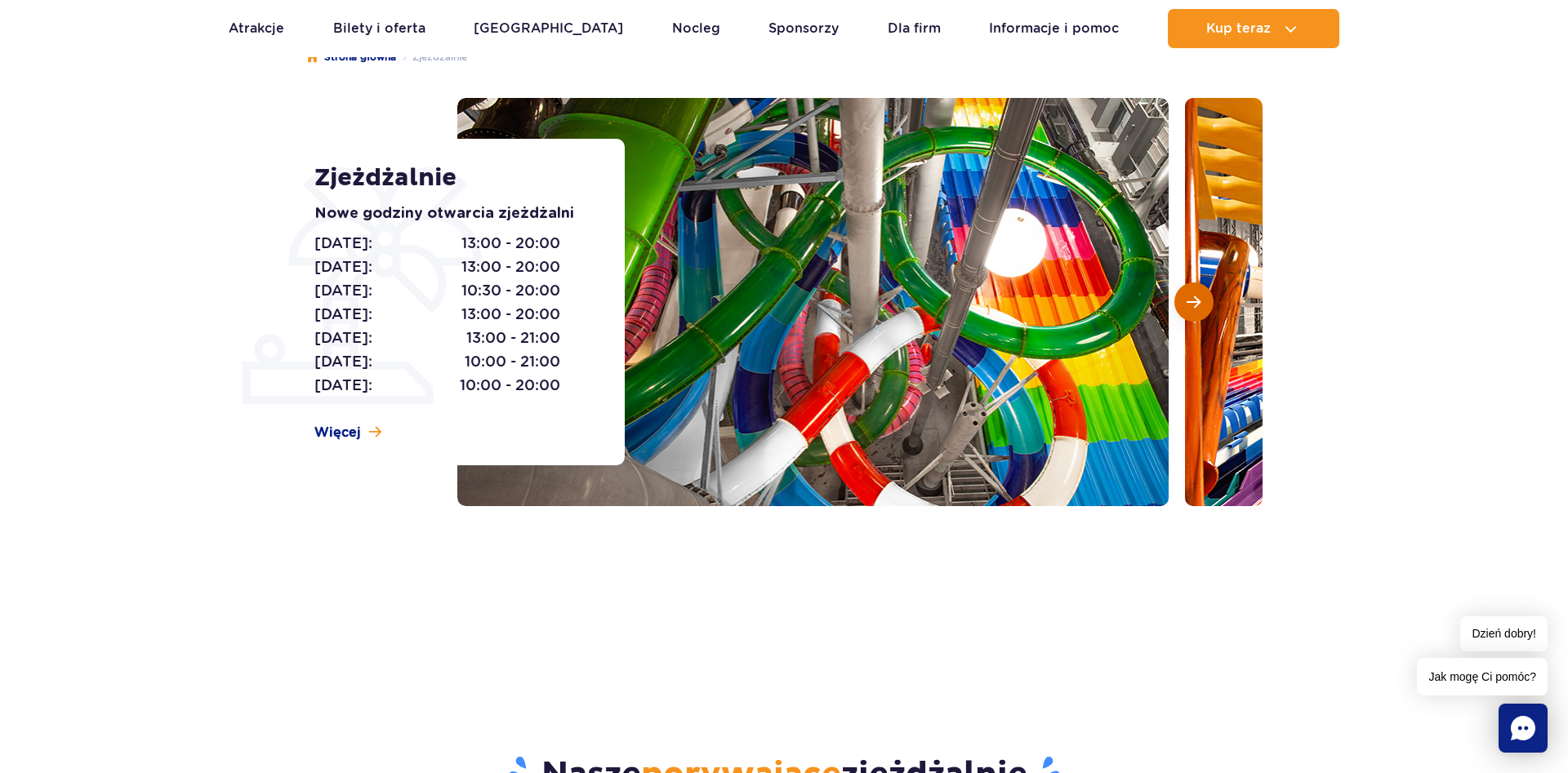
click at [1212, 295] on button "Następny slajd" at bounding box center [1194, 302] width 39 height 39
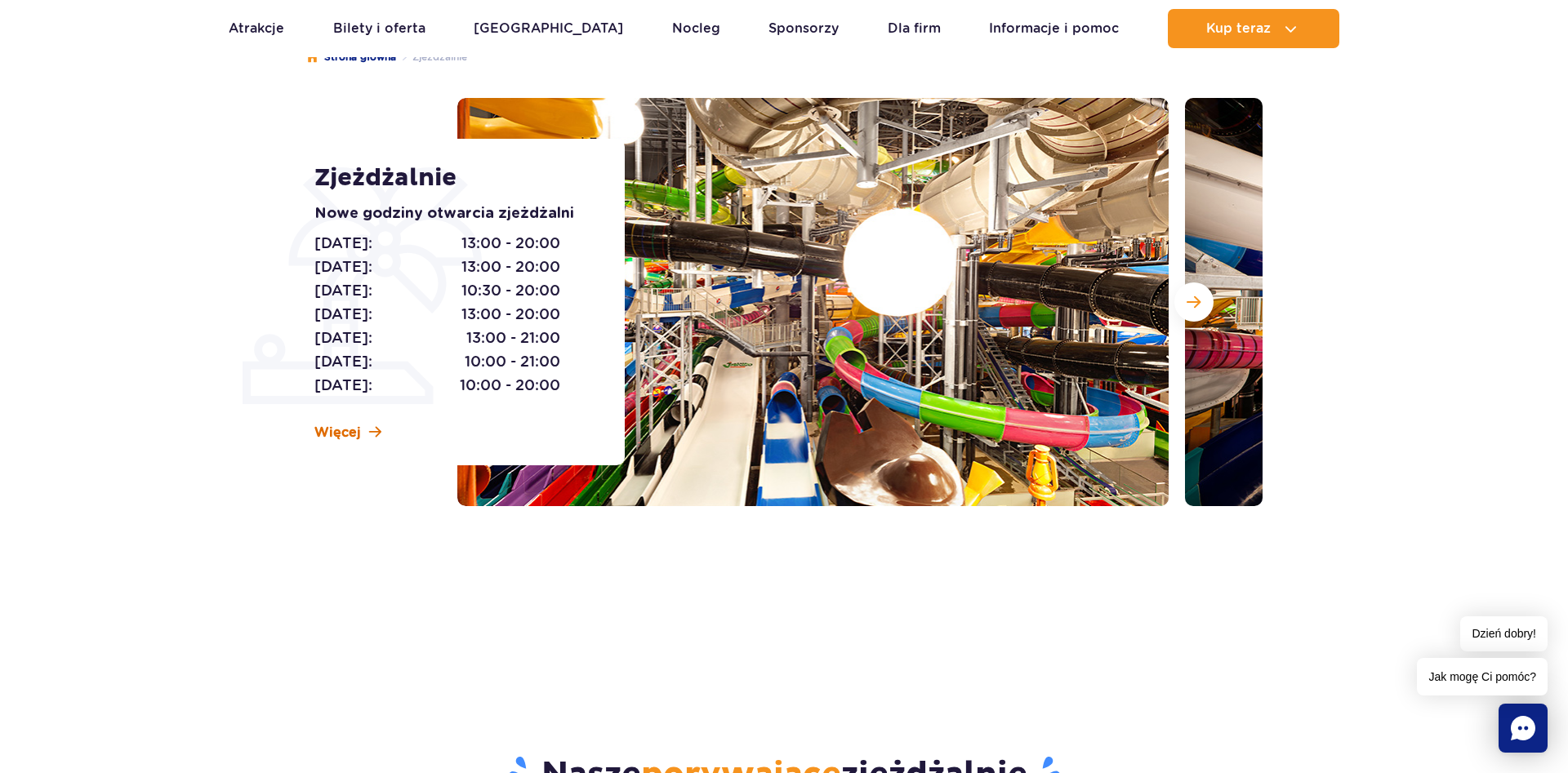
click at [369, 433] on link "Więcej" at bounding box center [348, 432] width 67 height 18
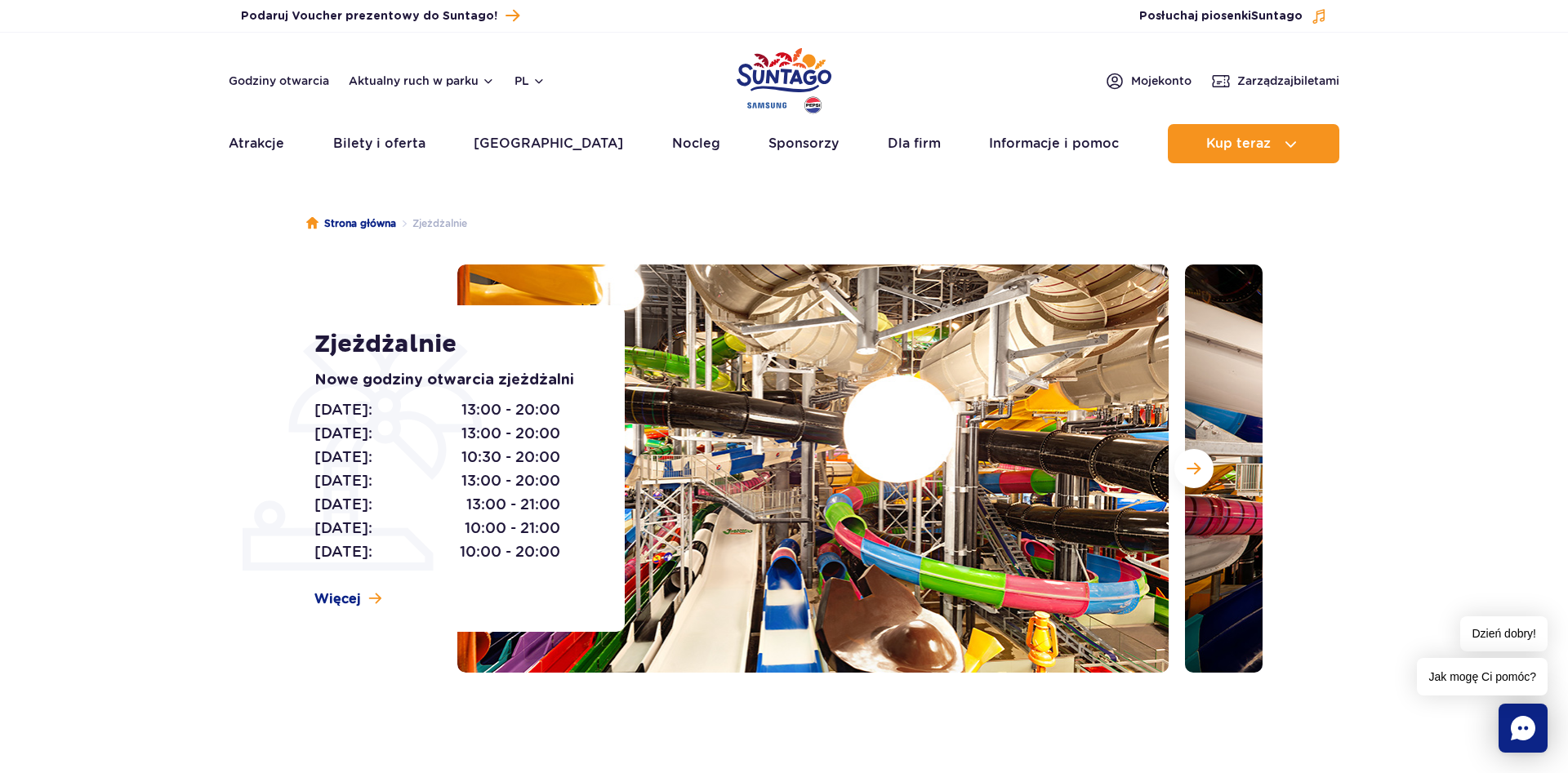
click at [735, 327] on img at bounding box center [813, 468] width 711 height 408
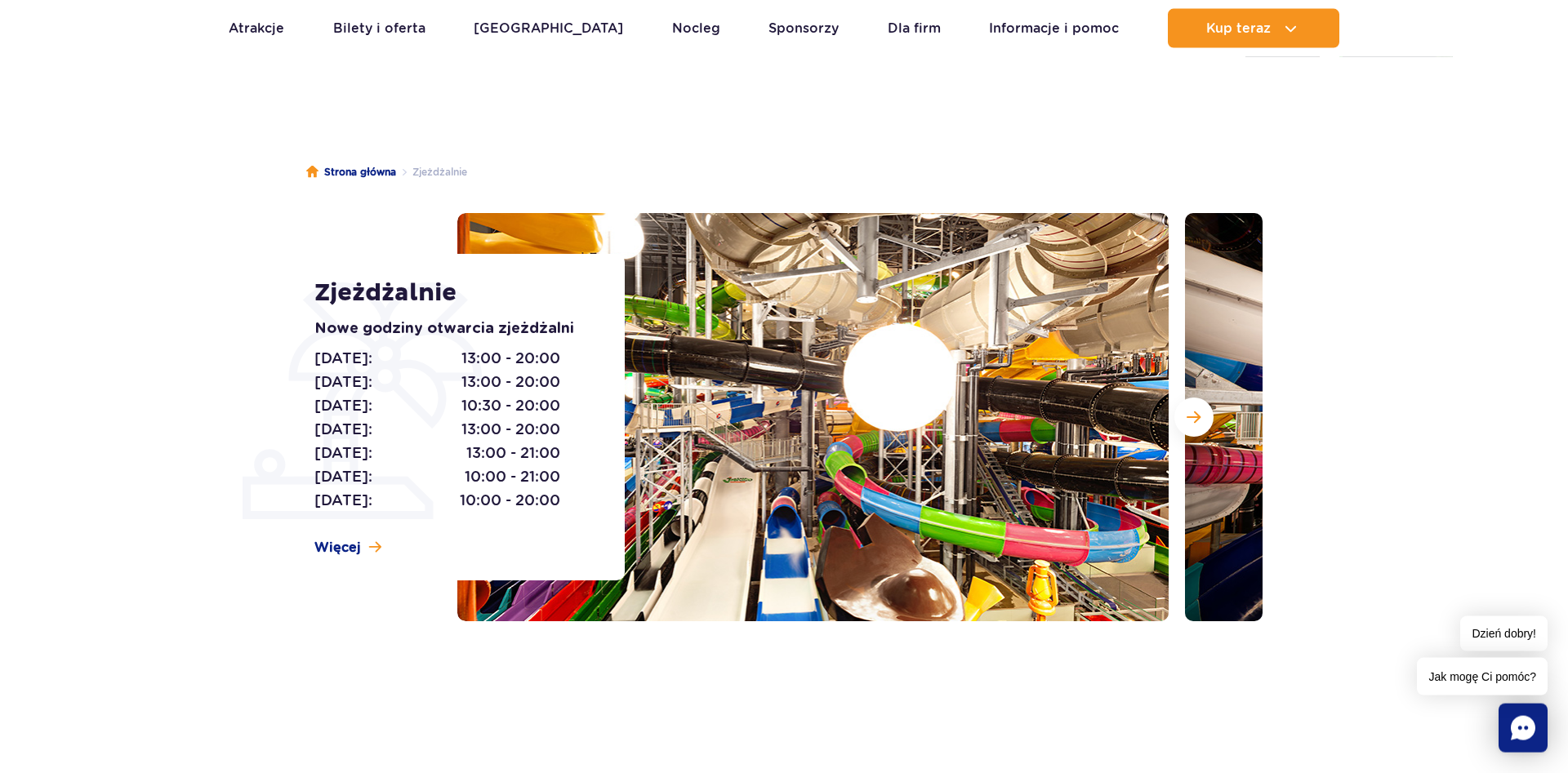
scroll to position [83, 0]
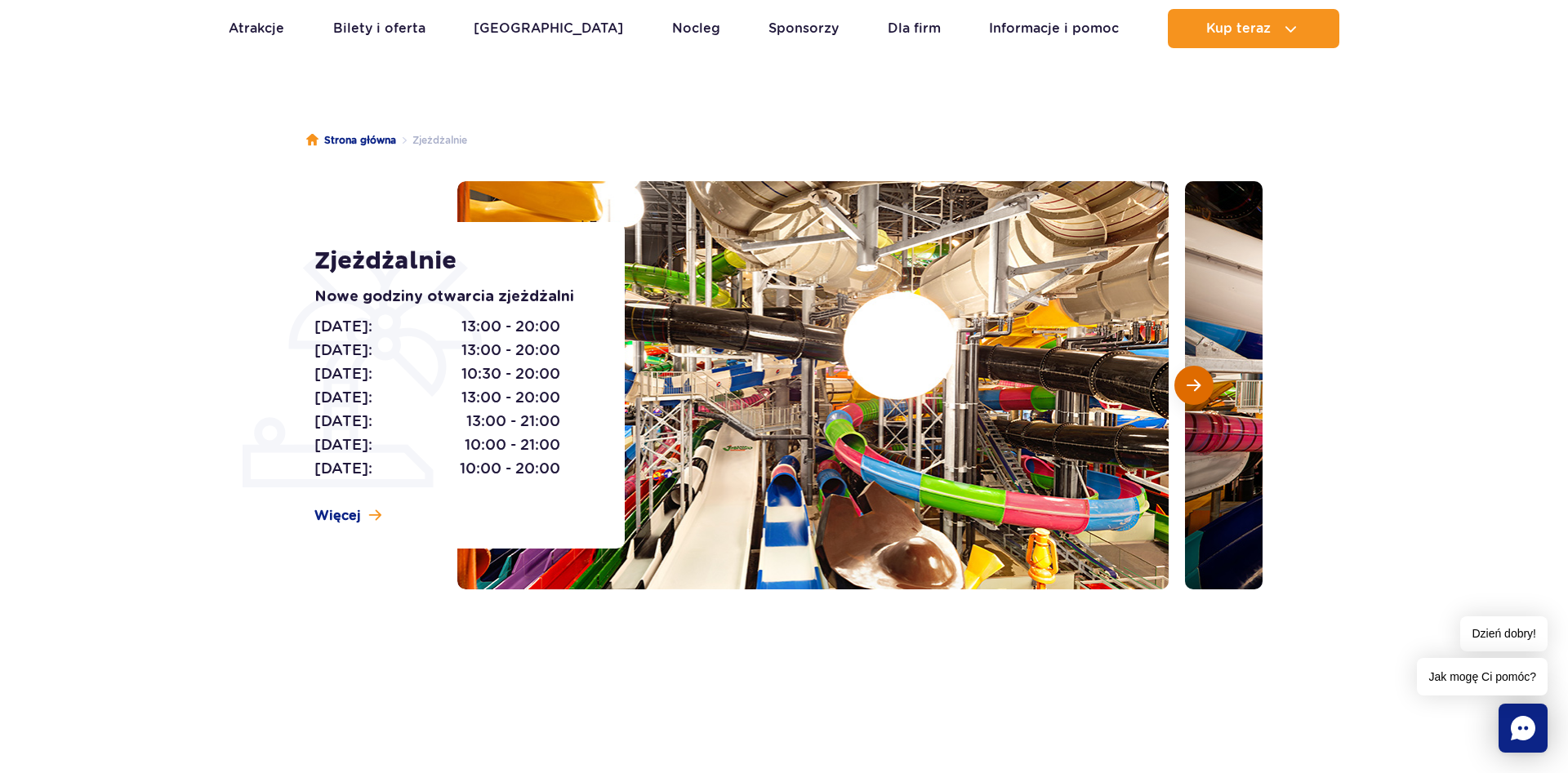
click at [1200, 397] on button "Następny slajd" at bounding box center [1194, 385] width 39 height 39
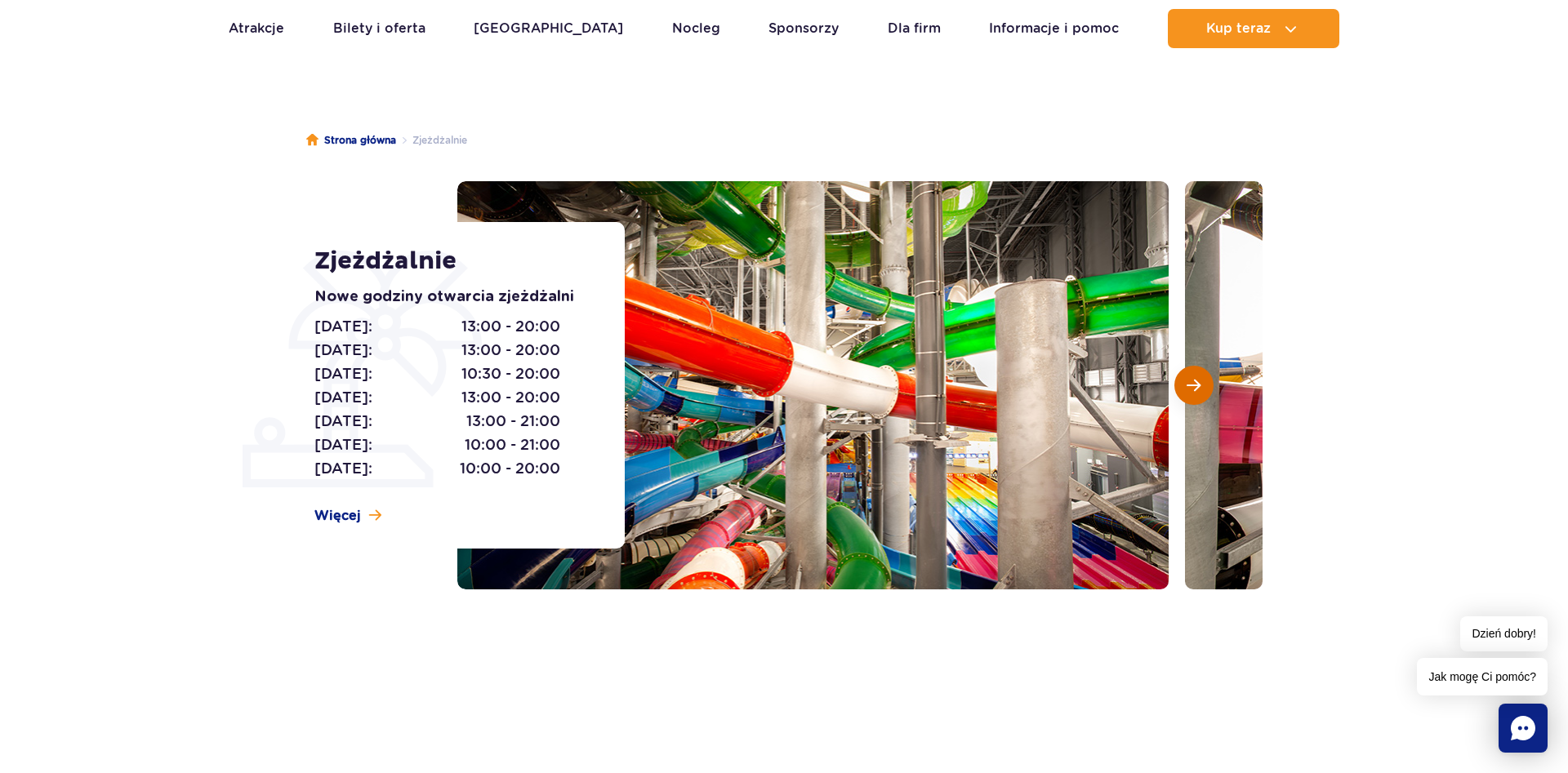
click at [1200, 397] on button "Następny slajd" at bounding box center [1194, 385] width 39 height 39
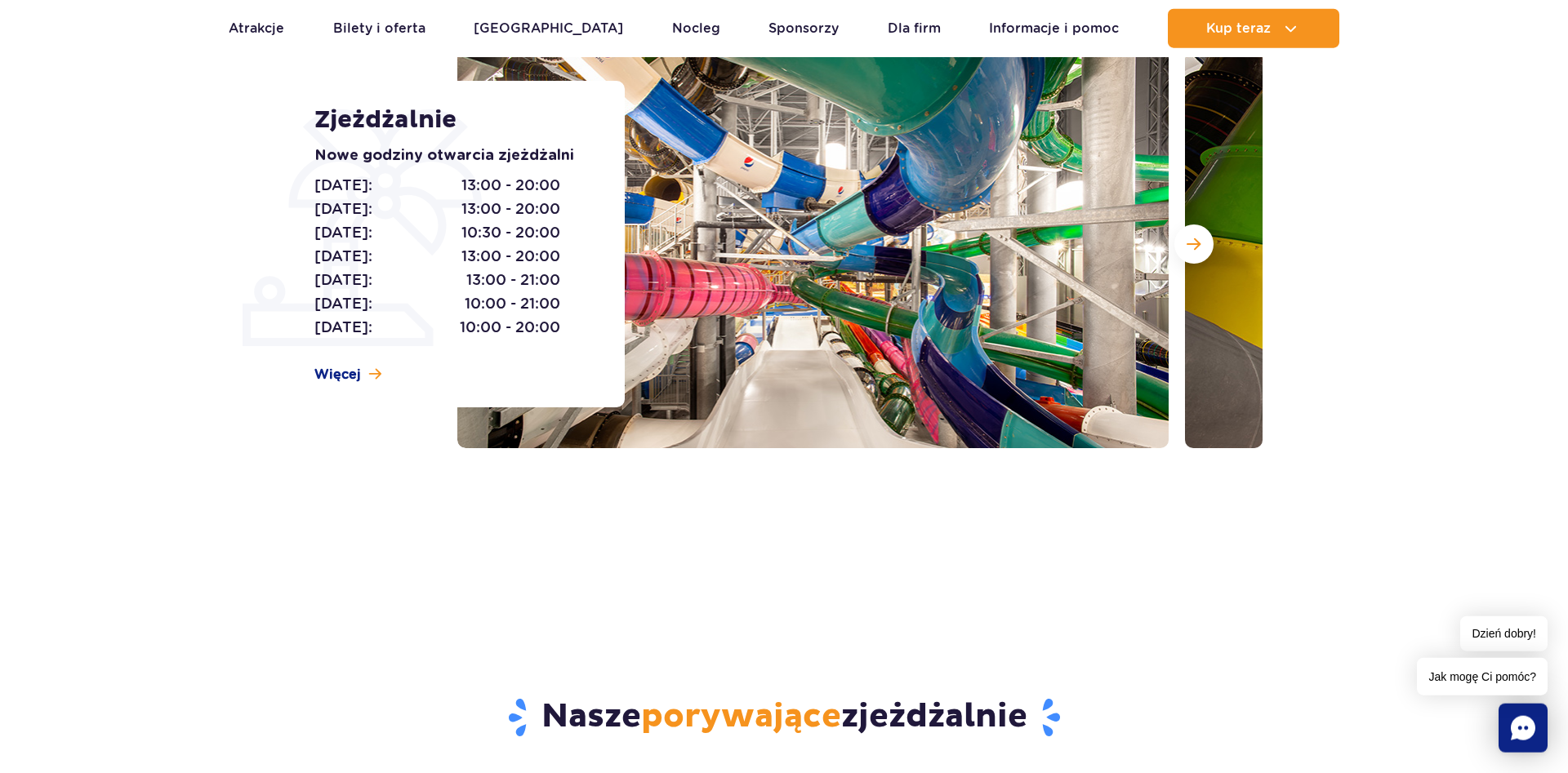
scroll to position [250, 0]
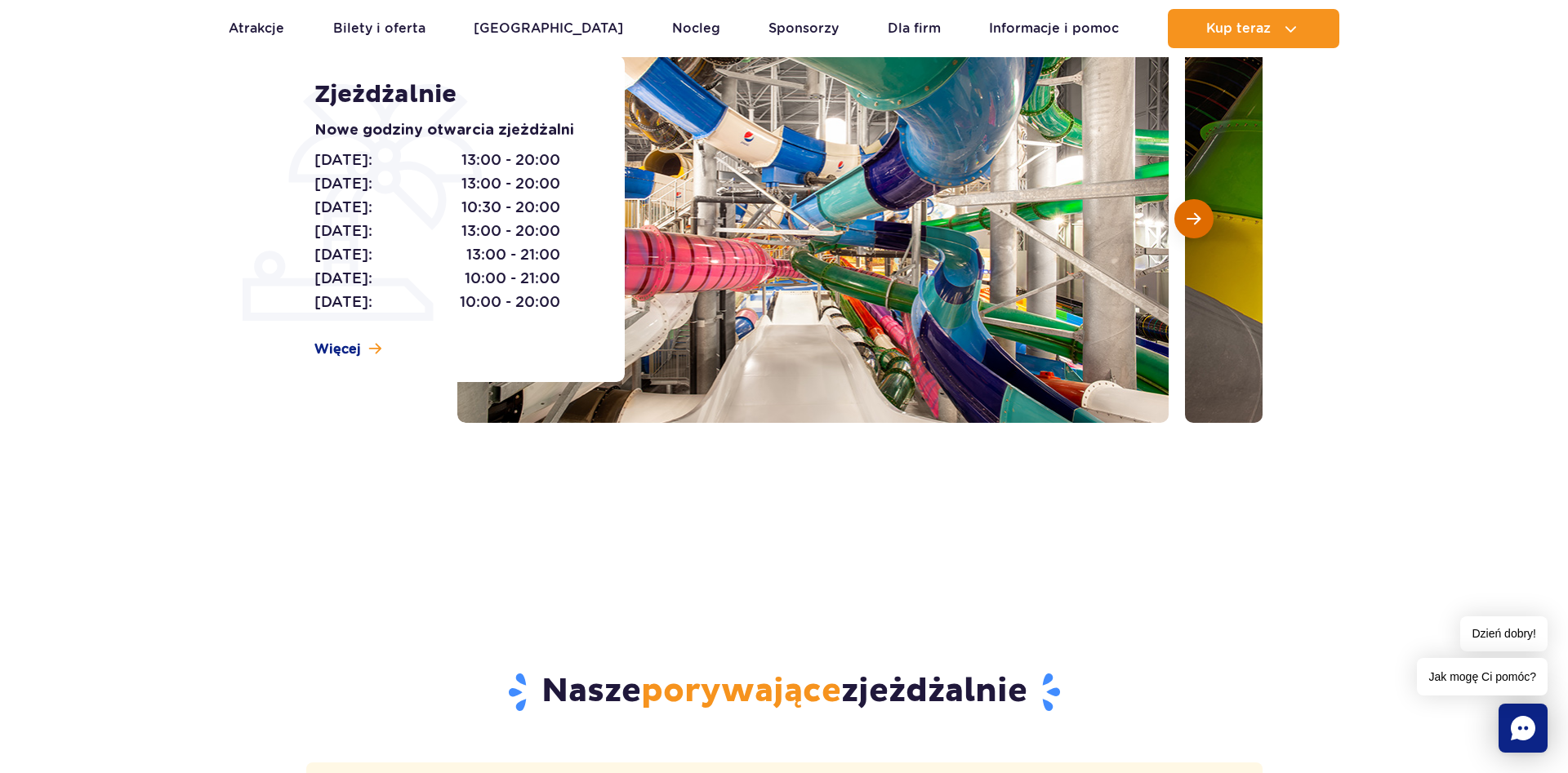
click at [1187, 221] on span "Następny slajd" at bounding box center [1193, 218] width 14 height 15
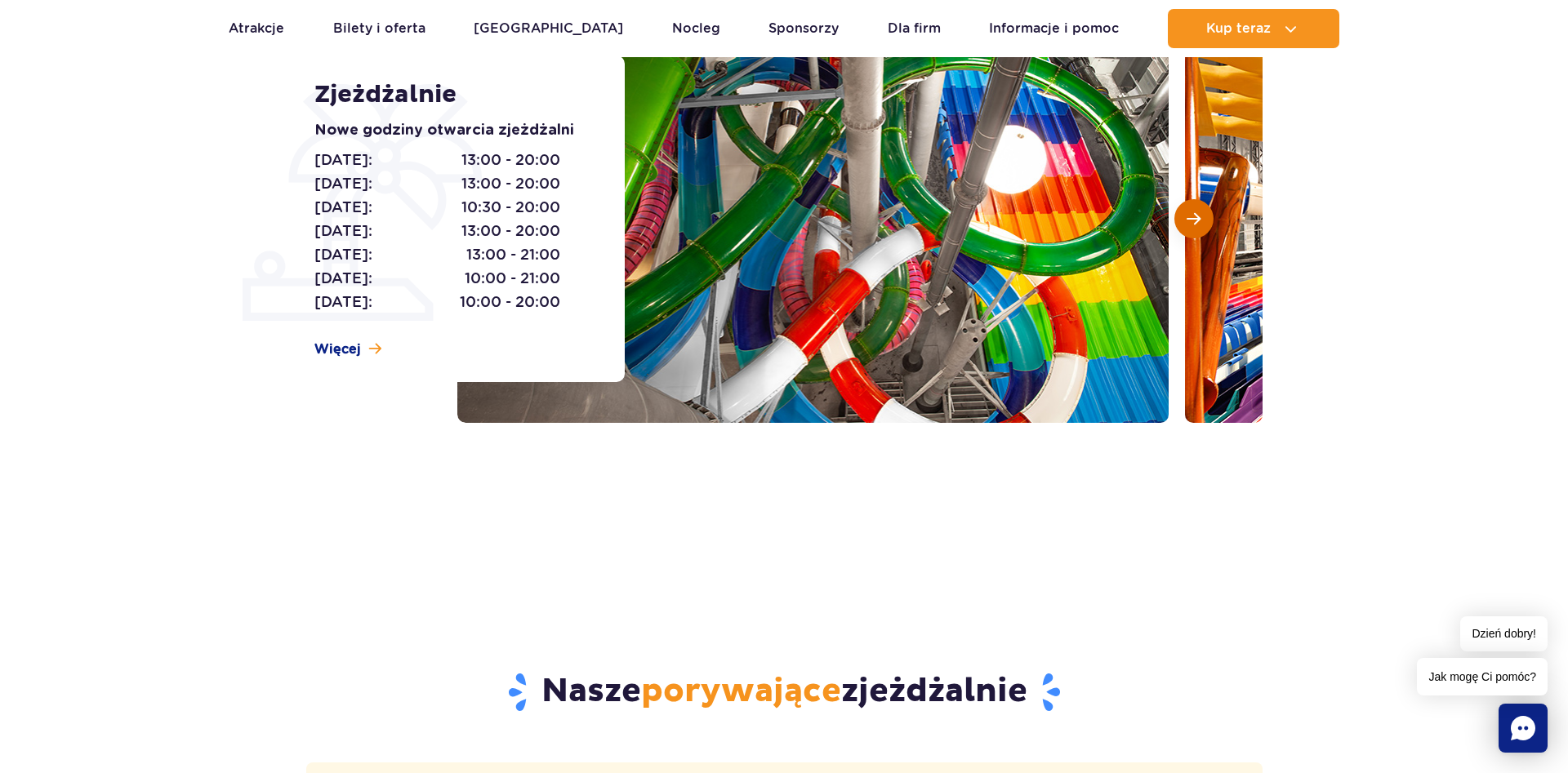
click at [1195, 220] on span "Następny slajd" at bounding box center [1193, 218] width 14 height 15
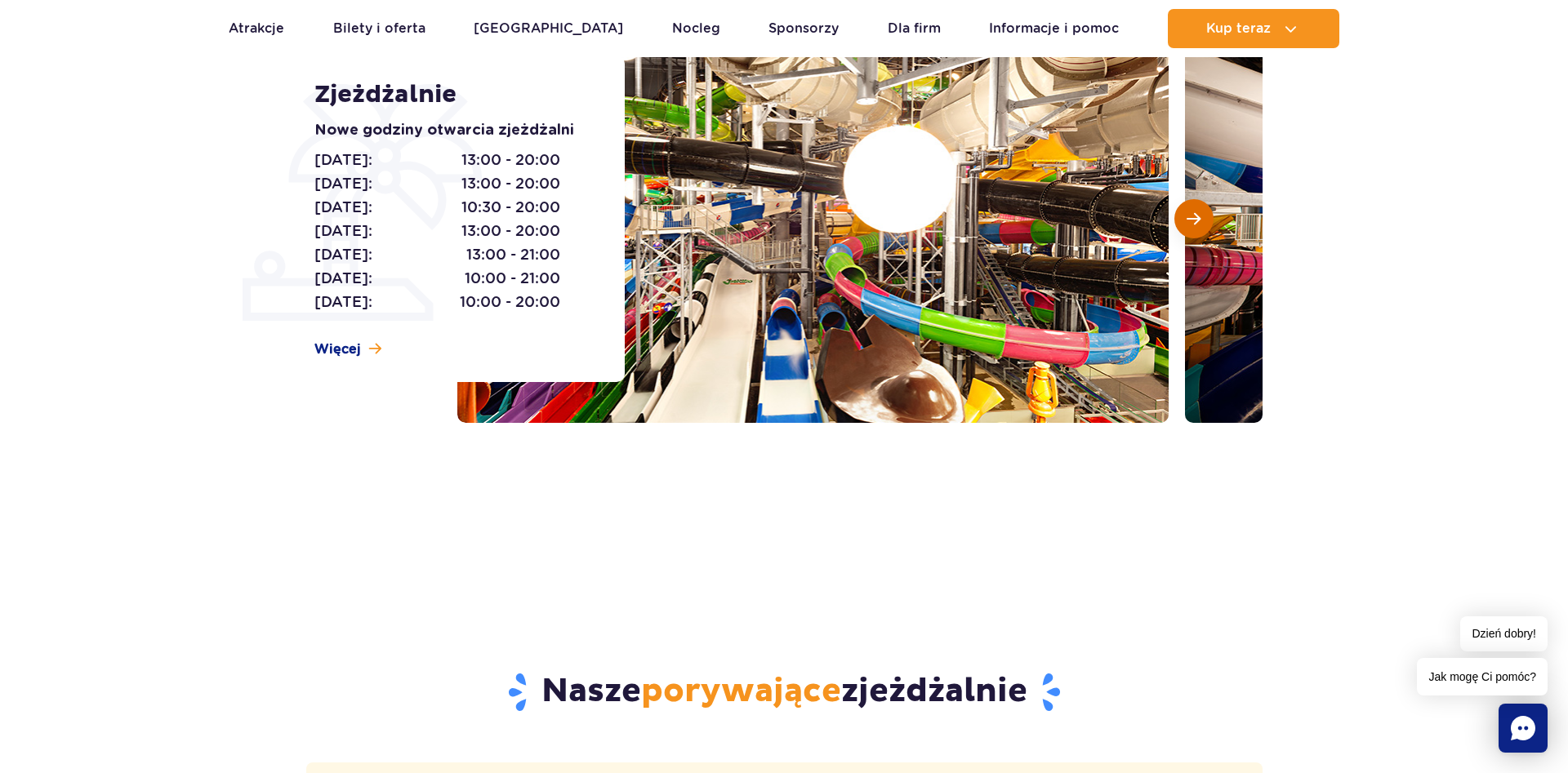
click at [1195, 220] on span "Następny slajd" at bounding box center [1193, 218] width 14 height 15
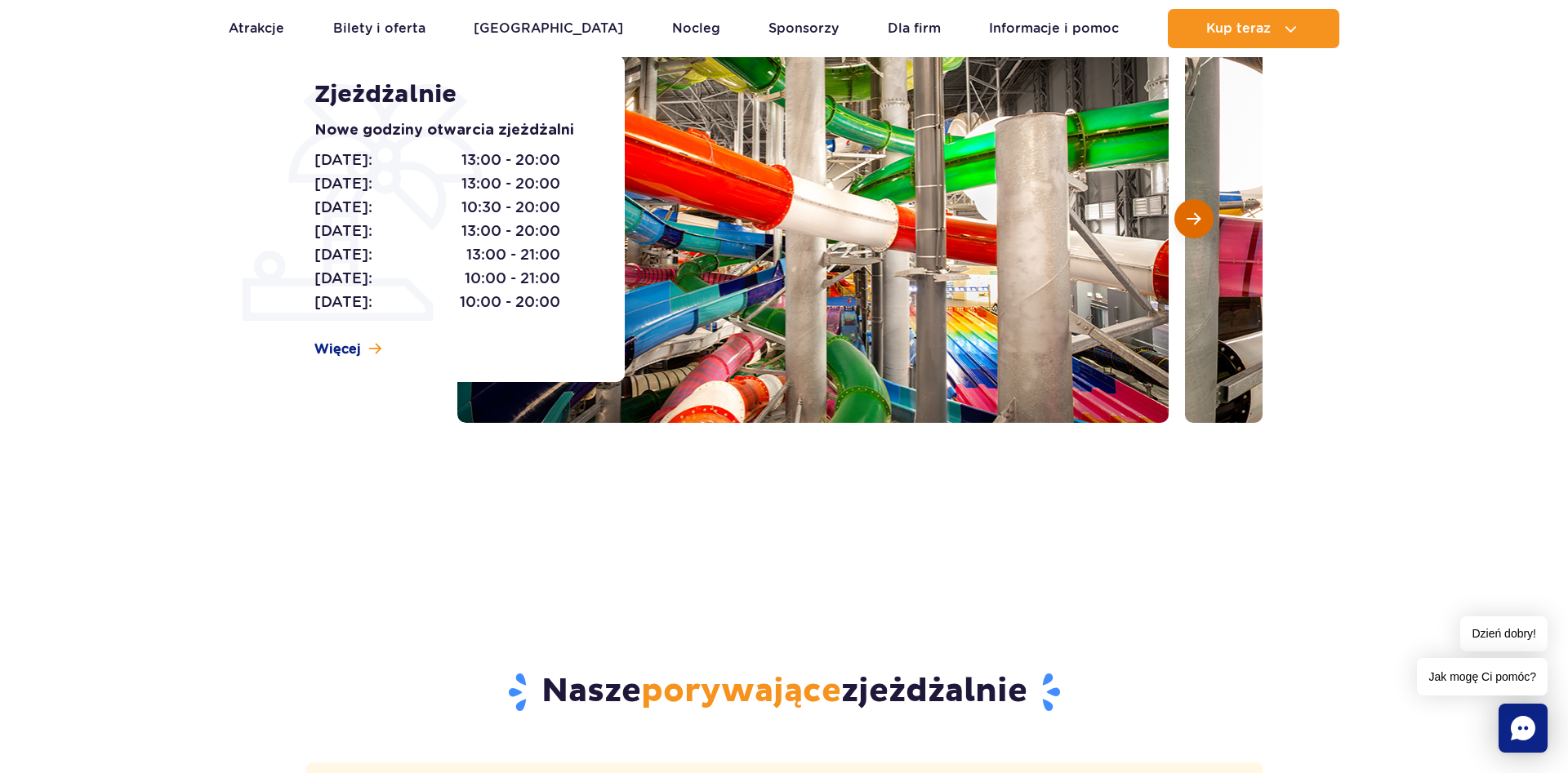
click at [1210, 210] on button "Następny slajd" at bounding box center [1194, 219] width 39 height 39
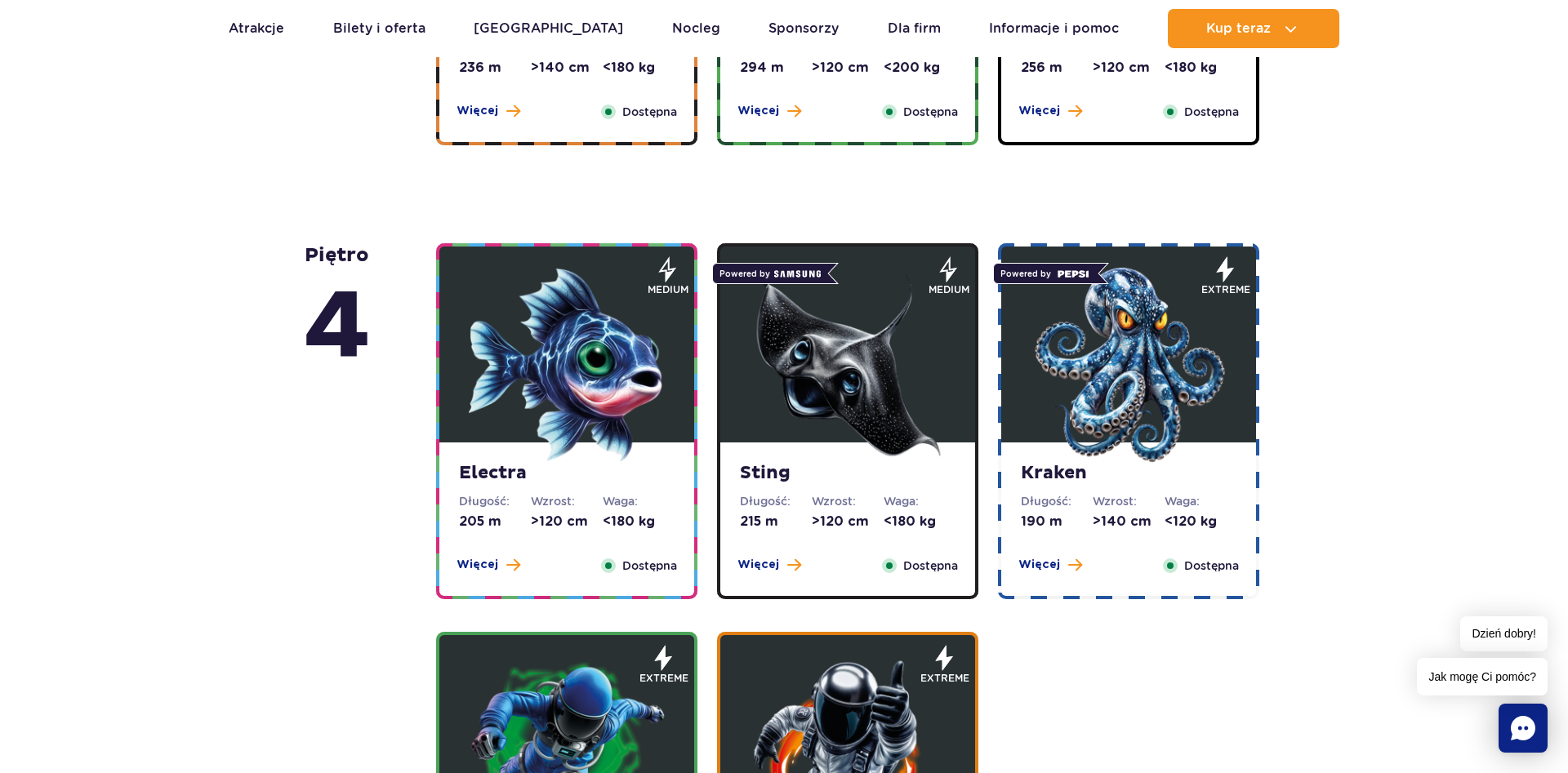
scroll to position [1332, 0]
